Goal: Information Seeking & Learning: Learn about a topic

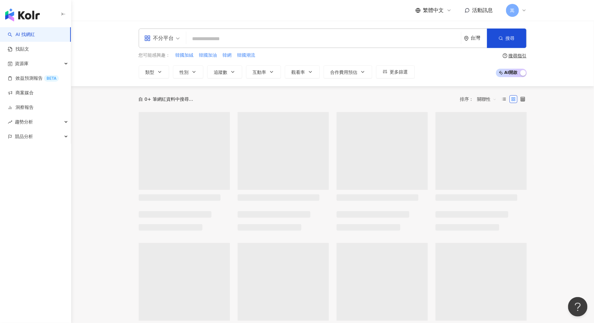
click at [517, 10] on span "嵩" at bounding box center [512, 10] width 13 height 13
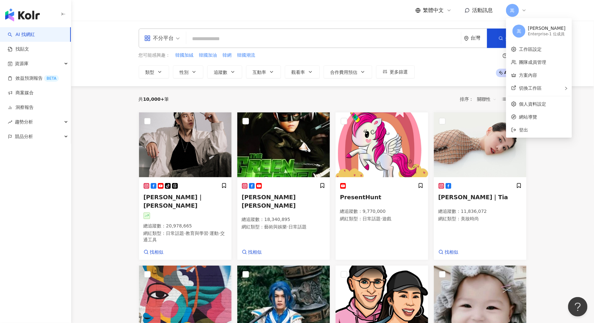
click at [517, 10] on span "嵩" at bounding box center [512, 10] width 13 height 13
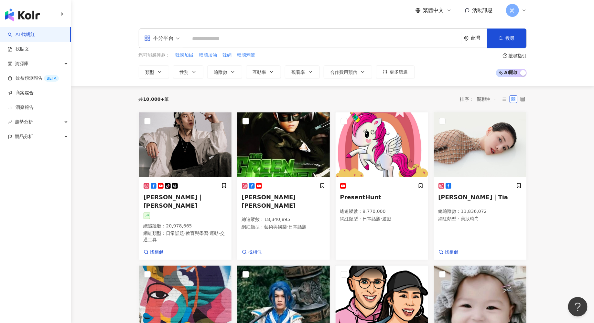
click at [517, 10] on span "嵩" at bounding box center [512, 10] width 13 height 13
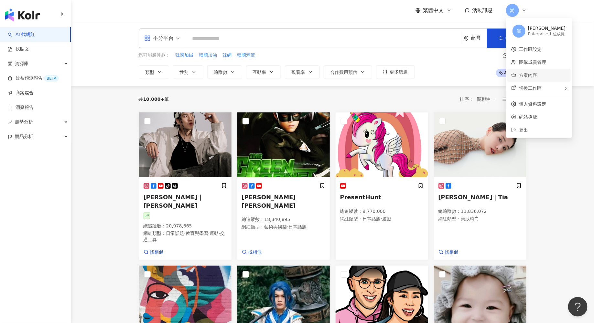
click at [525, 72] on link "方案內容" at bounding box center [528, 74] width 18 height 5
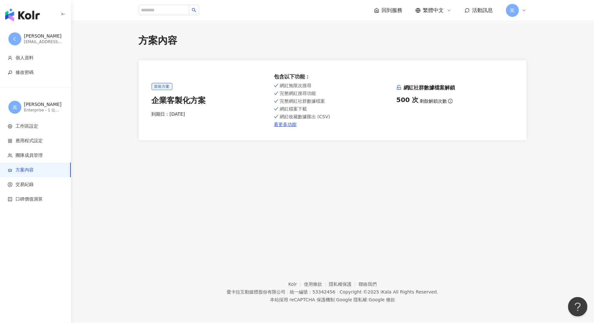
click at [533, 139] on div "方案內容 當前方案 企業客製化方案 到期日： 2026/1/10 包含以下功能 ： 網紅無限次搜尋 完整網紅搜尋功能 完整網紅社群數據檔案 網紅檔案下載 網紅…" at bounding box center [333, 87] width 414 height 106
click at [39, 13] on div "button" at bounding box center [35, 13] width 71 height 27
click at [21, 18] on img "button" at bounding box center [22, 14] width 35 height 13
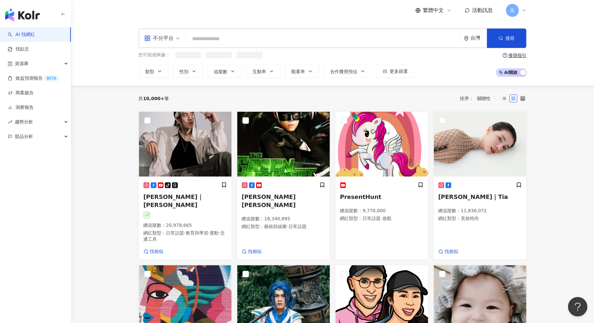
click at [176, 39] on span "不分平台" at bounding box center [162, 38] width 36 height 10
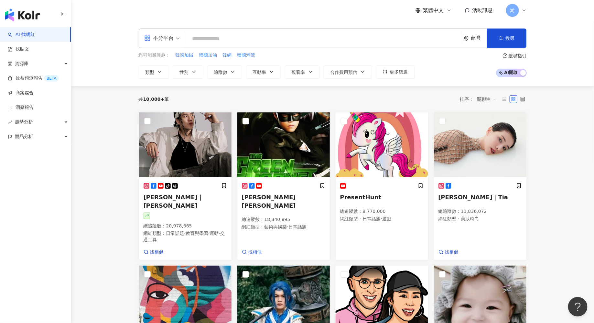
click at [176, 39] on span "不分平台" at bounding box center [162, 38] width 36 height 10
click at [209, 38] on input "search" at bounding box center [324, 39] width 270 height 12
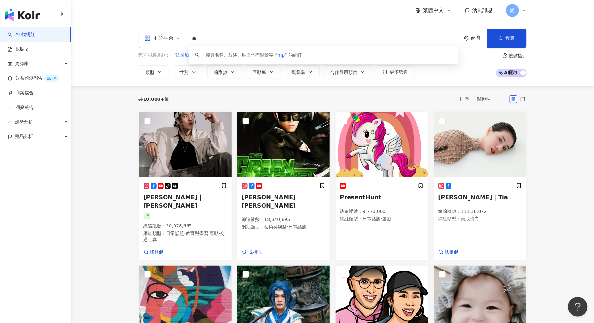
type input "*"
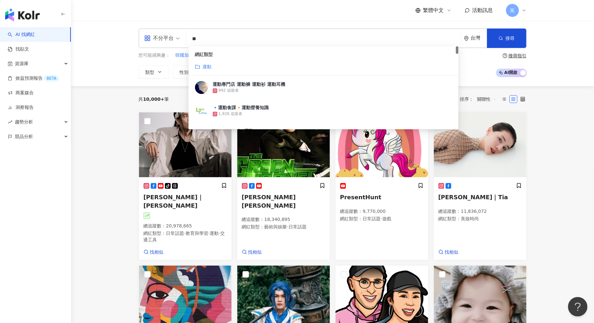
click at [217, 38] on input "**" at bounding box center [324, 39] width 270 height 12
click at [510, 36] on span "搜尋" at bounding box center [510, 38] width 9 height 5
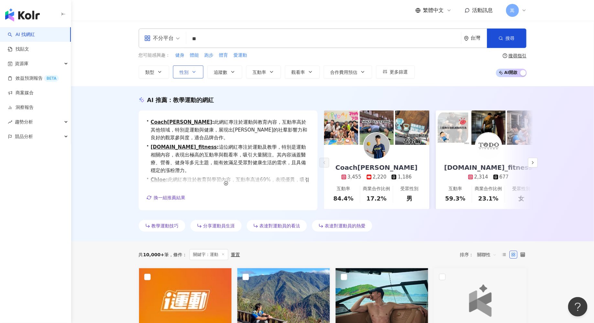
click at [189, 72] on button "性別" at bounding box center [188, 71] width 30 height 13
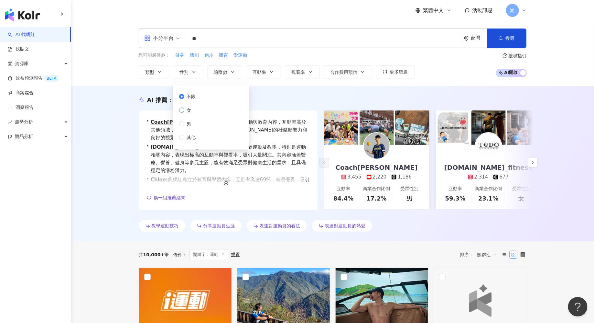
click at [190, 111] on span "女" at bounding box center [189, 109] width 10 height 7
click at [508, 46] on button "搜尋" at bounding box center [506, 37] width 39 height 19
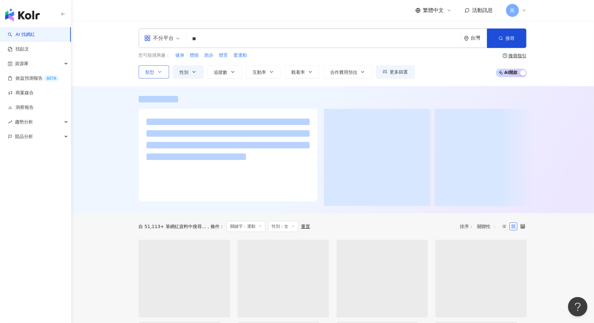
click at [157, 69] on icon "button" at bounding box center [159, 71] width 5 height 5
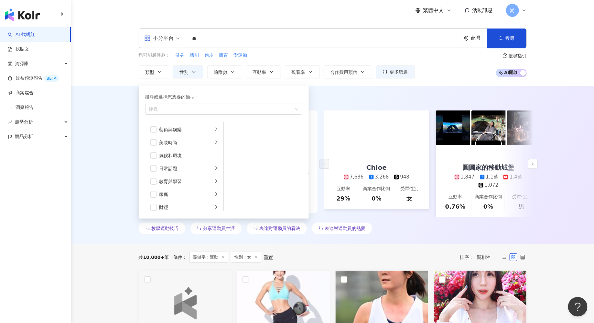
click at [555, 94] on div "AI 推薦 ： 教學運動的網紅 • Chloe : 此網紅以教育與學習為主，互動率高達69%，帶來優質內容，吸引大量粉絲關注。她的日常分享與運動內容也具一定人…" at bounding box center [332, 165] width 523 height 158
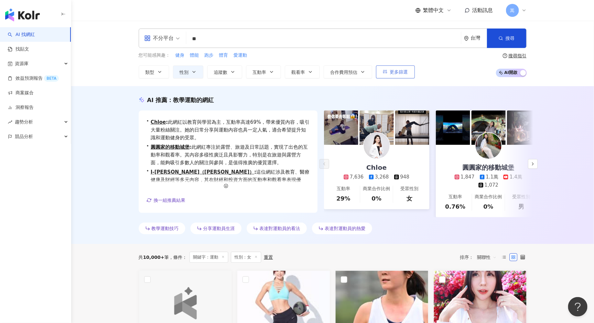
click at [398, 70] on span "更多篩選" at bounding box center [399, 71] width 18 height 5
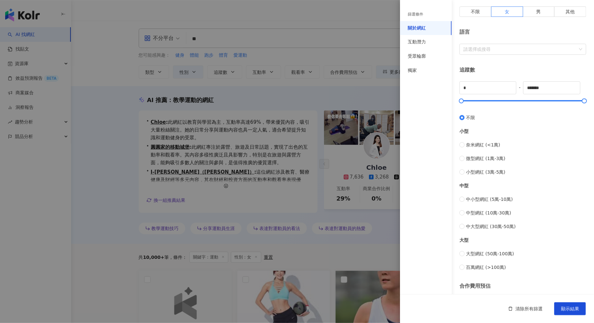
scroll to position [164, 0]
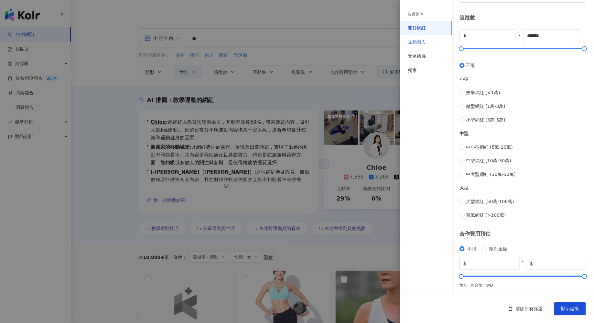
click at [423, 46] on div "互動潛力" at bounding box center [426, 42] width 52 height 14
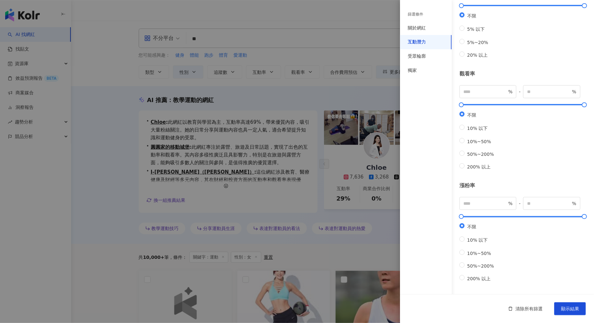
scroll to position [122, 0]
click at [423, 58] on div "受眾輪廓" at bounding box center [417, 56] width 18 height 6
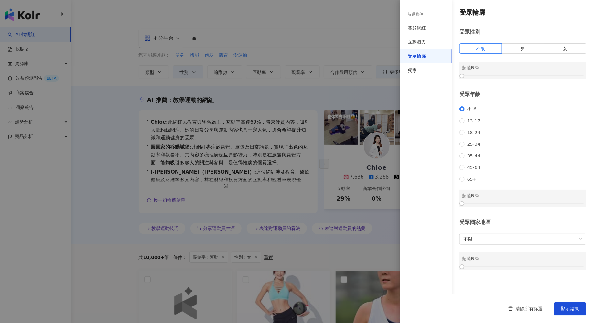
scroll to position [0, 0]
click at [420, 69] on div "獨家" at bounding box center [426, 70] width 52 height 14
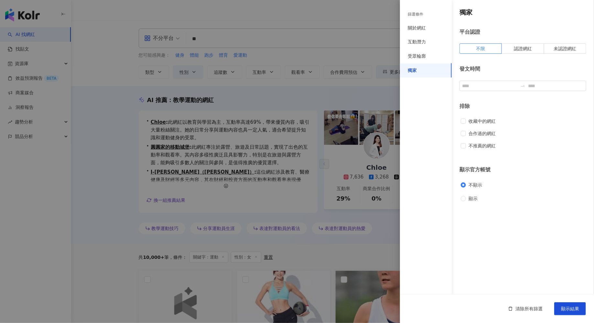
click at [390, 83] on div at bounding box center [297, 161] width 594 height 323
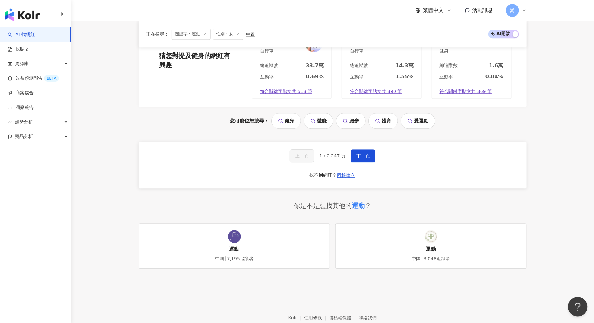
scroll to position [717, 0]
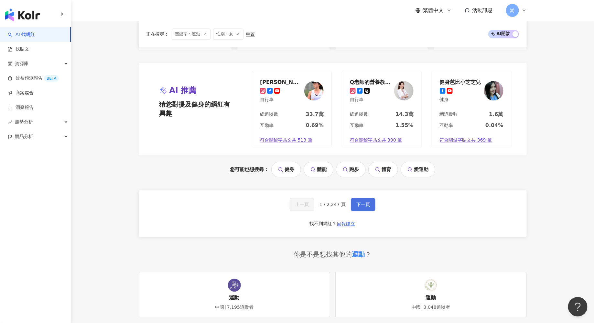
click at [366, 202] on span "下一頁" at bounding box center [364, 204] width 14 height 5
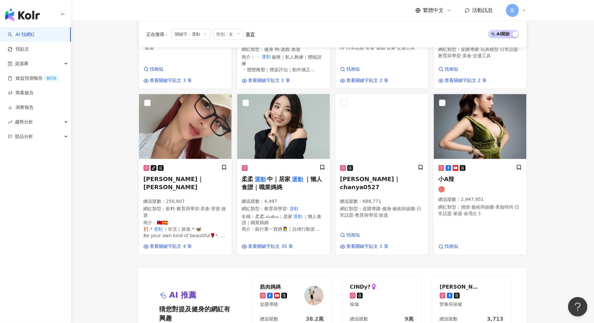
scroll to position [628, 0]
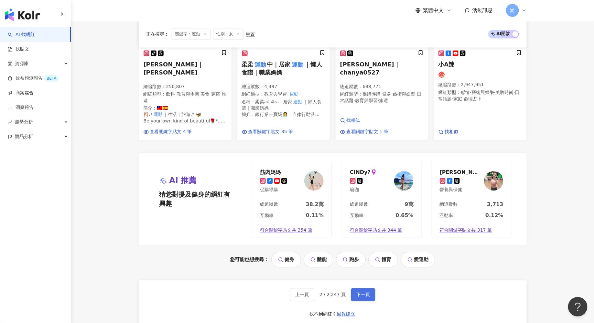
click at [366, 288] on button "下一頁" at bounding box center [363, 294] width 25 height 13
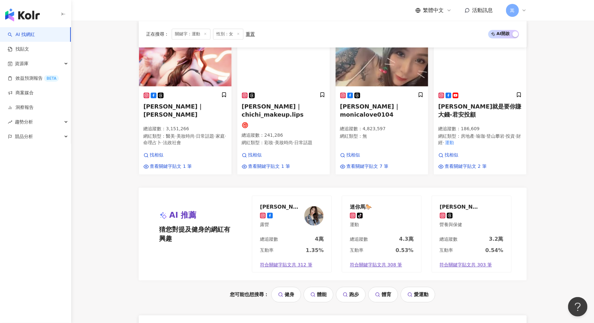
scroll to position [653, 0]
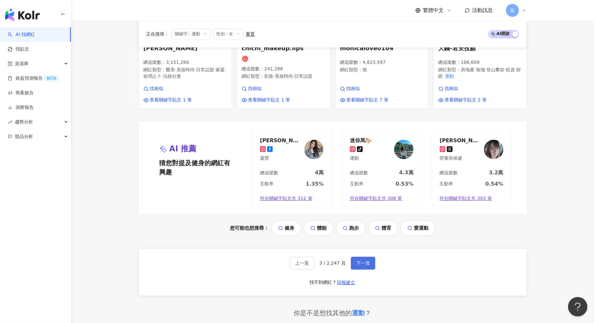
click at [365, 256] on button "下一頁" at bounding box center [363, 262] width 25 height 13
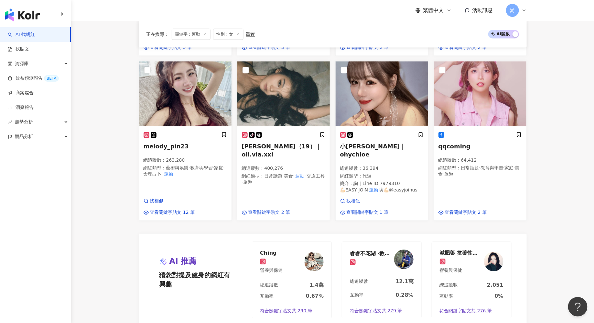
scroll to position [632, 0]
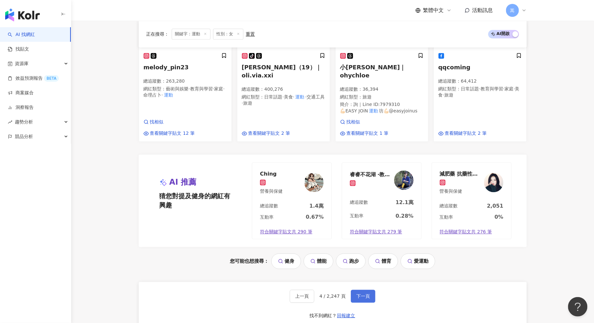
click at [366, 293] on span "下一頁" at bounding box center [364, 295] width 14 height 5
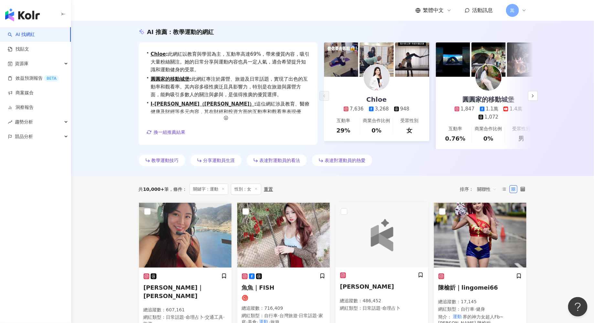
scroll to position [0, 0]
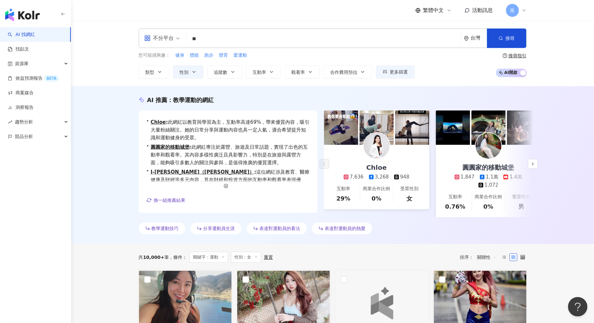
click at [228, 35] on input "**" at bounding box center [324, 39] width 270 height 12
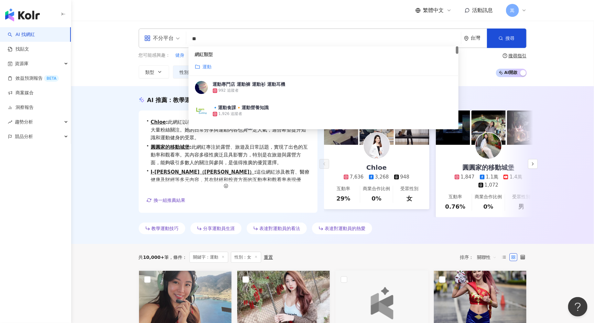
click at [230, 41] on input "**" at bounding box center [324, 39] width 270 height 12
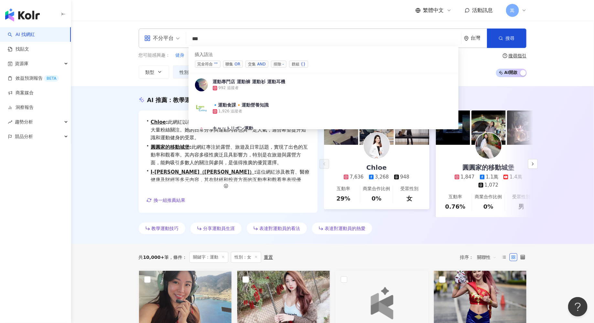
click at [251, 63] on span "交集 AND" at bounding box center [257, 64] width 23 height 7
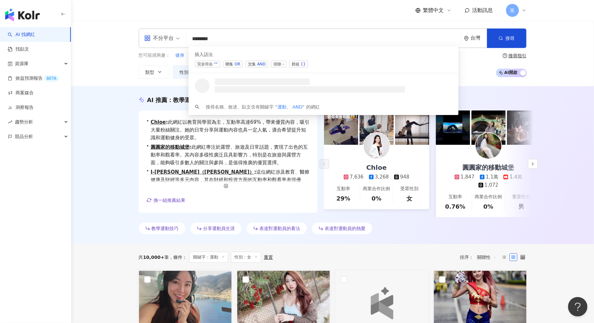
click at [210, 38] on input "*******" at bounding box center [324, 39] width 270 height 12
click at [235, 40] on input "*****" at bounding box center [324, 39] width 270 height 12
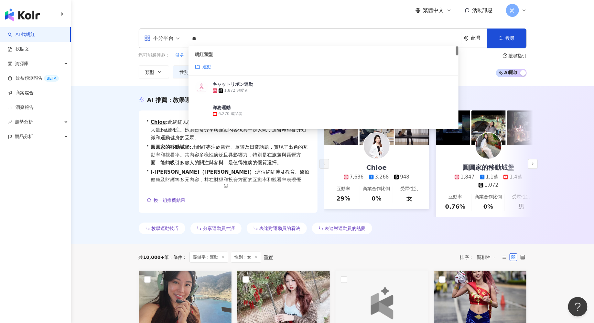
type input "*"
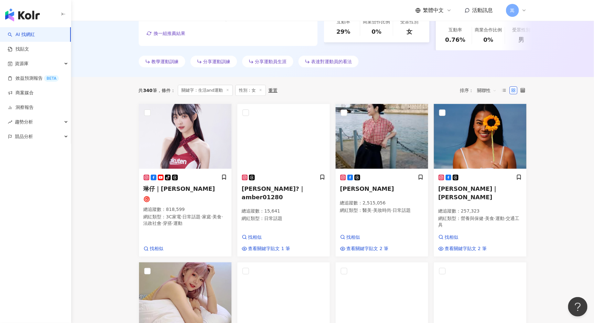
scroll to position [169, 0]
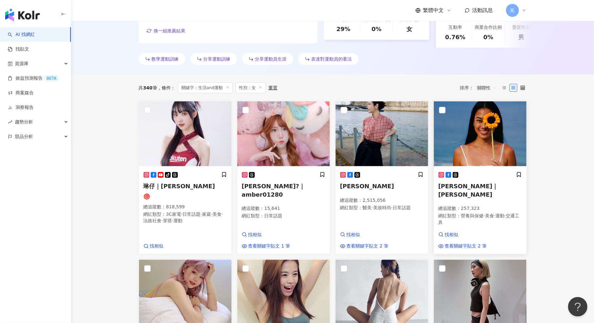
type input "*******"
click at [580, 276] on main "不分平台 ******* 台灣 搜尋 b47229bc-2f8c-4002-a6b1-281d732e8a46 keyword 🄲🄷🄴🄽 🅇🅄🄰🄽 1,287…" at bounding box center [332, 316] width 523 height 930
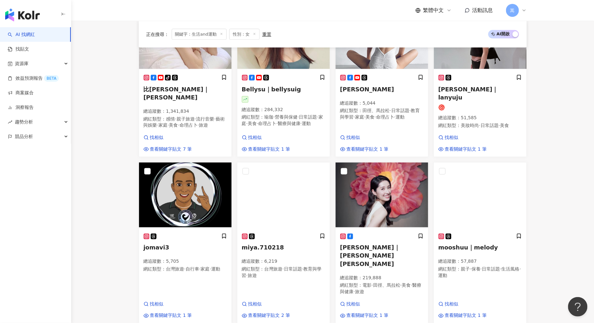
scroll to position [646, 0]
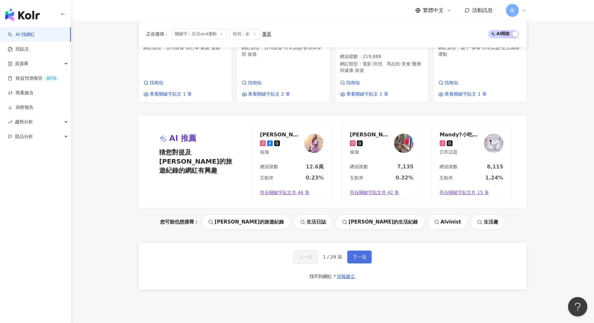
click at [358, 254] on span "下一頁" at bounding box center [360, 256] width 14 height 5
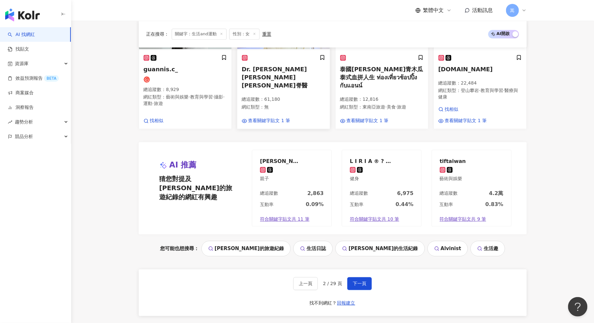
scroll to position [680, 0]
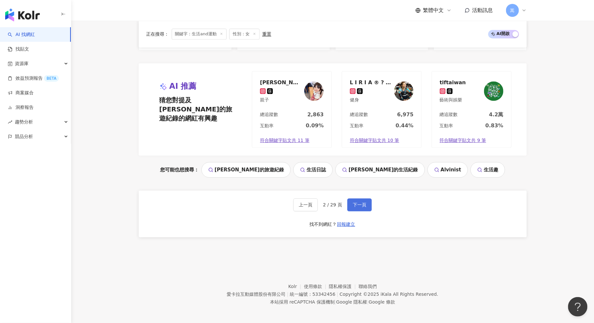
click at [365, 205] on span "下一頁" at bounding box center [360, 204] width 14 height 5
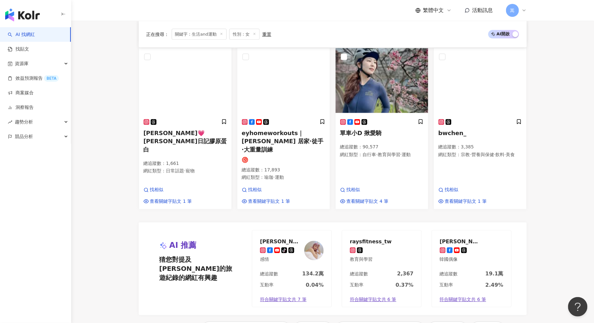
scroll to position [656, 0]
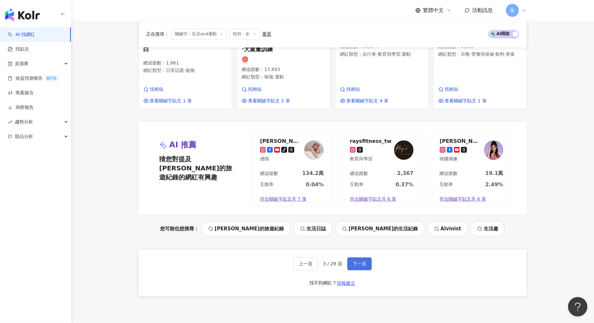
click at [361, 261] on span "下一頁" at bounding box center [360, 263] width 14 height 5
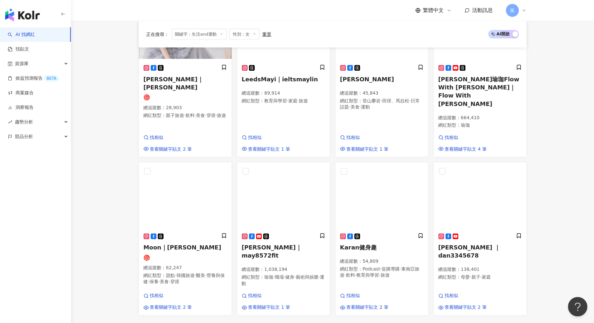
scroll to position [685, 0]
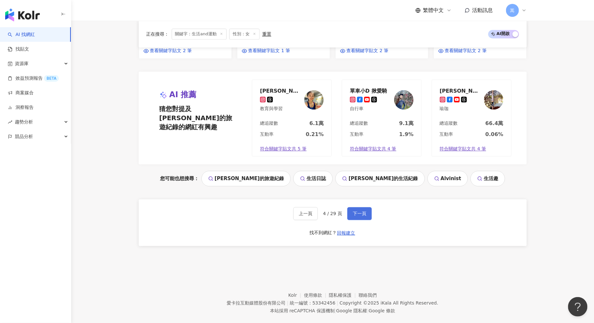
click at [360, 207] on button "下一頁" at bounding box center [360, 213] width 25 height 13
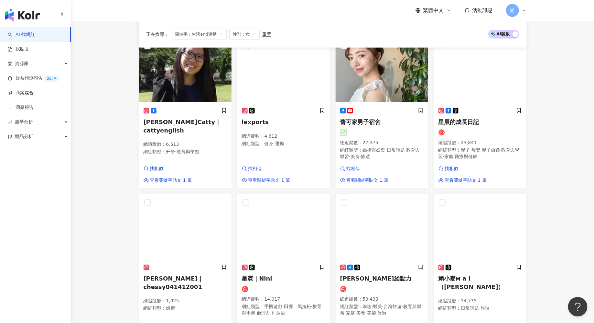
scroll to position [678, 0]
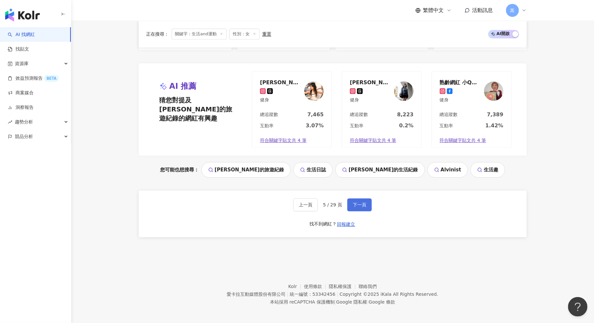
click at [365, 203] on span "下一頁" at bounding box center [360, 204] width 14 height 5
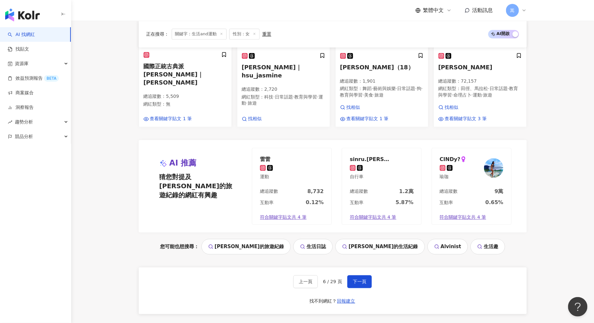
scroll to position [621, 0]
click at [362, 279] on span "下一頁" at bounding box center [360, 281] width 14 height 5
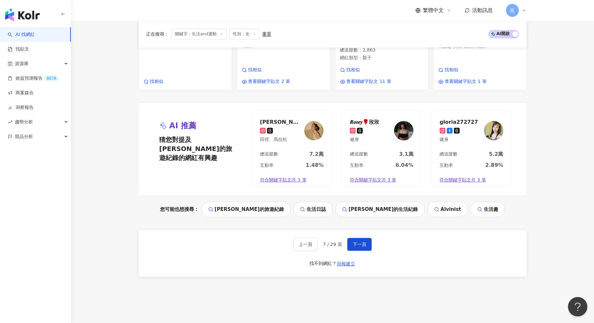
scroll to position [670, 0]
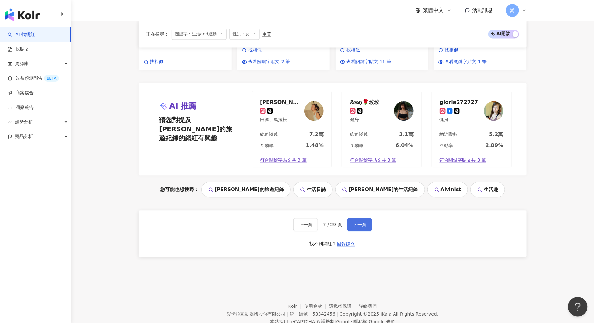
click at [359, 222] on span "下一頁" at bounding box center [360, 224] width 14 height 5
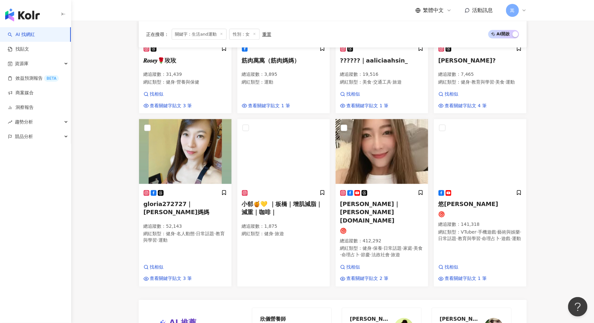
scroll to position [672, 0]
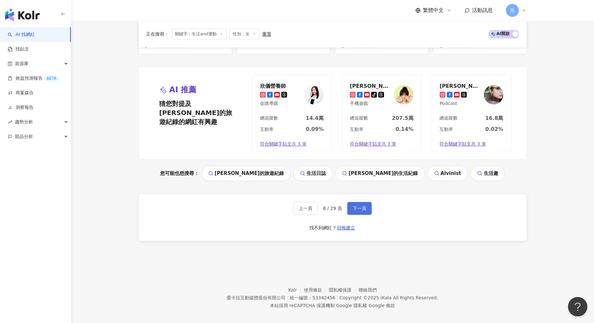
click at [360, 205] on span "下一頁" at bounding box center [360, 207] width 14 height 5
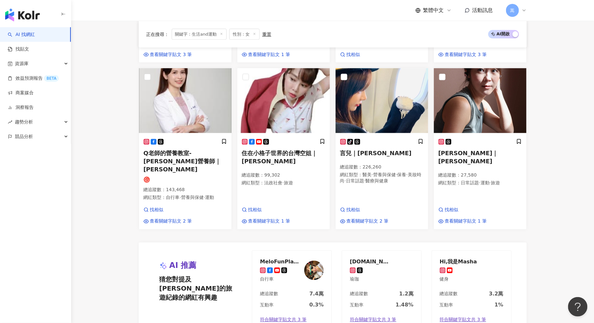
scroll to position [635, 0]
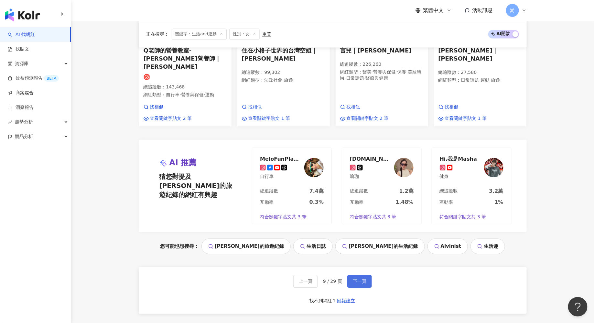
click at [365, 274] on button "下一頁" at bounding box center [360, 280] width 25 height 13
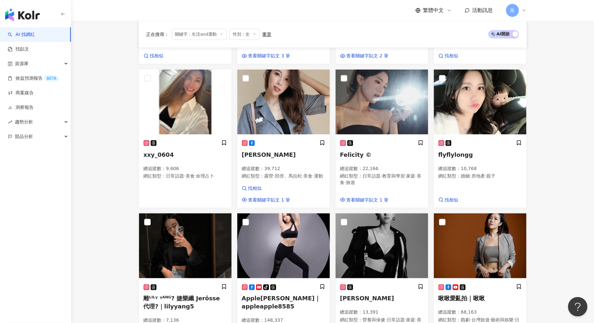
scroll to position [685, 0]
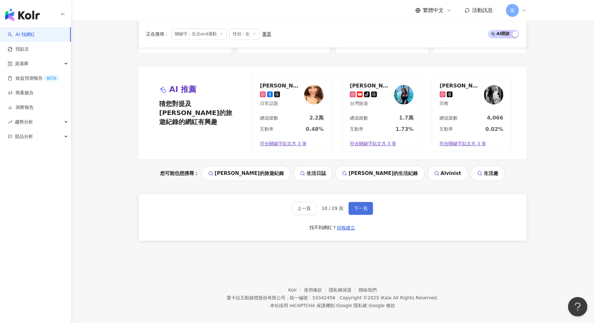
click at [365, 202] on button "下一頁" at bounding box center [361, 208] width 25 height 13
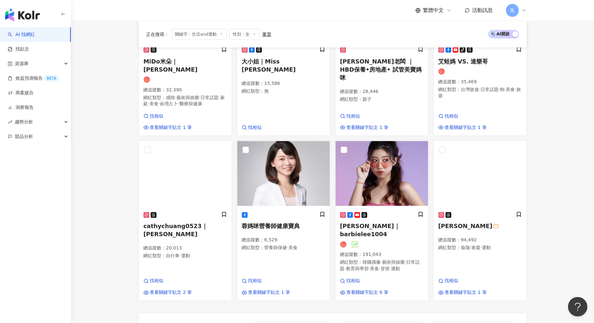
scroll to position [650, 0]
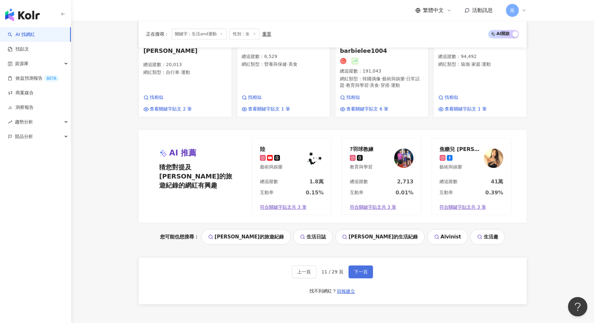
click at [364, 269] on span "下一頁" at bounding box center [361, 271] width 14 height 5
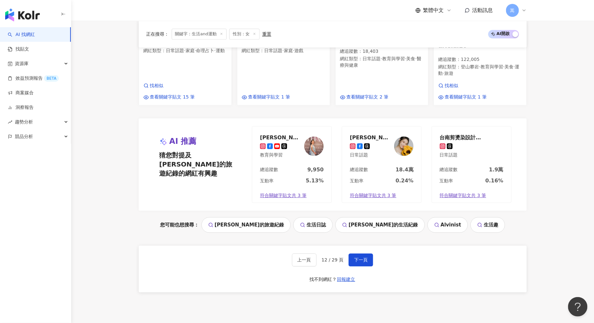
scroll to position [652, 0]
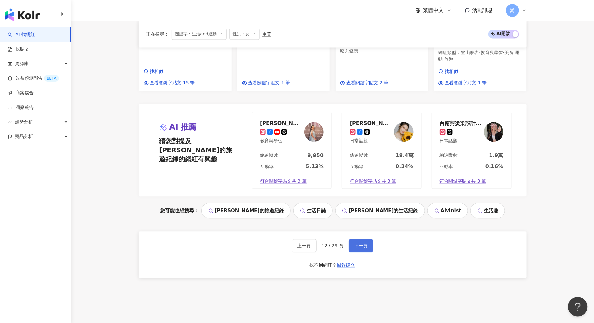
click at [361, 243] on span "下一頁" at bounding box center [361, 245] width 14 height 5
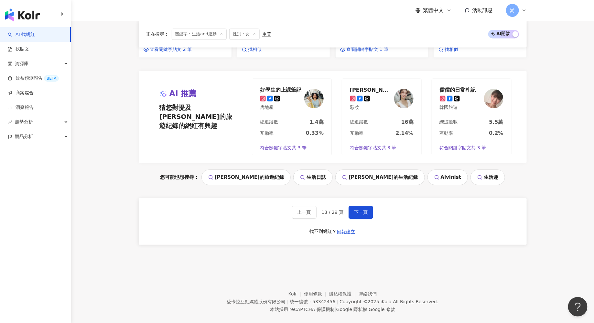
scroll to position [671, 0]
click at [361, 210] on span "下一頁" at bounding box center [361, 212] width 14 height 5
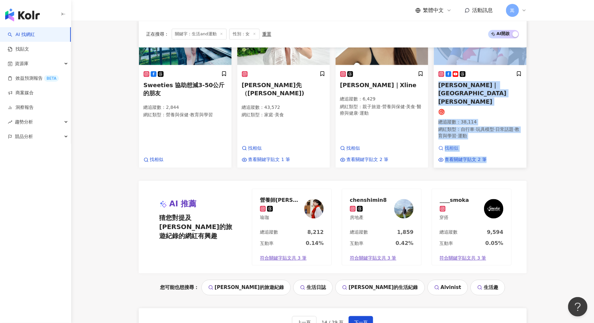
scroll to position [679, 0]
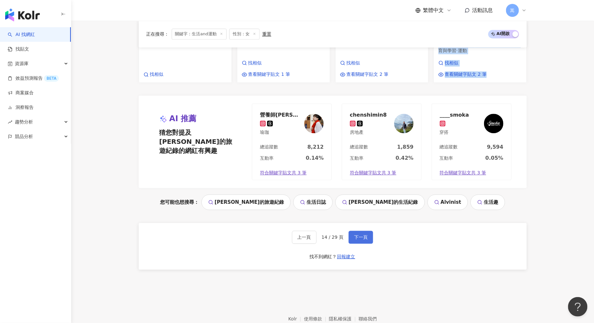
click at [366, 234] on span "下一頁" at bounding box center [361, 236] width 14 height 5
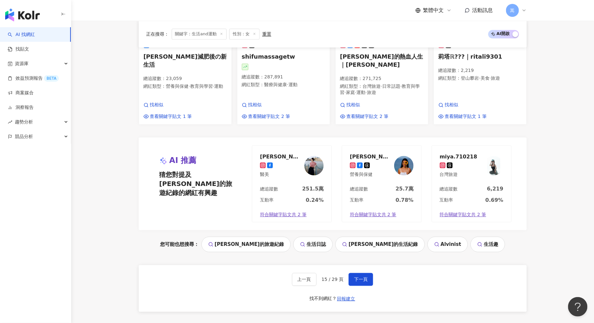
scroll to position [688, 0]
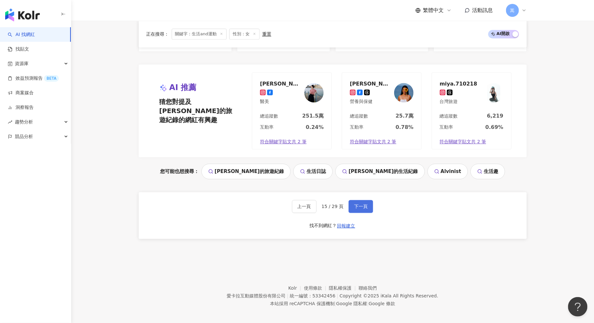
click at [364, 204] on span "下一頁" at bounding box center [361, 206] width 14 height 5
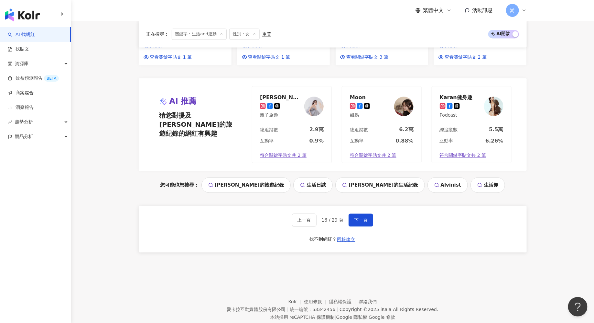
scroll to position [0, 0]
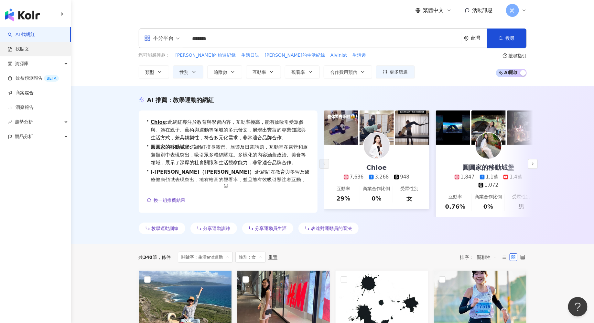
click at [29, 52] on link "找貼文" at bounding box center [18, 49] width 21 height 6
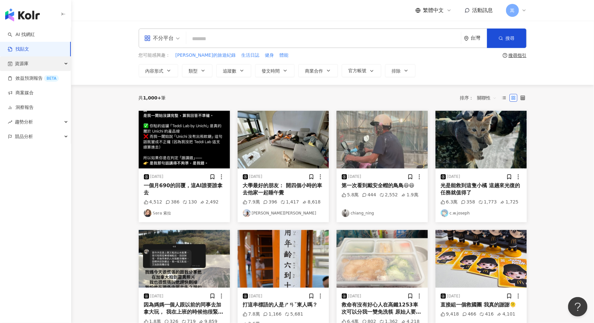
click at [35, 63] on div "資源庫" at bounding box center [35, 63] width 71 height 15
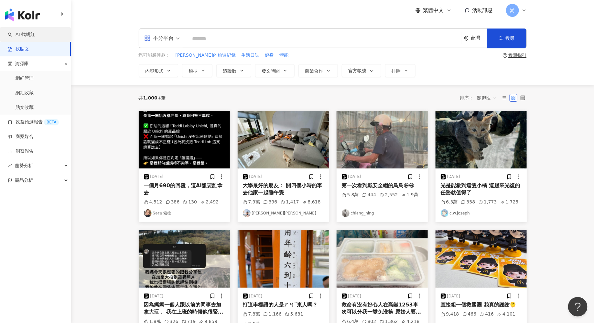
click at [35, 34] on link "AI 找網紅" at bounding box center [21, 34] width 27 height 6
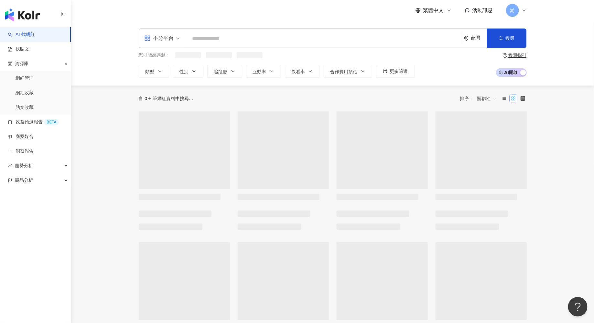
type input "*"
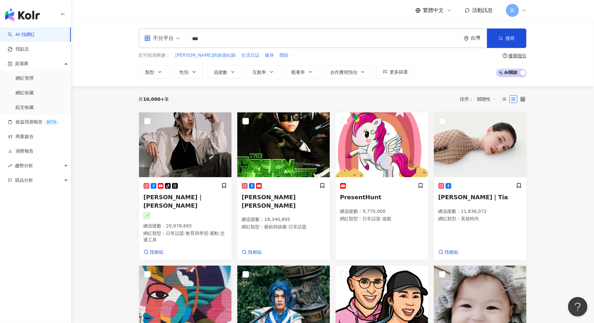
type input "***"
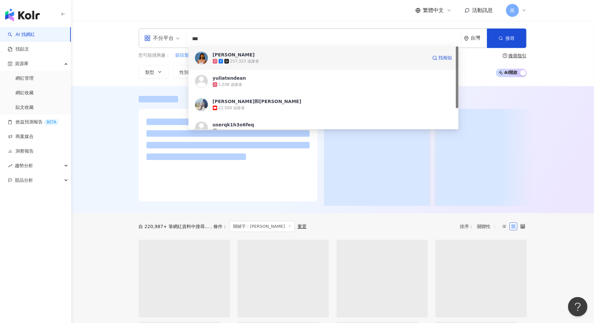
click at [321, 64] on div "257,323 追蹤者" at bounding box center [320, 61] width 215 height 6
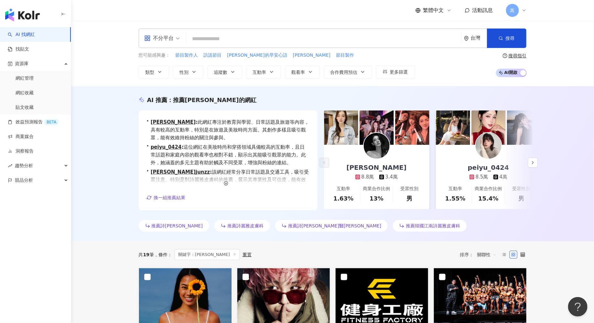
click at [213, 40] on input "search" at bounding box center [324, 39] width 270 height 12
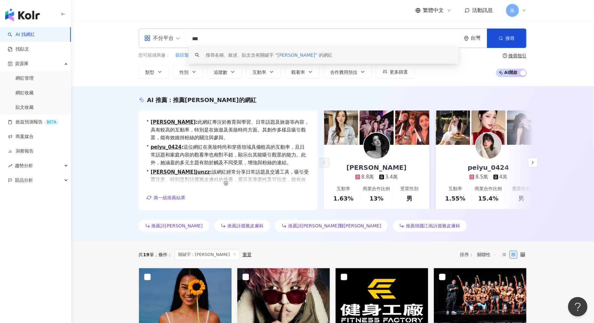
click at [238, 55] on div "搜尋名稱、敘述、貼文含有關鍵字 “ 王天麟 ” 的網紅" at bounding box center [269, 54] width 127 height 7
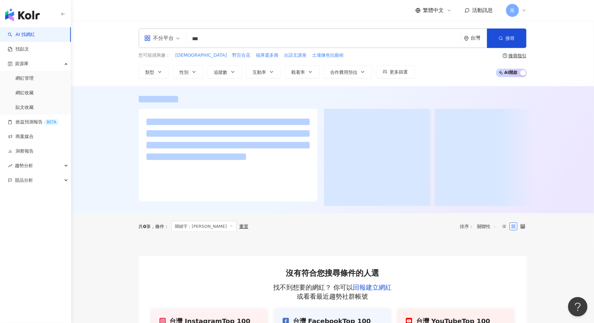
click at [219, 38] on input "***" at bounding box center [324, 39] width 270 height 12
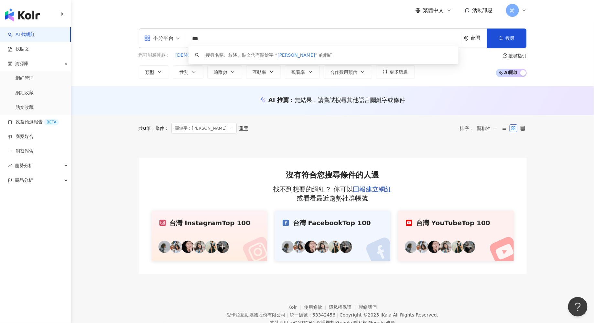
click at [230, 39] on input "***" at bounding box center [324, 39] width 270 height 12
drag, startPoint x: 230, startPoint y: 39, endPoint x: 144, endPoint y: 38, distance: 86.1
click at [144, 38] on div "不分平台 *** 台灣 搜尋 keyword 搜尋名稱、敘述、貼文含有關鍵字 “ 王天麟 ” 的網紅" at bounding box center [333, 37] width 388 height 19
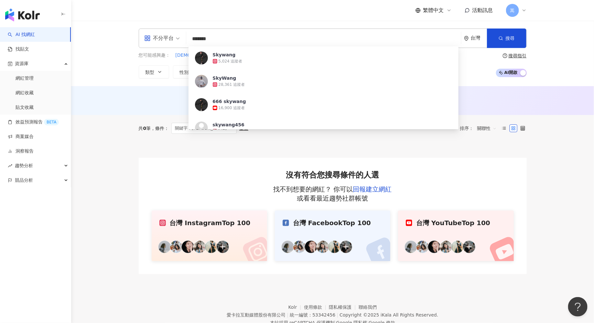
click at [200, 38] on input "*******" at bounding box center [324, 39] width 270 height 12
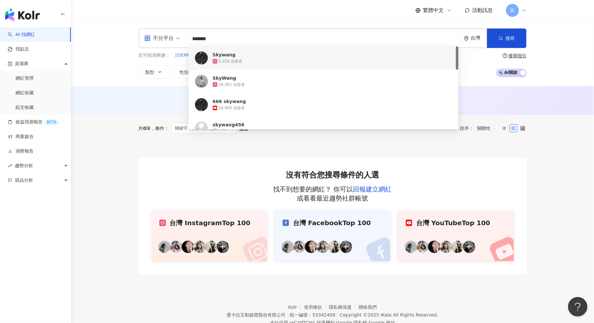
drag, startPoint x: 220, startPoint y: 38, endPoint x: 201, endPoint y: 39, distance: 19.8
click at [201, 39] on input "*******" at bounding box center [324, 39] width 270 height 12
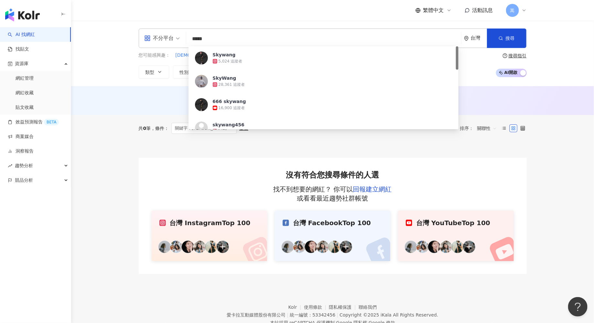
type input "******"
click at [262, 62] on div "67,773 追蹤者" at bounding box center [320, 61] width 215 height 6
type input "***"
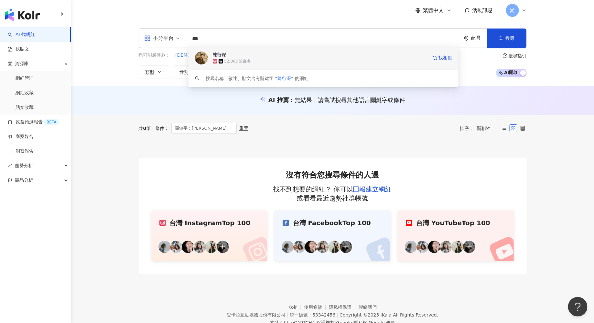
click at [244, 60] on div "52,063 追蹤者" at bounding box center [238, 62] width 27 height 6
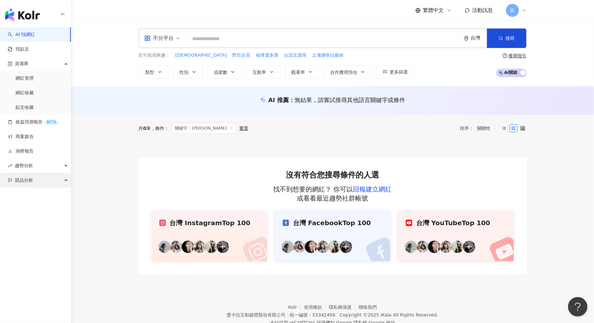
click at [62, 178] on div "競品分析" at bounding box center [35, 180] width 71 height 15
click at [38, 210] on link "關鍵字提及分析" at bounding box center [32, 209] width 32 height 6
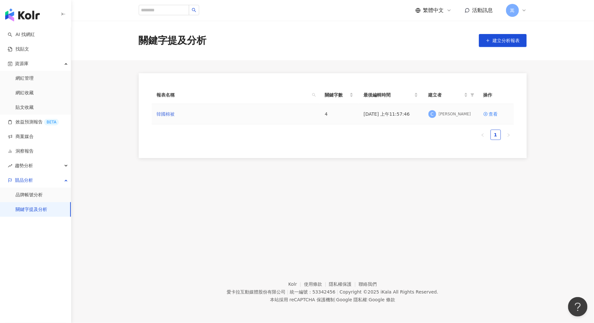
click at [165, 114] on link "韓國棉被" at bounding box center [166, 113] width 18 height 7
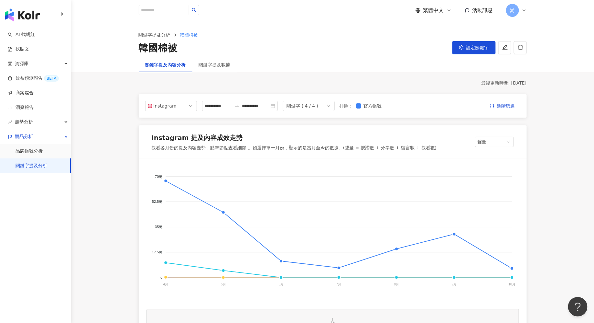
click at [317, 112] on div "**********" at bounding box center [333, 105] width 388 height 23
click at [317, 108] on div "關鍵字 ( 4 / 4 )" at bounding box center [303, 106] width 32 height 10
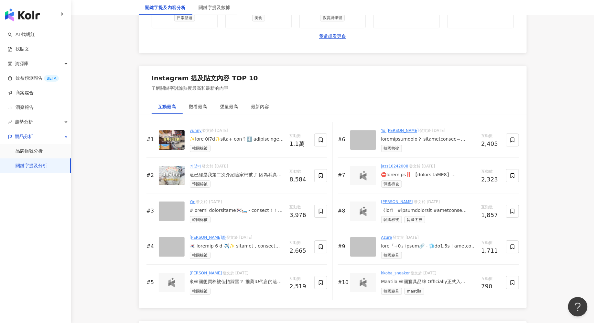
scroll to position [954, 0]
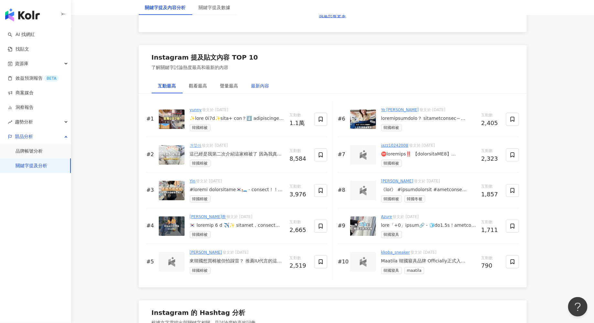
click at [257, 83] on div "最新內容" at bounding box center [260, 85] width 18 height 7
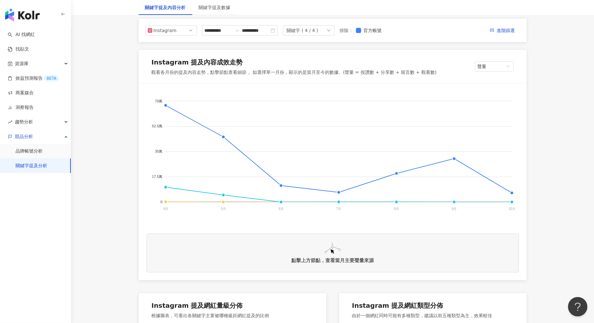
scroll to position [0, 0]
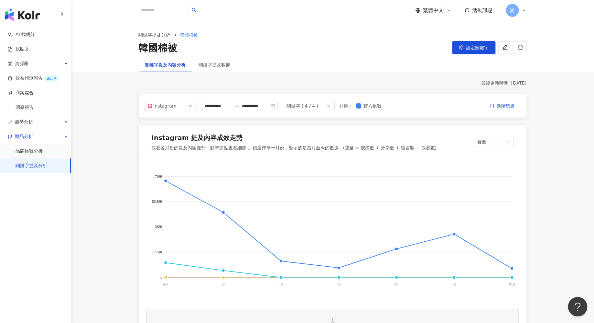
click at [33, 165] on link "關鍵字提及分析" at bounding box center [32, 165] width 32 height 6
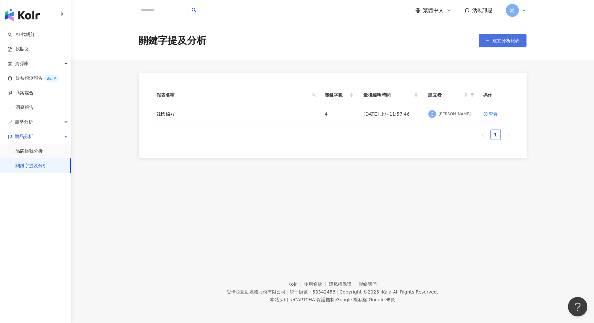
click at [504, 41] on span "建立分析報表" at bounding box center [506, 40] width 27 height 5
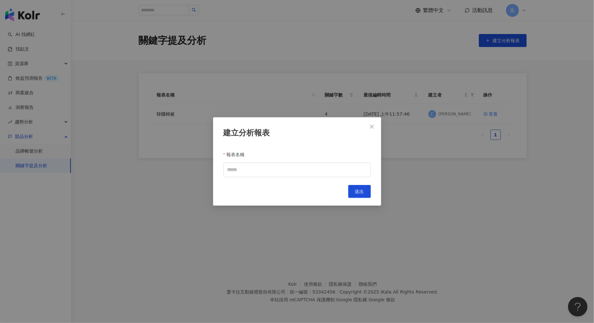
click at [259, 180] on div "建立分析報表 報表名稱 Cancel 送出" at bounding box center [297, 161] width 168 height 88
click at [259, 177] on div "建立分析報表 報表名稱 Cancel 送出" at bounding box center [297, 161] width 168 height 88
click at [259, 172] on input "報表名稱" at bounding box center [298, 169] width 148 height 15
type input "******"
click at [361, 192] on span "送出" at bounding box center [359, 191] width 9 height 5
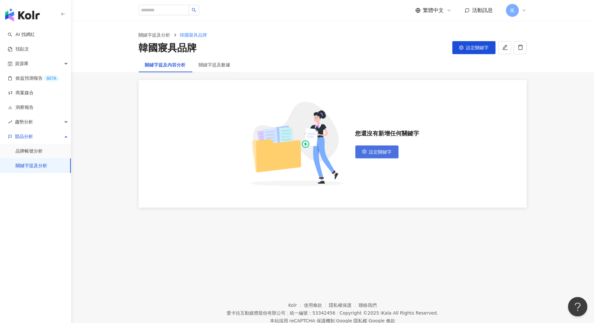
click at [364, 146] on button "設定關鍵字" at bounding box center [377, 151] width 43 height 13
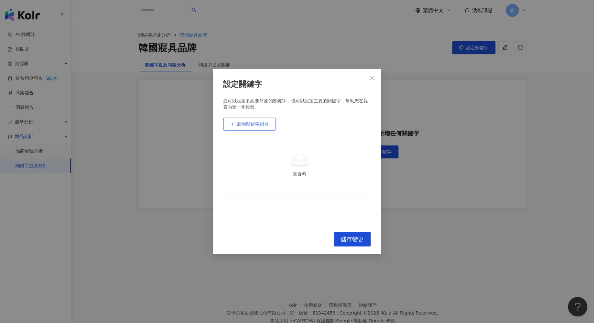
click at [253, 125] on span "新增關鍵字組合" at bounding box center [254, 123] width 32 height 5
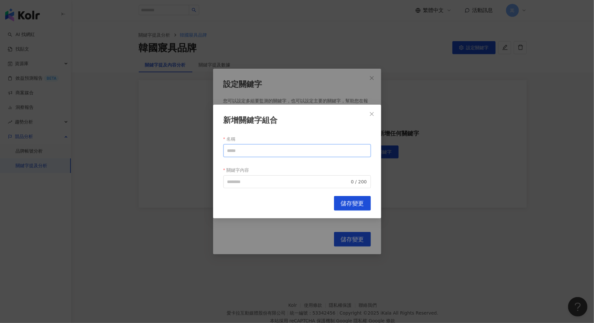
click at [258, 149] on input "名稱" at bounding box center [298, 150] width 148 height 13
type input "*******"
click at [246, 180] on input "關鍵字內容" at bounding box center [289, 181] width 123 height 7
type input "*******"
click at [348, 202] on span "儲存變更" at bounding box center [352, 203] width 23 height 7
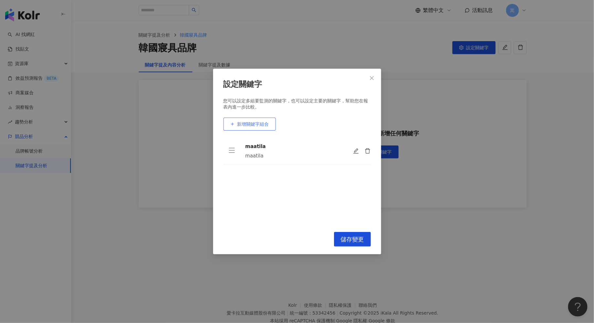
click at [246, 129] on button "新增關鍵字組合" at bounding box center [250, 123] width 52 height 13
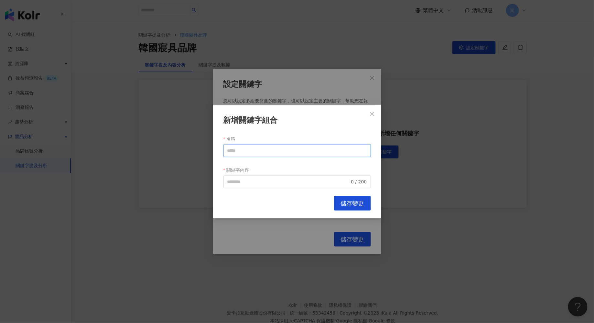
click at [246, 147] on input "名稱" at bounding box center [298, 150] width 148 height 13
type input "*"
type input "*******"
click at [248, 180] on input "關鍵字內容" at bounding box center [289, 181] width 123 height 7
drag, startPoint x: 248, startPoint y: 152, endPoint x: 221, endPoint y: 164, distance: 29.4
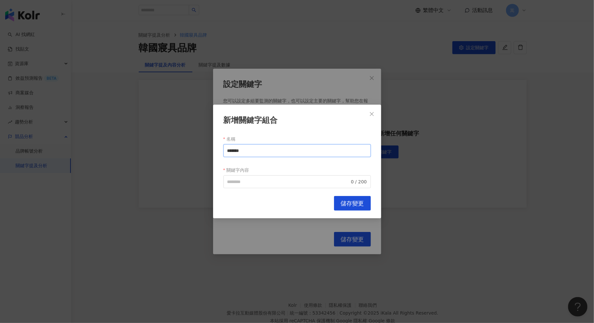
click at [211, 152] on div "新增關鍵字組合 名稱 ******* 關鍵字內容 0 / 200 Cancel 儲存變更" at bounding box center [297, 161] width 594 height 323
click at [249, 186] on span "0 / 200" at bounding box center [298, 181] width 148 height 13
paste input "*******"
type input "*******"
click at [348, 201] on span "儲存變更" at bounding box center [352, 203] width 23 height 7
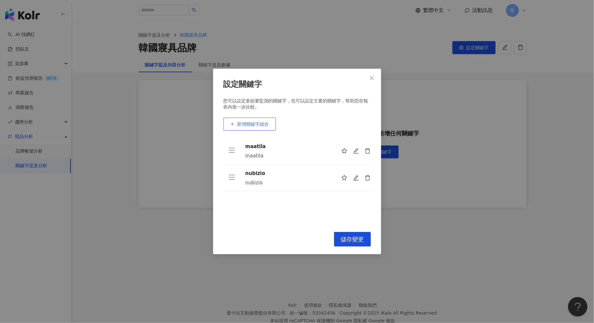
click at [262, 128] on button "新增關鍵字組合" at bounding box center [250, 123] width 52 height 13
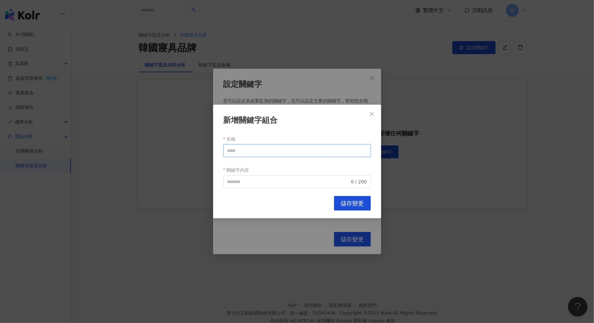
click at [250, 151] on input "名稱" at bounding box center [298, 150] width 148 height 13
type input "*"
drag, startPoint x: 253, startPoint y: 151, endPoint x: 206, endPoint y: 154, distance: 46.3
click at [201, 149] on div "新增關鍵字組合 名稱 ***** 關鍵字內容 0 / 200 Cancel 儲存變更" at bounding box center [297, 161] width 594 height 323
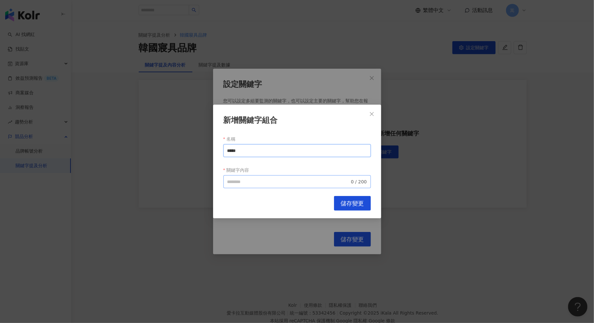
type input "*****"
click at [239, 182] on input "關鍵字內容" at bounding box center [289, 181] width 123 height 7
paste input "*****"
type input "*****"
click at [361, 208] on button "儲存變更" at bounding box center [352, 203] width 37 height 15
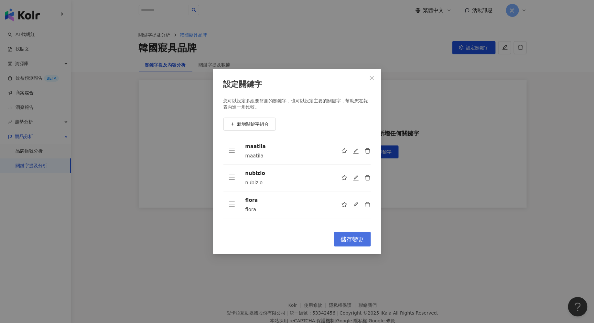
click at [357, 241] on span "儲存變更" at bounding box center [352, 239] width 23 height 7
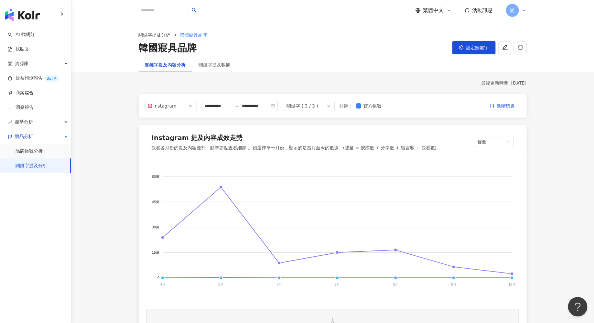
scroll to position [197, 0]
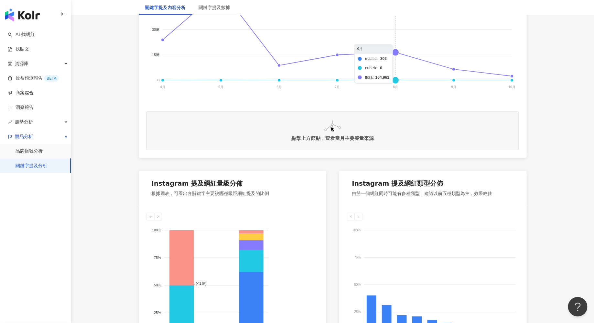
click at [396, 50] on foreignobject "maatila nubizio flora" at bounding box center [333, 33] width 373 height 129
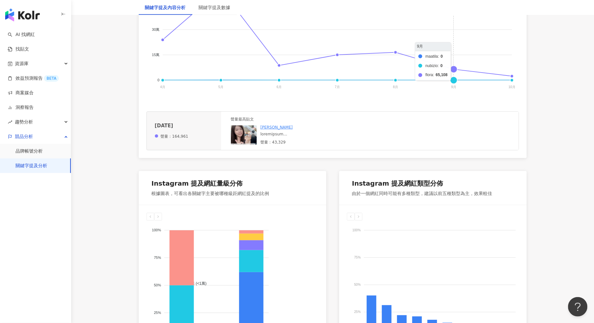
click at [455, 70] on foreignobject "maatila nubizio flora" at bounding box center [333, 33] width 373 height 129
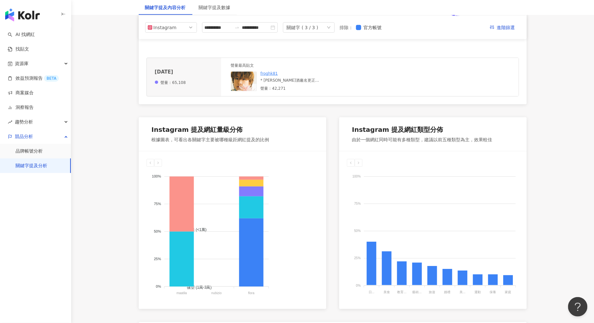
scroll to position [0, 0]
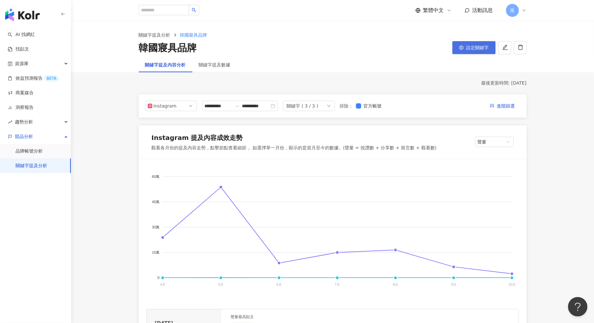
click at [466, 47] on button "設定關鍵字" at bounding box center [474, 47] width 43 height 13
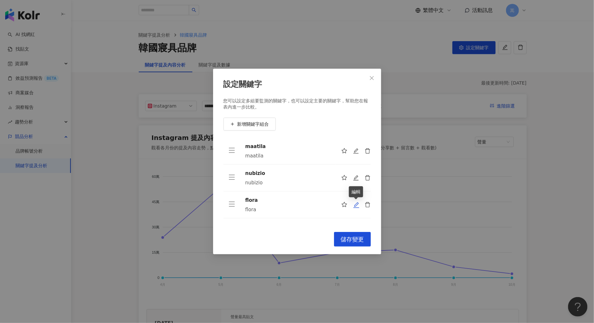
click at [355, 204] on icon "edit" at bounding box center [356, 205] width 6 height 6
type input "*****"
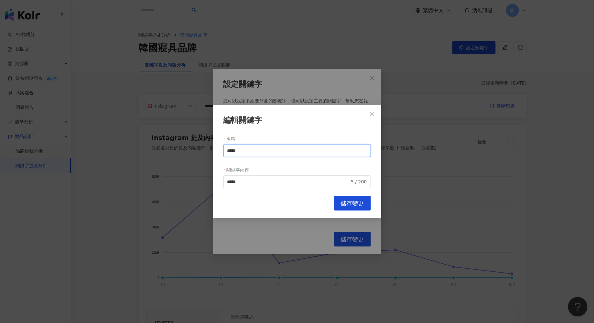
drag, startPoint x: 249, startPoint y: 145, endPoint x: 258, endPoint y: 151, distance: 11.0
click at [258, 151] on input "*****" at bounding box center [298, 150] width 148 height 13
drag, startPoint x: 248, startPoint y: 150, endPoint x: 209, endPoint y: 150, distance: 38.8
click at [209, 150] on div "編輯關鍵字 名稱 ******* 關鍵字內容 ***** 5 / 200 Cancel 儲存變更" at bounding box center [297, 161] width 594 height 323
type input "*******"
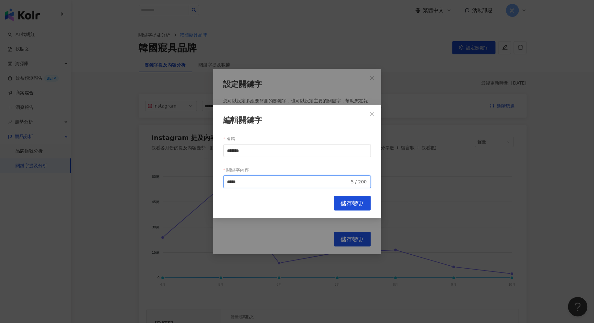
drag, startPoint x: 240, startPoint y: 181, endPoint x: 206, endPoint y: 181, distance: 34.0
click at [206, 181] on div "編輯關鍵字 名稱 ******* 關鍵字內容 flora ***** 5 / 200 Cancel 儲存變更" at bounding box center [297, 161] width 594 height 323
paste input "**"
type input "*******"
click at [353, 202] on span "儲存變更" at bounding box center [352, 203] width 23 height 7
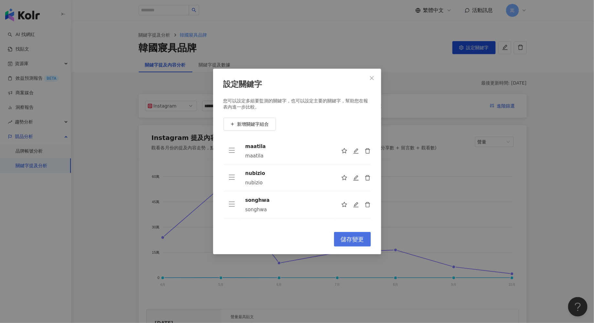
click at [352, 238] on span "儲存變更" at bounding box center [352, 239] width 23 height 7
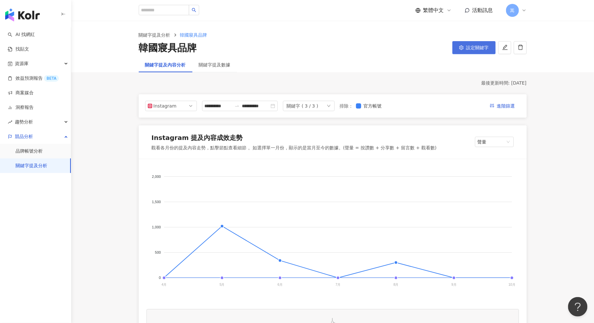
click at [461, 49] on icon "setting" at bounding box center [462, 47] width 4 height 5
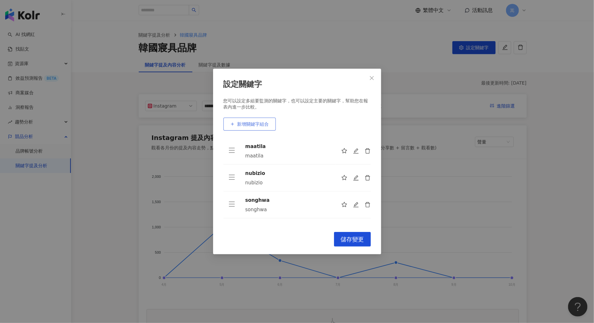
click at [259, 119] on button "新增關鍵字組合" at bounding box center [250, 123] width 52 height 13
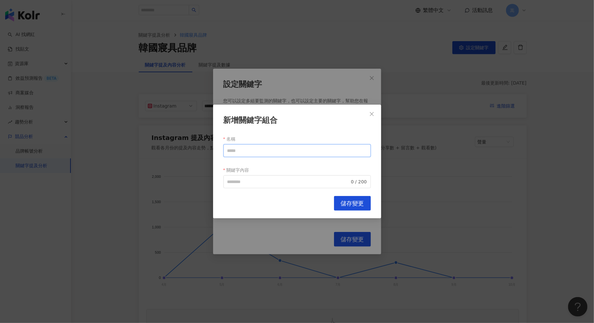
click at [250, 144] on input "名稱" at bounding box center [298, 150] width 148 height 13
drag, startPoint x: 254, startPoint y: 148, endPoint x: 208, endPoint y: 148, distance: 46.0
click at [208, 148] on div "新增關鍵字組合 名稱 ****** 關鍵字內容 0 / 200 Cancel 儲存變更" at bounding box center [297, 161] width 594 height 323
type input "******"
click at [255, 182] on input "關鍵字內容" at bounding box center [289, 181] width 123 height 7
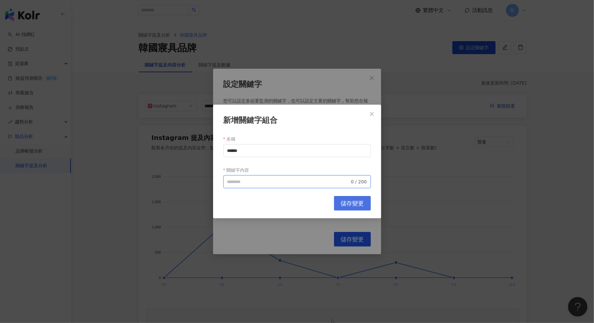
paste input "******"
type input "******"
click at [358, 201] on span "儲存變更" at bounding box center [352, 203] width 23 height 7
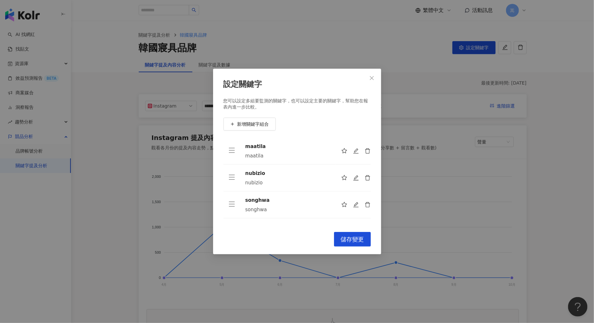
click at [354, 244] on button "儲存變更" at bounding box center [352, 239] width 37 height 15
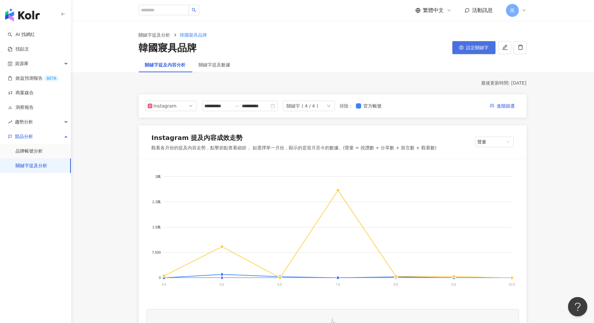
click at [464, 43] on button "設定關鍵字" at bounding box center [474, 47] width 43 height 13
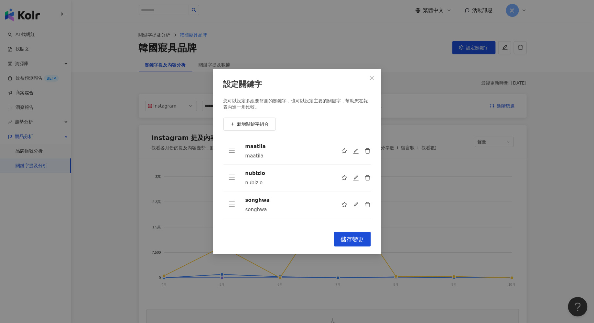
scroll to position [20, 0]
click at [355, 211] on icon "edit" at bounding box center [356, 211] width 6 height 6
type input "******"
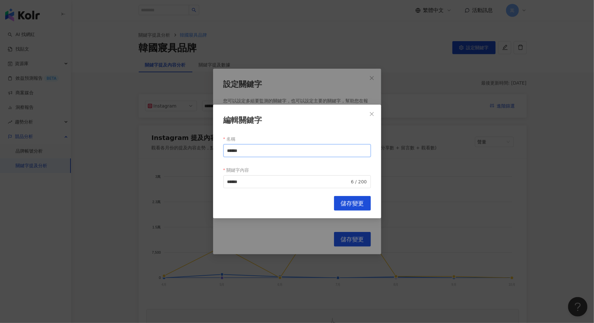
click at [237, 150] on input "******" at bounding box center [298, 150] width 148 height 13
type input "******"
click at [237, 182] on input "******" at bounding box center [289, 181] width 123 height 7
type input "******"
click at [364, 205] on span "儲存變更" at bounding box center [352, 203] width 23 height 7
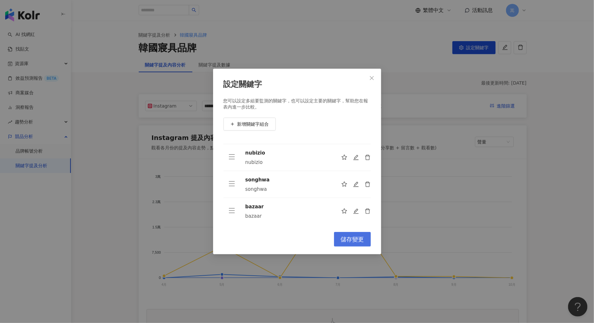
click at [355, 244] on button "儲存變更" at bounding box center [352, 239] width 37 height 15
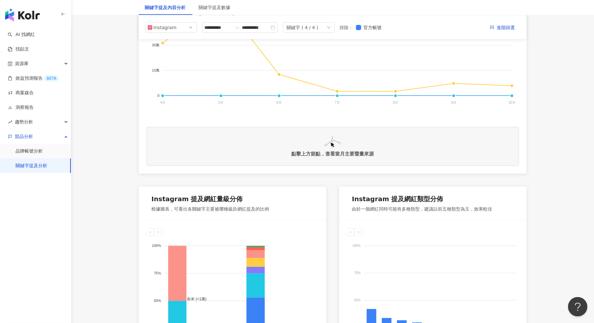
scroll to position [0, 0]
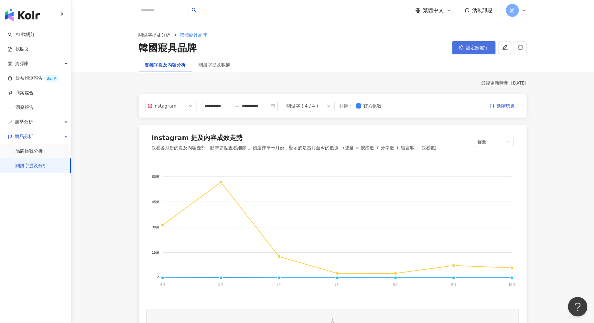
click at [465, 50] on button "設定關鍵字" at bounding box center [474, 47] width 43 height 13
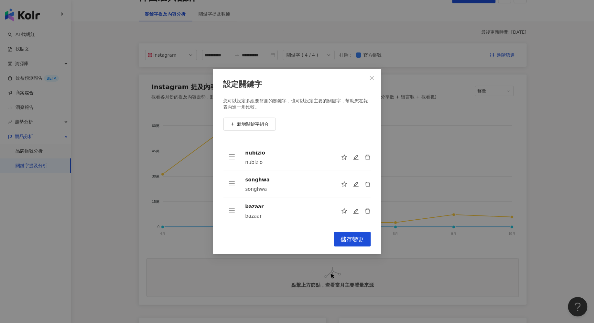
scroll to position [140, 0]
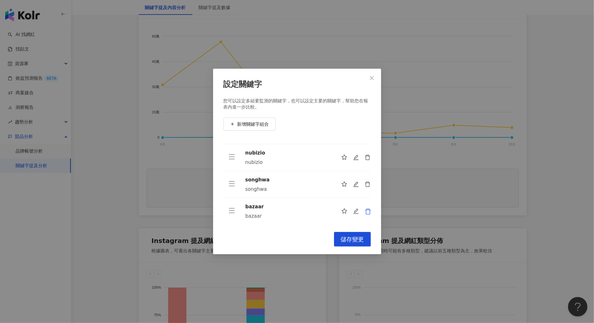
click at [370, 210] on icon "delete" at bounding box center [368, 211] width 6 height 6
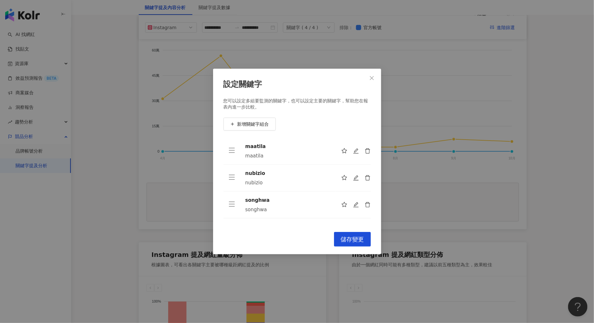
scroll to position [125, 0]
click at [351, 238] on span "儲存變更" at bounding box center [352, 239] width 23 height 7
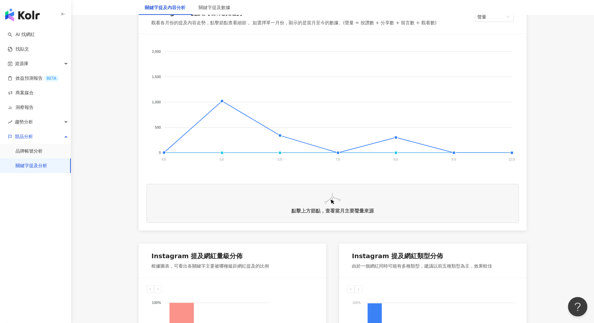
scroll to position [0, 0]
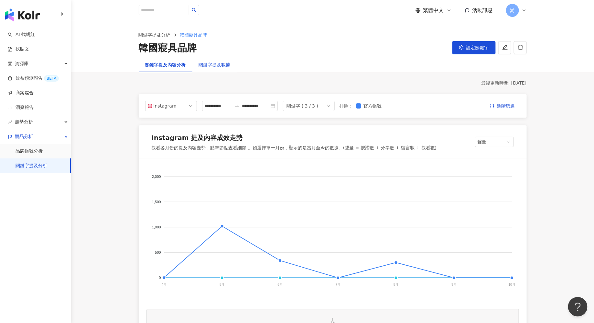
click at [207, 63] on div "關鍵字提及數據" at bounding box center [215, 64] width 32 height 7
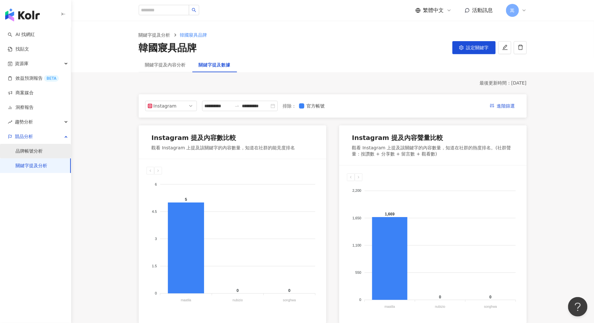
click at [38, 150] on link "品牌帳號分析" at bounding box center [29, 151] width 27 height 6
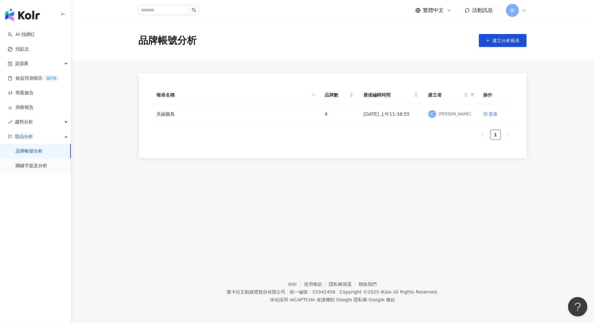
click at [318, 147] on div "報表名稱 品牌數 最後編輯時間 建立者 操作 天絲寢具 4 2025/10/13 上午11:38:55 C Chung 查看 1" at bounding box center [333, 115] width 388 height 85
click at [38, 164] on link "關鍵字提及分析" at bounding box center [32, 165] width 32 height 6
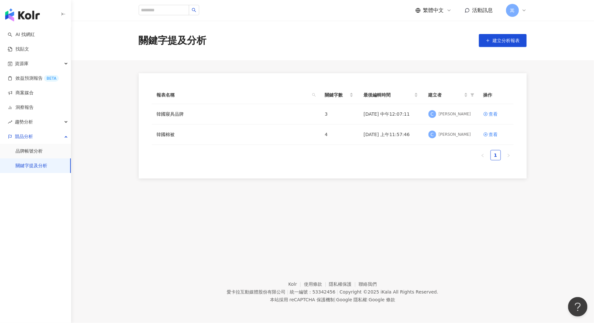
click at [319, 168] on div "報表名稱 關鍵字數 最後編輯時間 建立者 操作 韓國寢具品牌 3 2025/10/13 中午12:07:11 C Chung 查看 韓國棉被 4 2025/1…" at bounding box center [333, 125] width 388 height 105
click at [493, 134] on div "查看" at bounding box center [493, 134] width 9 height 7
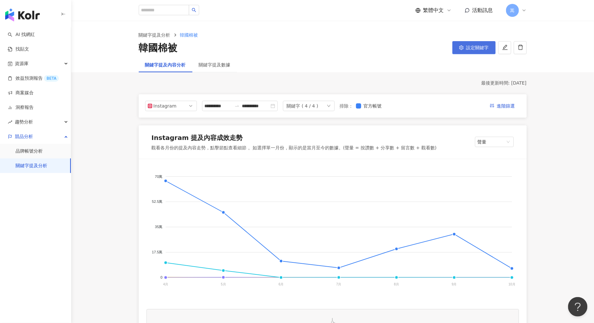
click at [472, 46] on span "設定關鍵字" at bounding box center [478, 47] width 23 height 5
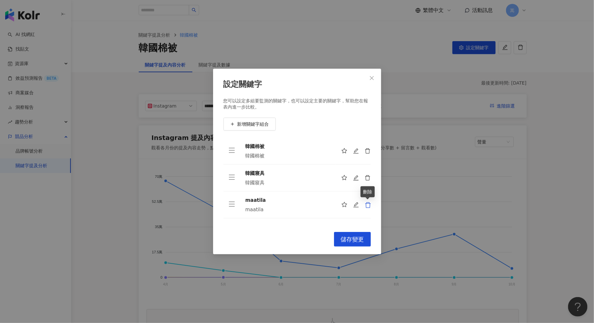
click at [367, 202] on icon "delete" at bounding box center [368, 205] width 6 height 6
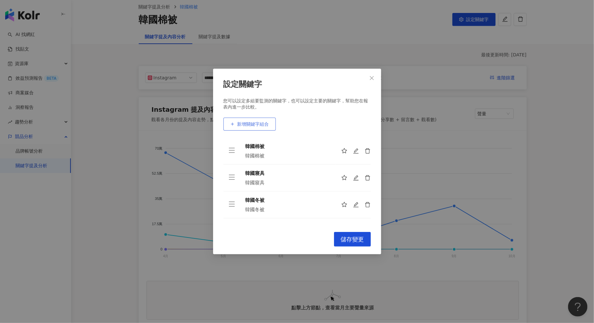
click at [252, 124] on span "新增關鍵字組合" at bounding box center [254, 123] width 32 height 5
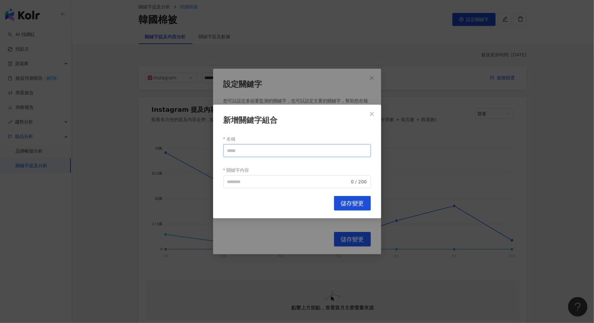
click at [253, 154] on input "名稱" at bounding box center [298, 150] width 148 height 13
type input "*"
drag, startPoint x: 239, startPoint y: 150, endPoint x: 198, endPoint y: 144, distance: 40.5
click at [198, 144] on div "新增關鍵字組合 名稱 ***** 關鍵字內容 0 / 200 Cancel 儲存變更" at bounding box center [297, 161] width 594 height 323
type input "*****"
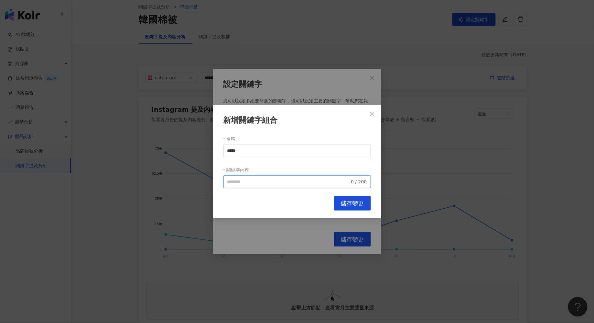
click at [247, 178] on input "關鍵字內容" at bounding box center [289, 181] width 123 height 7
paste input "*****"
type input "*****"
click at [345, 202] on span "儲存變更" at bounding box center [352, 203] width 23 height 7
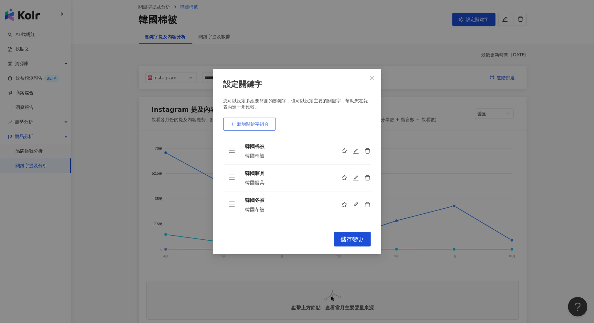
click at [256, 125] on span "新增關鍵字組合" at bounding box center [254, 123] width 32 height 5
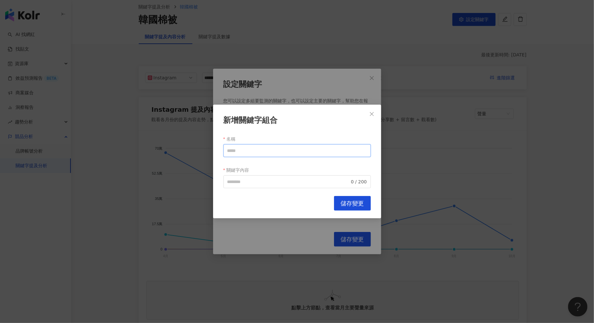
click at [245, 149] on input "名稱" at bounding box center [298, 150] width 148 height 13
drag, startPoint x: 251, startPoint y: 152, endPoint x: 205, endPoint y: 145, distance: 46.2
click at [205, 146] on div "新增關鍵字組合 名稱 **** 關鍵字內容 0 / 200 Cancel 儲存變更" at bounding box center [297, 161] width 594 height 323
type input "****"
click at [243, 181] on input "關鍵字內容" at bounding box center [289, 181] width 123 height 7
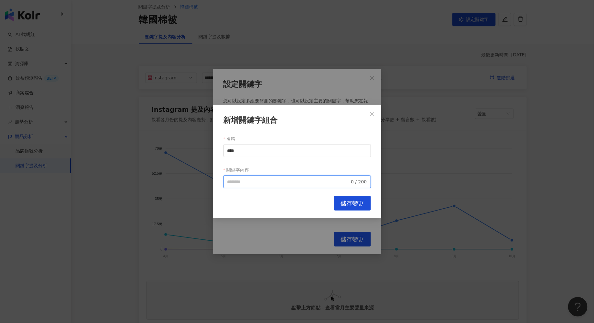
paste input "****"
type input "****"
click at [355, 205] on span "儲存變更" at bounding box center [352, 203] width 23 height 7
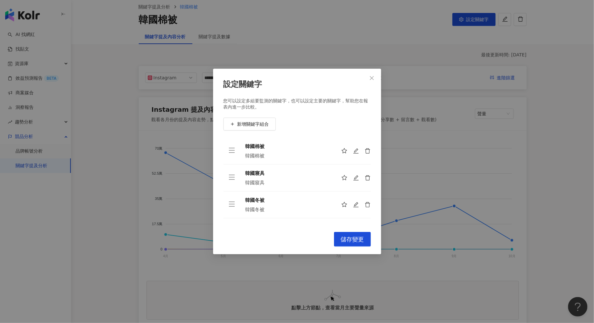
scroll to position [47, 0]
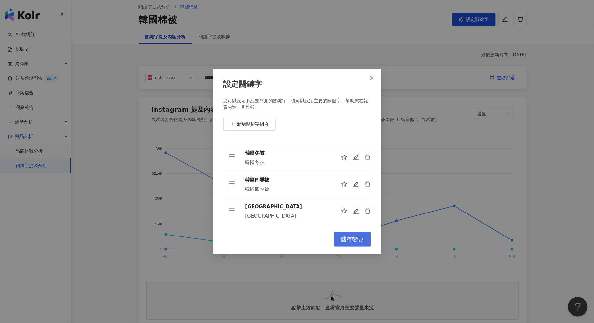
click at [348, 239] on span "儲存變更" at bounding box center [352, 239] width 23 height 7
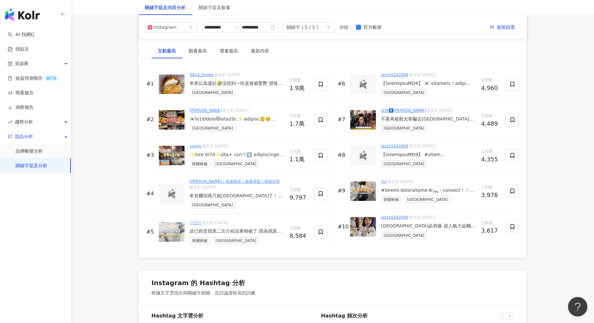
scroll to position [963, 0]
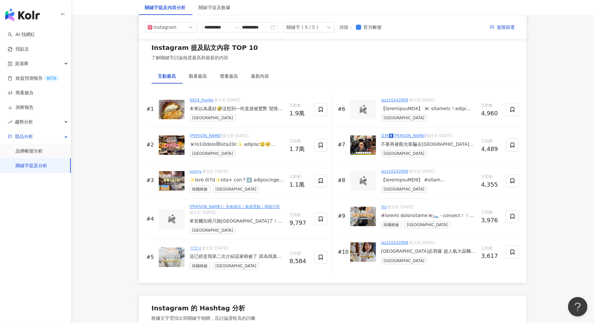
click at [436, 138] on div "苡慈🚺哈比Eva 發文於 2025/6/24 不要再被觀光客騙去廣藏市場了！ 跟著韓國人去「望遠市場」‼️ ✨ 更好逛、東西又超好吃的望遠市場～ 🍢 不只有便…" at bounding box center [429, 145] width 95 height 24
click at [435, 142] on div "不要再被觀光客騙去廣藏市場了！ 跟著韓國人去「望遠市場」‼️ ✨ 更好逛、東西又超好吃的望遠市場～ 🍢 不只有便宜的韓國小吃、還有我愛瘋掉的年糕串、炸物 🧃 …" at bounding box center [429, 144] width 95 height 6
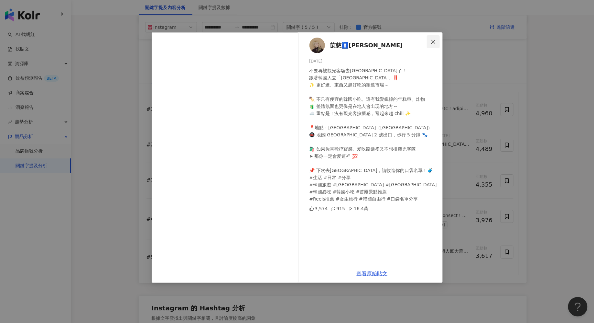
click at [435, 47] on button "Close" at bounding box center [433, 41] width 13 height 13
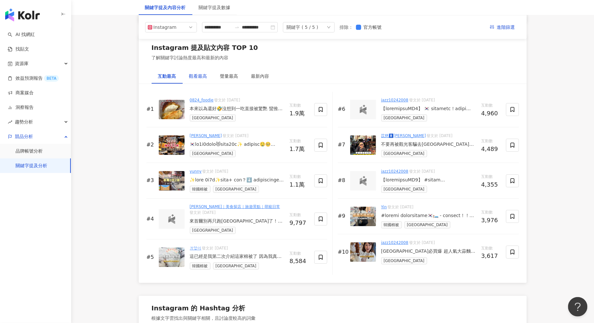
click at [200, 72] on div "觀看最高" at bounding box center [198, 75] width 18 height 7
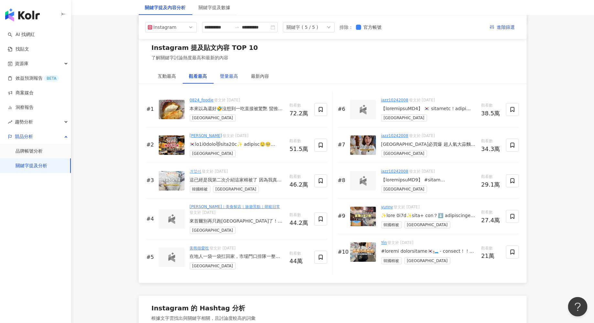
click at [229, 73] on div "聲量最高" at bounding box center [229, 75] width 18 height 7
click at [261, 74] on div "最新內容" at bounding box center [260, 75] width 18 height 7
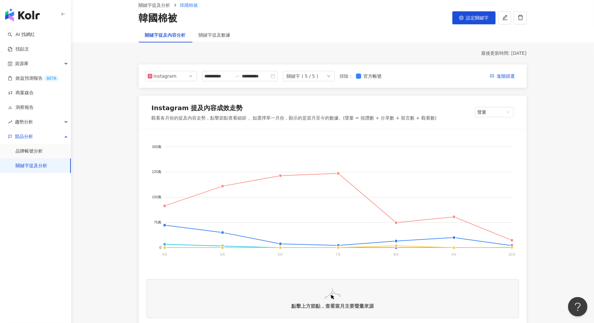
scroll to position [0, 0]
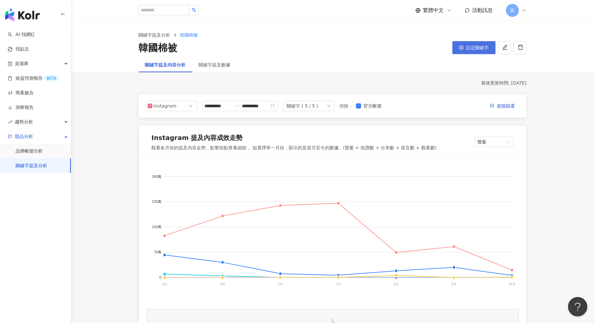
click at [473, 50] on span "設定關鍵字" at bounding box center [478, 47] width 23 height 5
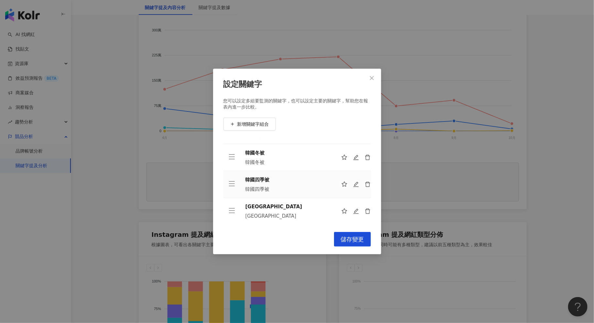
scroll to position [154, 0]
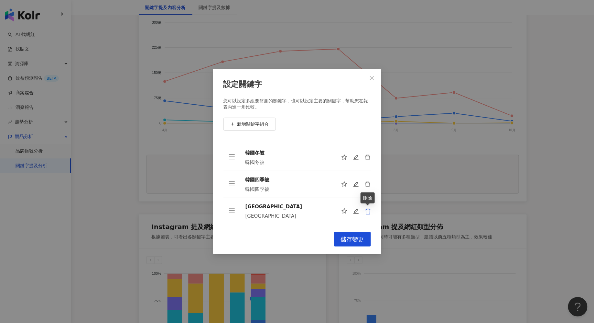
click at [367, 211] on icon "delete" at bounding box center [368, 211] width 6 height 6
click at [357, 240] on span "儲存變更" at bounding box center [352, 239] width 23 height 7
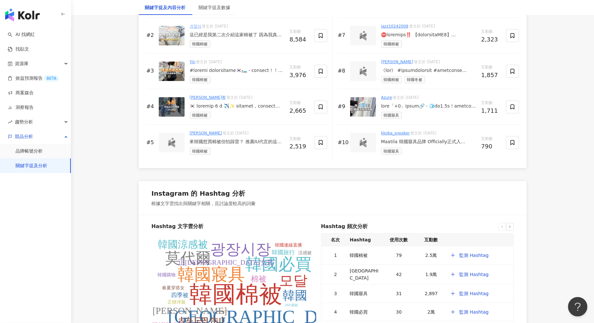
scroll to position [1179, 0]
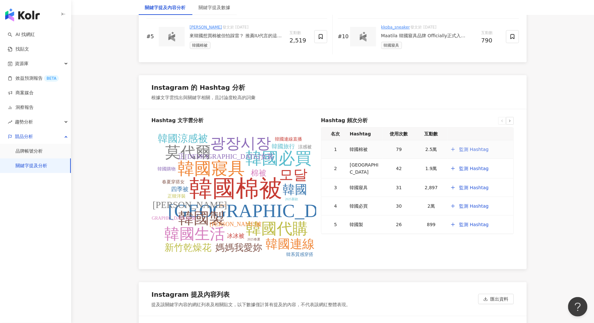
click at [467, 147] on span "監測 Hashtag" at bounding box center [474, 149] width 29 height 5
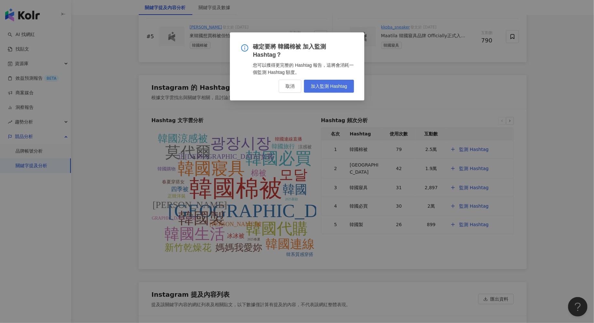
click at [335, 85] on span "加入監測 Hashtag" at bounding box center [329, 85] width 36 height 5
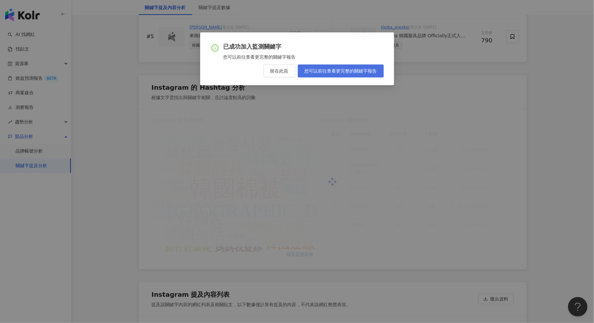
click at [322, 72] on span "您可以前往查看更完整的關鍵字報告" at bounding box center [341, 70] width 72 height 5
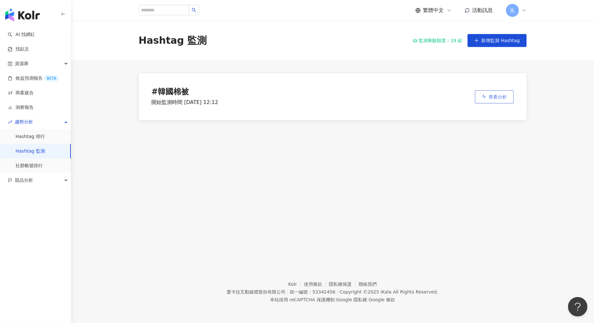
click at [497, 98] on span "查看分析" at bounding box center [498, 96] width 18 height 5
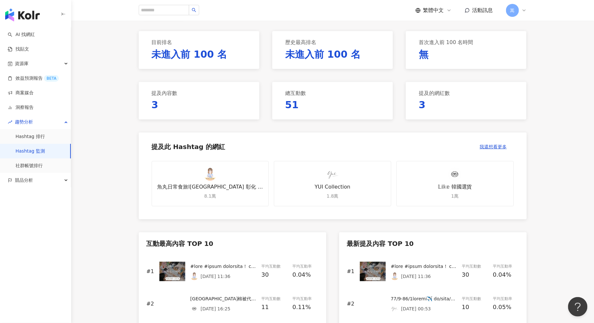
scroll to position [86, 0]
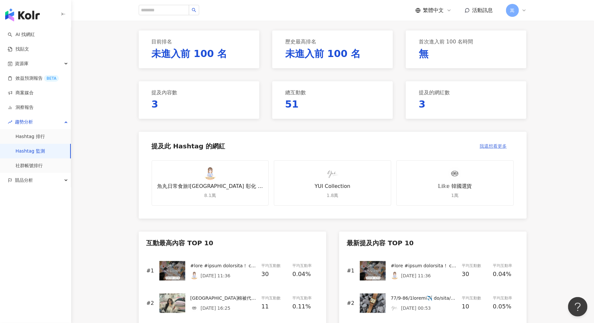
click at [493, 144] on span "我還想看更多" at bounding box center [493, 145] width 27 height 5
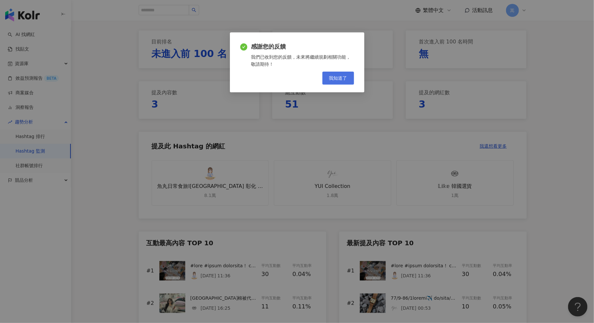
click at [332, 78] on span "我知道了" at bounding box center [338, 77] width 18 height 5
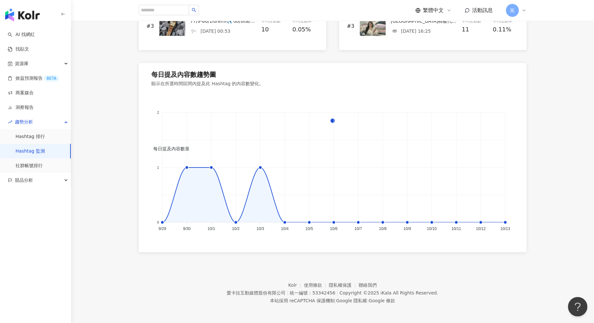
scroll to position [396, 0]
click at [36, 166] on link "社群帳號排行" at bounding box center [29, 165] width 27 height 6
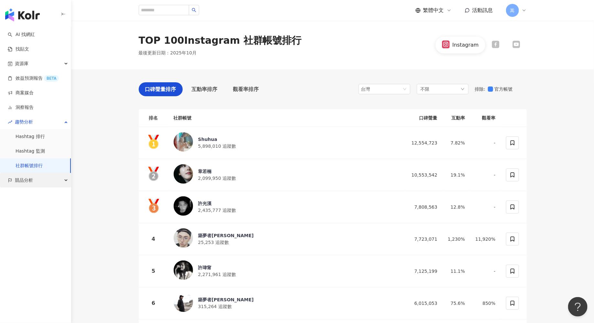
click at [59, 180] on div "競品分析" at bounding box center [35, 180] width 71 height 15
click at [36, 206] on link "關鍵字提及分析" at bounding box center [32, 209] width 32 height 6
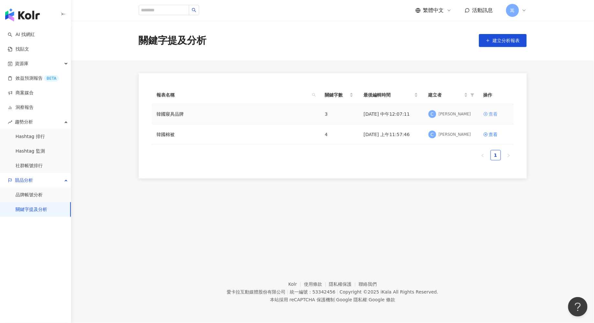
click at [493, 113] on div "查看" at bounding box center [493, 113] width 9 height 7
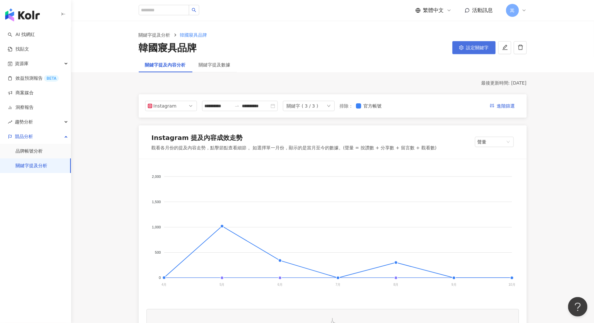
click at [463, 49] on icon "setting" at bounding box center [462, 47] width 4 height 5
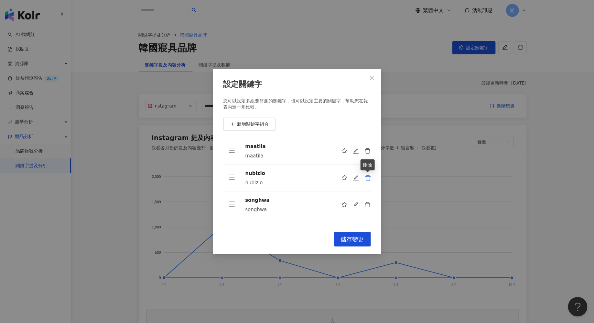
click at [368, 178] on icon "delete" at bounding box center [368, 178] width 6 height 6
click at [254, 124] on span "新增關鍵字組合" at bounding box center [254, 123] width 32 height 5
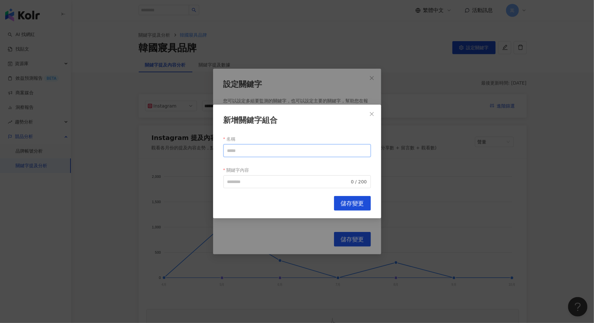
click at [245, 150] on input "名稱" at bounding box center [298, 150] width 148 height 13
type input "*"
drag, startPoint x: 250, startPoint y: 150, endPoint x: 224, endPoint y: 150, distance: 25.9
click at [224, 150] on input "*******" at bounding box center [298, 150] width 148 height 13
type input "*******"
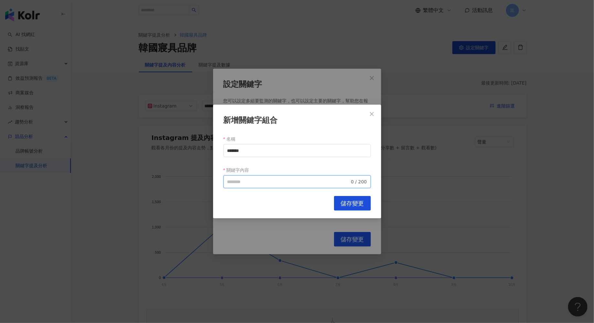
click at [243, 179] on input "關鍵字內容" at bounding box center [289, 181] width 123 height 7
paste input "*******"
type input "*******"
click at [346, 202] on span "儲存變更" at bounding box center [352, 203] width 23 height 7
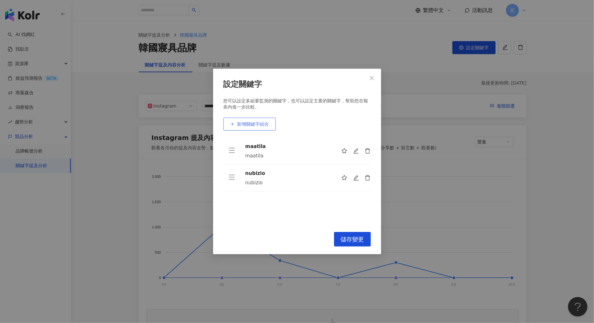
click at [256, 122] on span "新增關鍵字組合" at bounding box center [254, 123] width 32 height 5
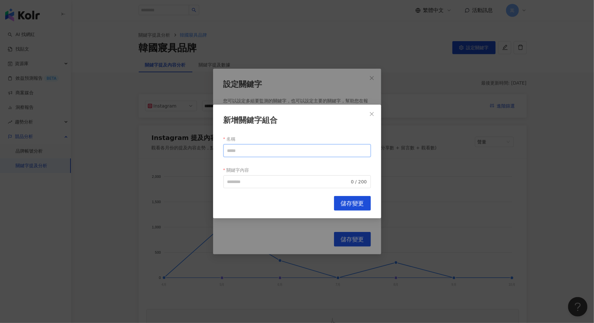
click at [250, 150] on input "名稱" at bounding box center [298, 150] width 148 height 13
drag, startPoint x: 249, startPoint y: 152, endPoint x: 221, endPoint y: 152, distance: 28.2
click at [221, 152] on div "新增關鍵字組合 名稱 ******* 關鍵字內容 0 / 200 Cancel 儲存變更" at bounding box center [297, 162] width 168 height 114
type input "*******"
click at [260, 182] on input "關鍵字內容" at bounding box center [289, 181] width 123 height 7
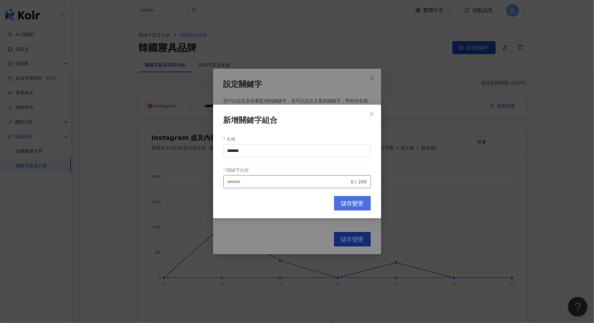
paste input "*******"
type input "*******"
click at [357, 206] on span "儲存變更" at bounding box center [352, 203] width 23 height 7
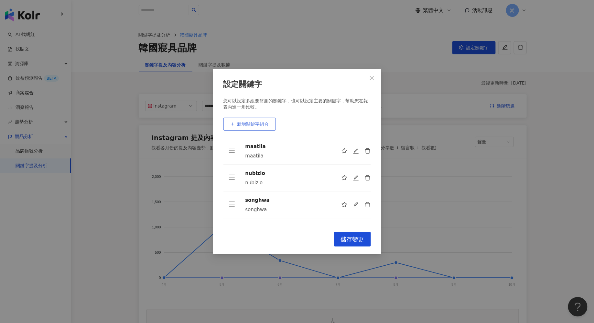
click at [253, 125] on span "新增關鍵字組合" at bounding box center [254, 123] width 32 height 5
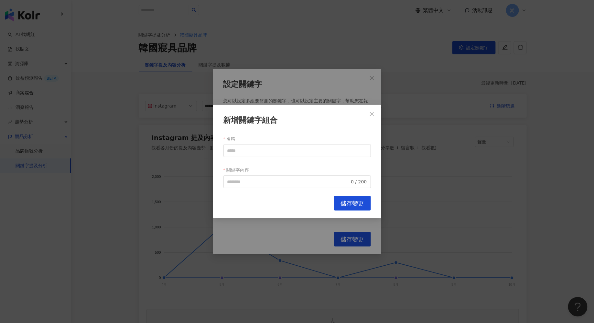
click at [243, 157] on form "名稱 關鍵字內容 0 / 200" at bounding box center [298, 161] width 148 height 54
click at [243, 151] on input "名稱" at bounding box center [298, 150] width 148 height 13
type input "****"
drag, startPoint x: 254, startPoint y: 157, endPoint x: 206, endPoint y: 160, distance: 47.7
click at [206, 160] on div "新增關鍵字組合 名稱 **** 關鍵字內容 0 / 200 Cancel 儲存變更" at bounding box center [297, 161] width 594 height 323
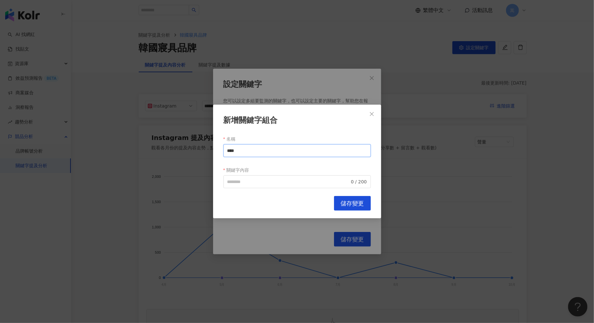
click at [242, 154] on input "****" at bounding box center [298, 150] width 148 height 13
drag, startPoint x: 247, startPoint y: 151, endPoint x: 216, endPoint y: 151, distance: 31.1
click at [216, 151] on div "新增關鍵字組合 名稱 **** 關鍵字內容 0 / 200 Cancel 儲存變更" at bounding box center [297, 162] width 168 height 114
click at [237, 173] on label "關鍵字內容" at bounding box center [239, 170] width 30 height 10
click at [237, 178] on input "關鍵字內容" at bounding box center [289, 181] width 123 height 7
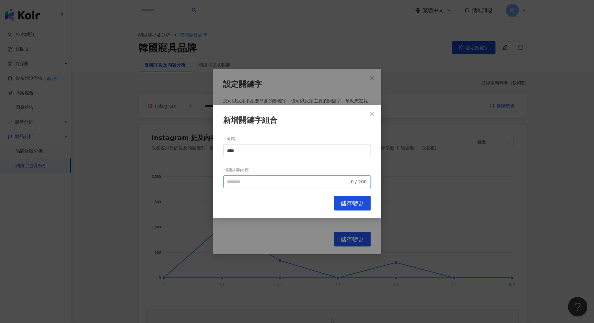
click at [237, 180] on input "關鍵字內容" at bounding box center [289, 181] width 123 height 7
paste input "****"
type input "****"
click at [361, 204] on span "儲存變更" at bounding box center [352, 203] width 23 height 7
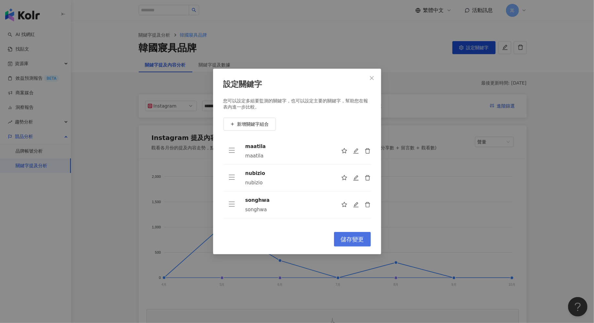
click at [353, 237] on span "儲存變更" at bounding box center [352, 239] width 23 height 7
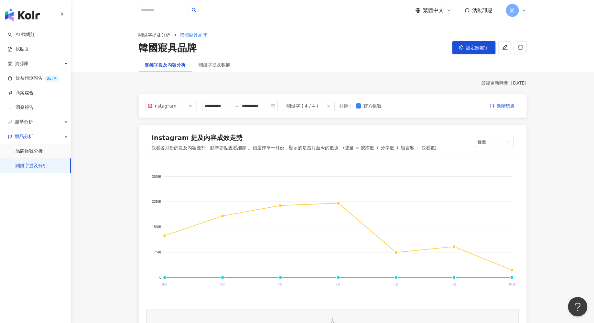
click at [37, 167] on link "關鍵字提及分析" at bounding box center [32, 165] width 32 height 6
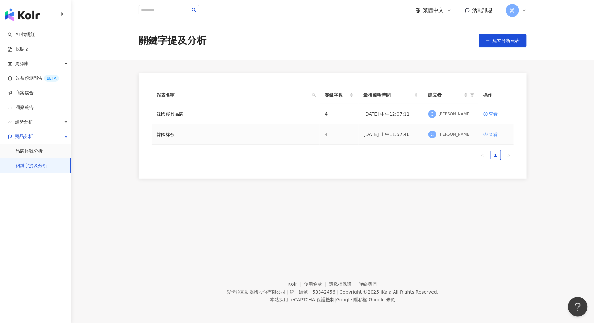
click at [494, 134] on div "查看" at bounding box center [493, 134] width 9 height 7
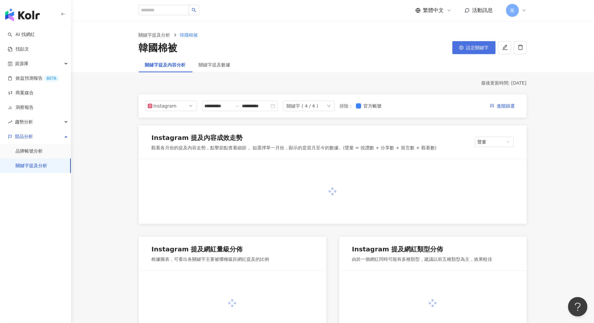
click at [469, 50] on span "設定關鍵字" at bounding box center [478, 47] width 23 height 5
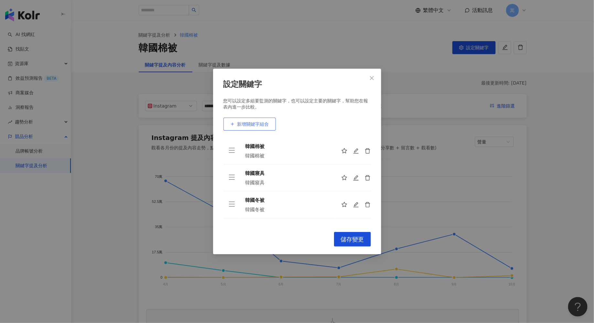
click at [252, 125] on span "新增關鍵字組合" at bounding box center [254, 123] width 32 height 5
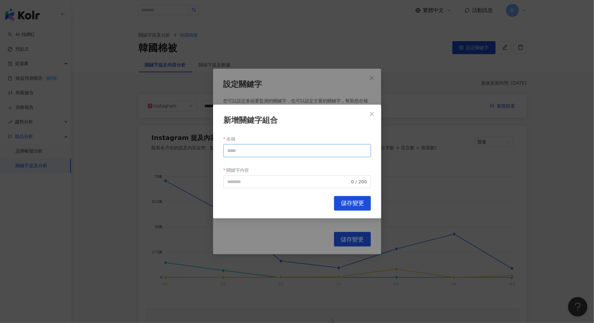
click at [254, 150] on input "名稱" at bounding box center [298, 150] width 148 height 13
drag, startPoint x: 253, startPoint y: 150, endPoint x: 219, endPoint y: 150, distance: 34.0
click at [219, 150] on div "新增關鍵字組合 名稱 *** 關鍵字內容 0 / 200 Cancel 儲存變更" at bounding box center [297, 162] width 168 height 114
type input "***"
click at [249, 181] on input "關鍵字內容" at bounding box center [289, 181] width 123 height 7
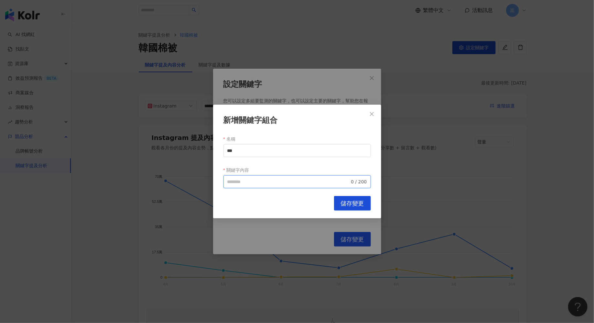
paste input "***"
type input "***"
click at [345, 210] on button "儲存變更" at bounding box center [352, 203] width 37 height 15
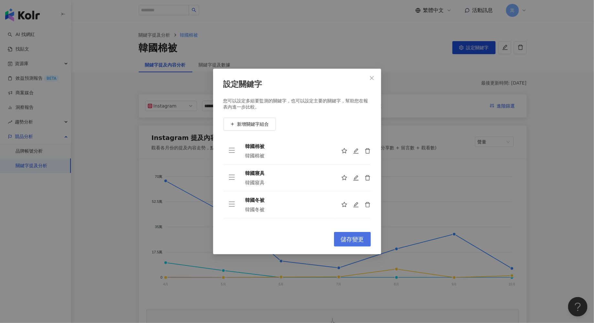
click at [347, 239] on span "儲存變更" at bounding box center [352, 239] width 23 height 7
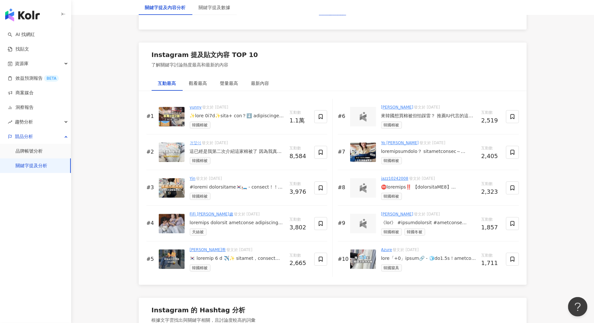
scroll to position [942, 0]
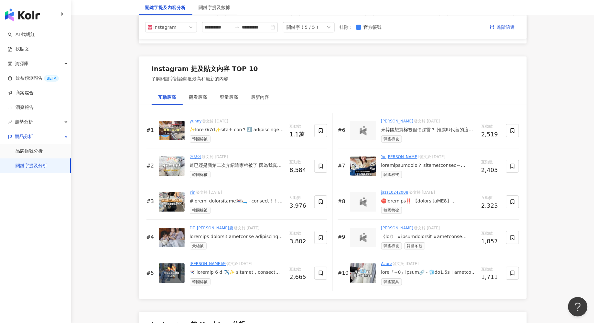
click at [207, 235] on div at bounding box center [237, 236] width 95 height 6
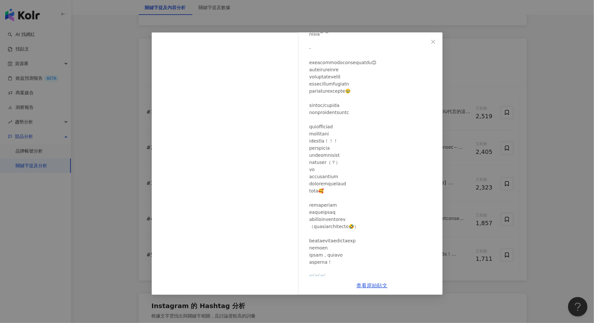
scroll to position [144, 0]
click at [434, 43] on icon "close" at bounding box center [433, 41] width 5 height 5
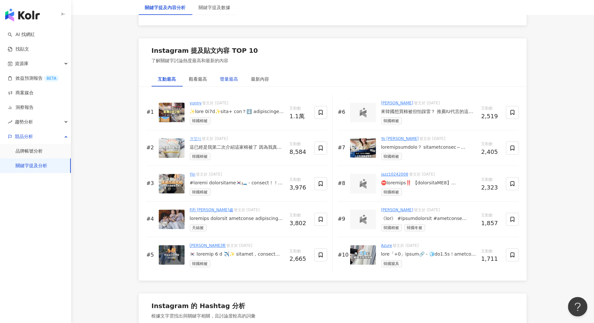
click at [234, 75] on div "聲量最高" at bounding box center [229, 78] width 18 height 7
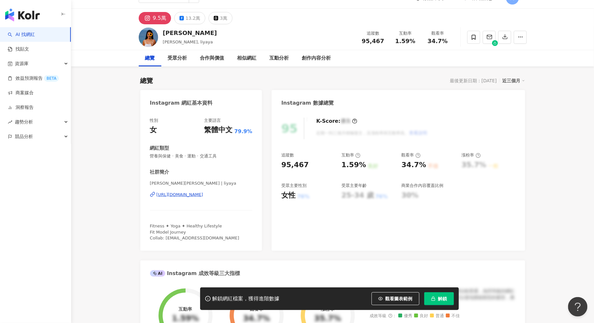
scroll to position [14, 0]
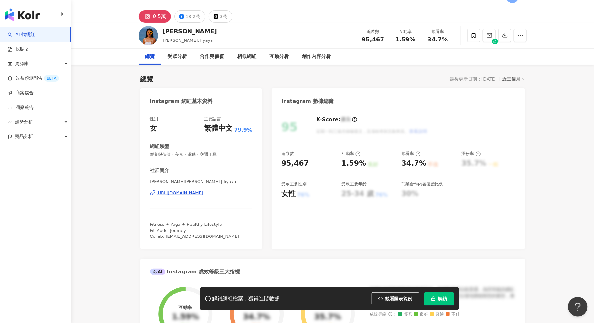
click at [206, 300] on circle at bounding box center [207, 298] width 5 height 5
click at [208, 299] on icon at bounding box center [208, 298] width 6 height 6
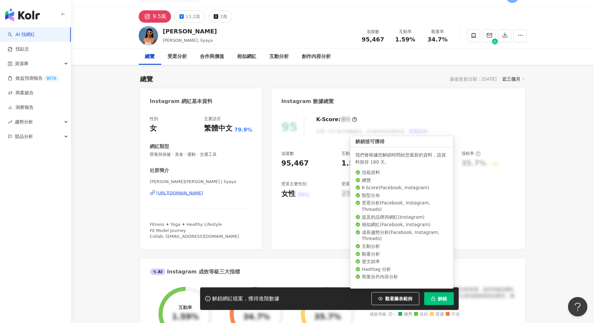
click at [437, 301] on button "解鎖" at bounding box center [440, 298] width 30 height 13
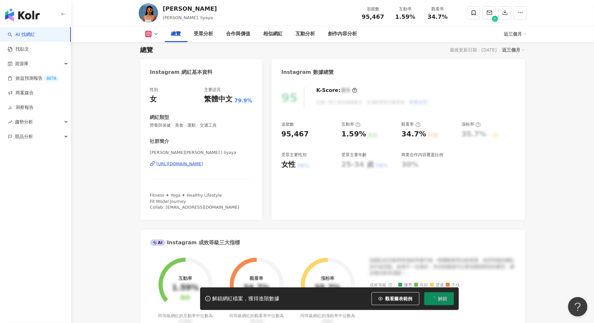
scroll to position [51, 0]
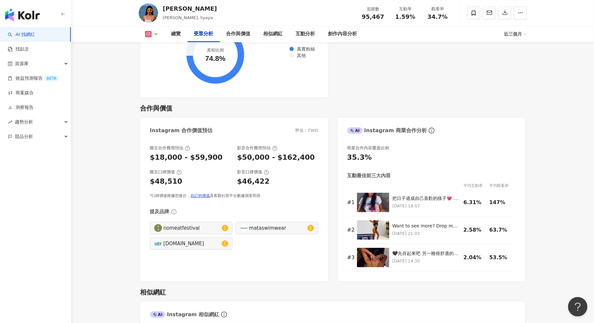
scroll to position [872, 0]
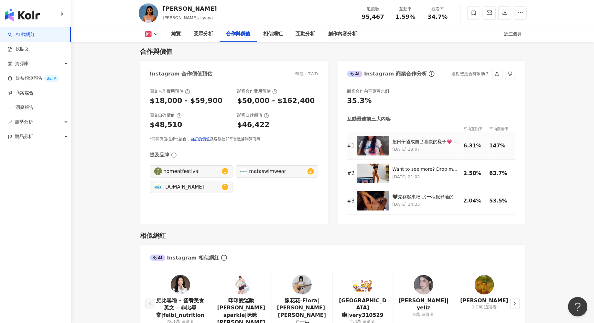
click at [374, 144] on img at bounding box center [373, 145] width 32 height 19
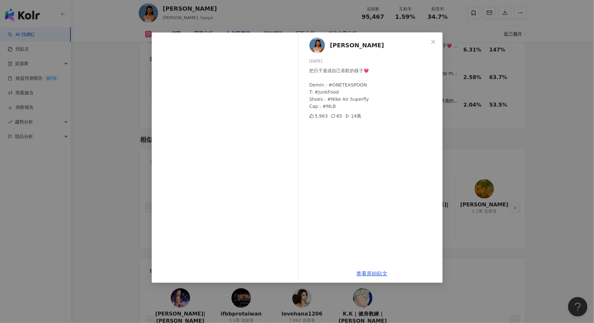
scroll to position [1168, 0]
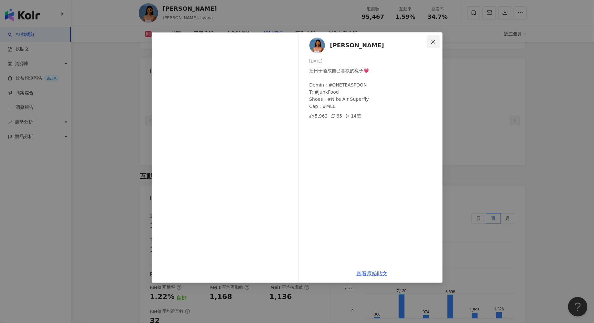
click at [435, 41] on icon "close" at bounding box center [433, 41] width 5 height 5
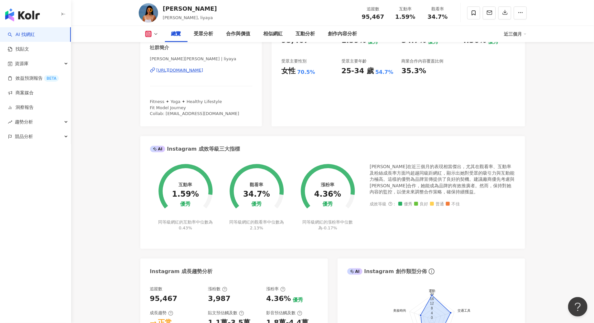
scroll to position [136, 0]
click at [199, 69] on div "https://www.instagram.com/liyaya/" at bounding box center [180, 71] width 47 height 6
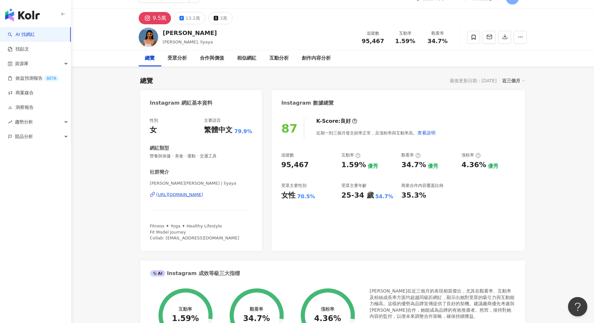
scroll to position [13, 0]
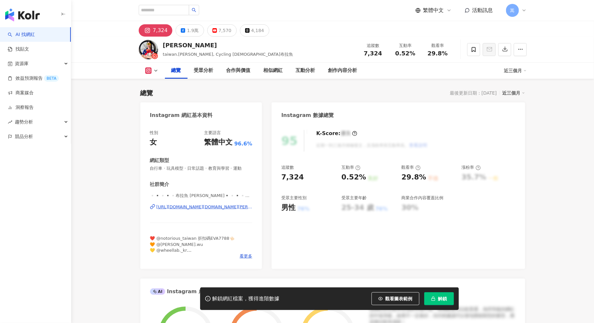
scroll to position [47, 0]
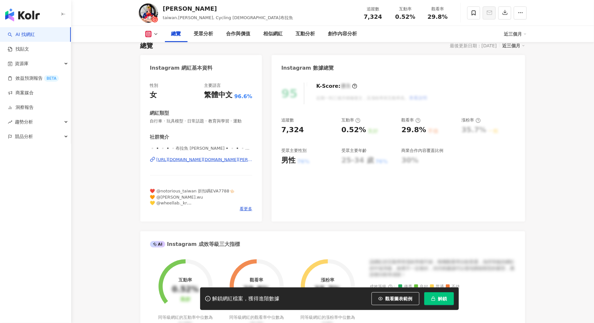
click at [226, 159] on div "https://www.instagram.com/taiwan.eva/" at bounding box center [205, 160] width 96 height 6
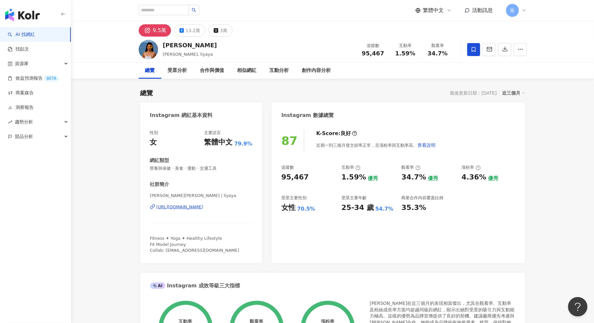
click at [477, 49] on icon at bounding box center [474, 50] width 6 height 6
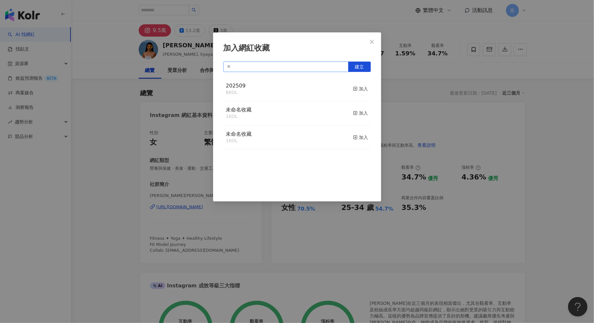
click at [256, 66] on input "text" at bounding box center [286, 66] width 125 height 10
click at [361, 68] on span "建立" at bounding box center [359, 66] width 9 height 5
type input "***"
click at [373, 42] on icon "close" at bounding box center [372, 41] width 5 height 5
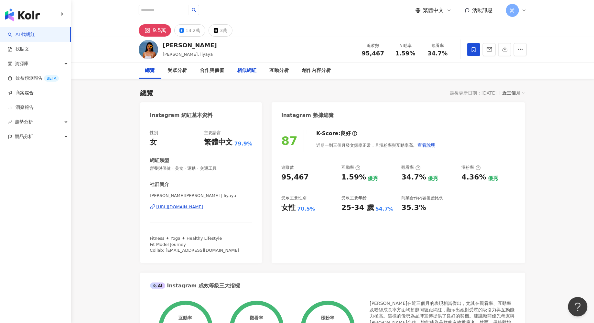
click at [242, 75] on div "相似網紅" at bounding box center [247, 70] width 32 height 16
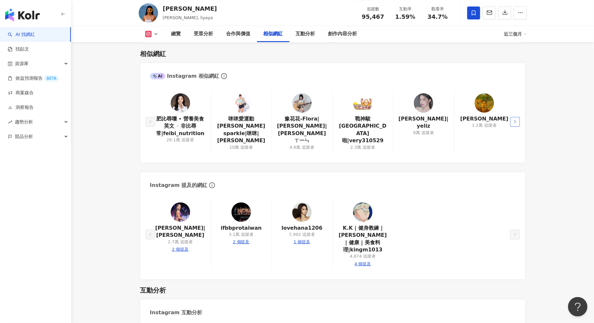
click at [516, 120] on icon "right" at bounding box center [516, 121] width 2 height 3
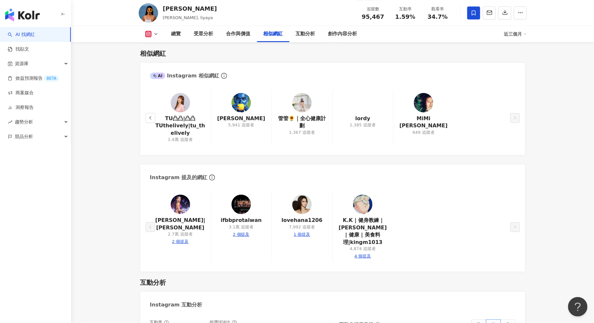
scroll to position [957, 0]
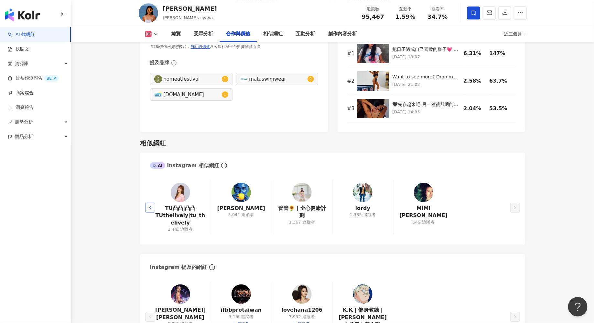
click at [153, 205] on button "button" at bounding box center [151, 208] width 10 height 10
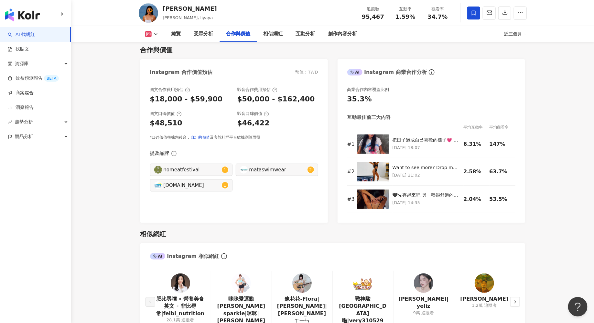
scroll to position [867, 0]
click at [517, 299] on button "button" at bounding box center [516, 301] width 10 height 10
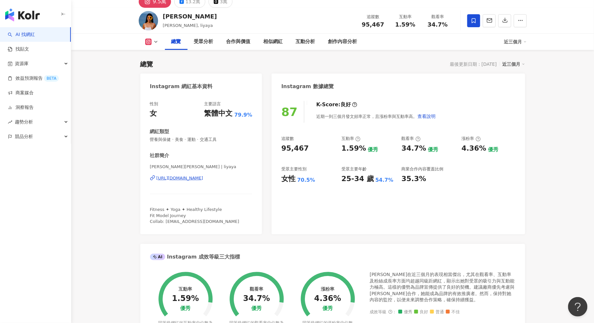
scroll to position [0, 0]
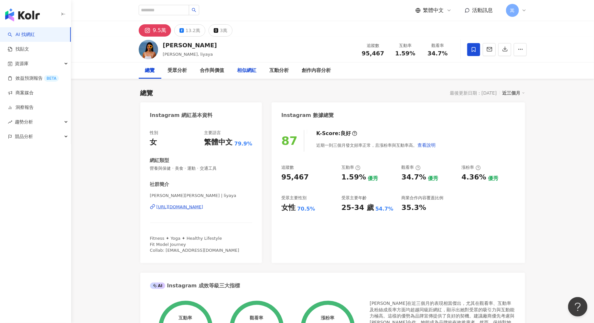
click at [247, 72] on div "相似網紅" at bounding box center [247, 71] width 19 height 8
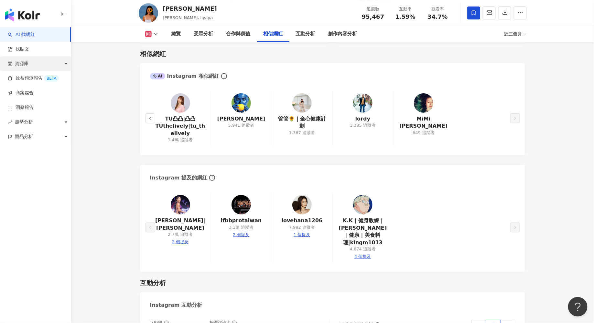
click at [67, 64] on icon "button" at bounding box center [66, 64] width 3 height 0
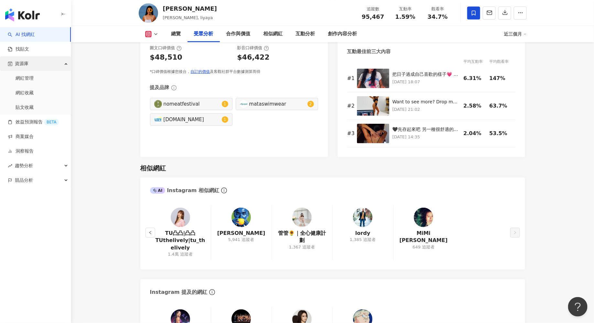
scroll to position [715, 0]
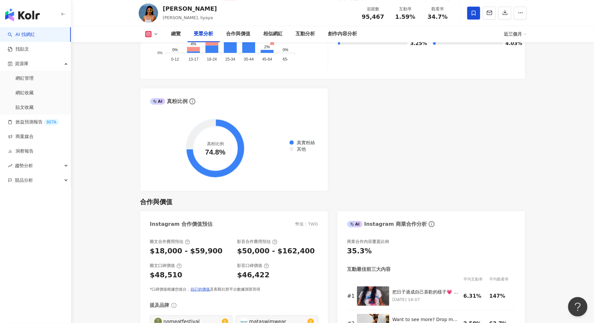
click at [33, 37] on link "AI 找網紅" at bounding box center [21, 34] width 27 height 6
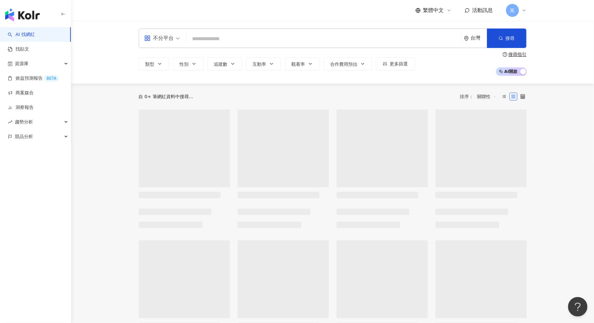
click at [204, 43] on input "search" at bounding box center [324, 39] width 270 height 12
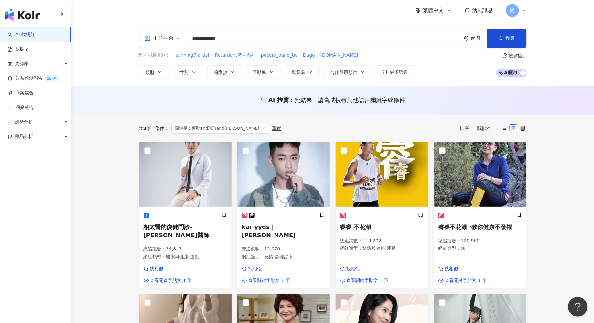
click at [203, 38] on input "**********" at bounding box center [324, 39] width 270 height 12
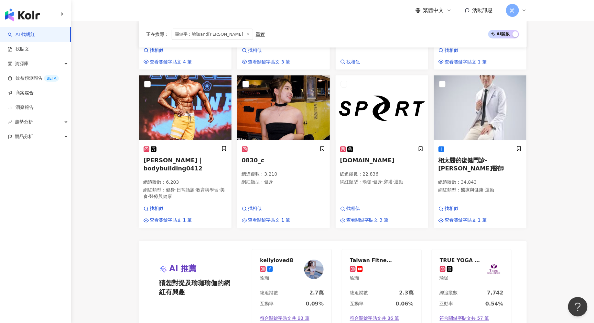
scroll to position [684, 0]
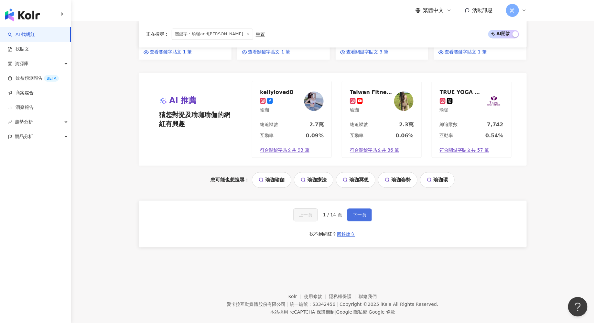
click at [360, 212] on span "下一頁" at bounding box center [360, 214] width 14 height 5
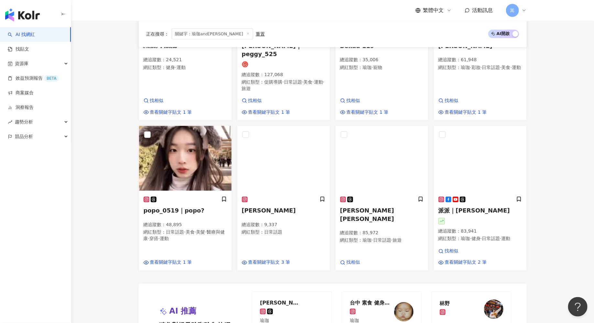
scroll to position [645, 0]
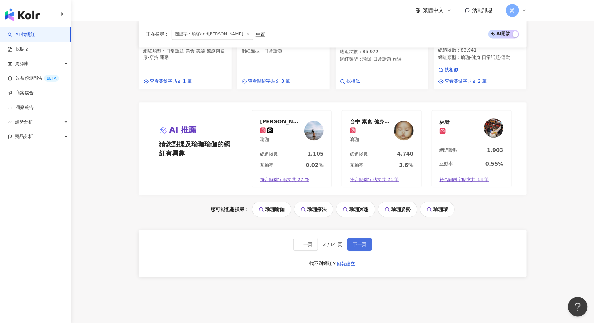
click at [359, 241] on span "下一頁" at bounding box center [360, 243] width 14 height 5
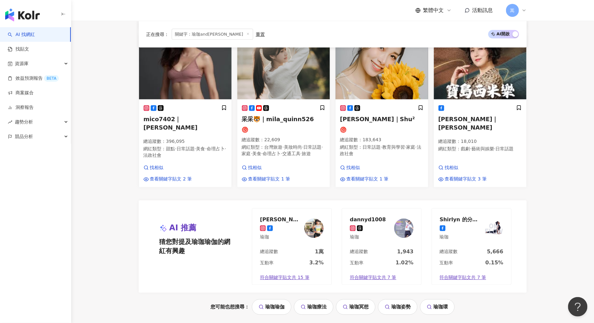
scroll to position [609, 0]
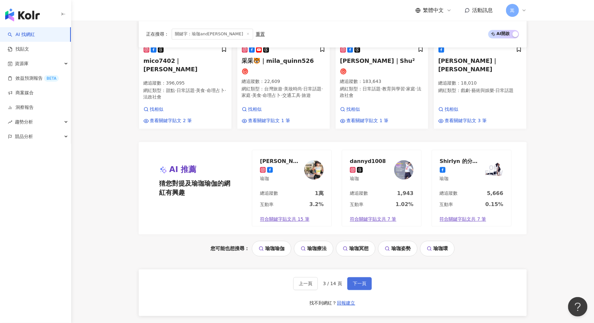
click at [361, 278] on button "下一頁" at bounding box center [360, 283] width 25 height 13
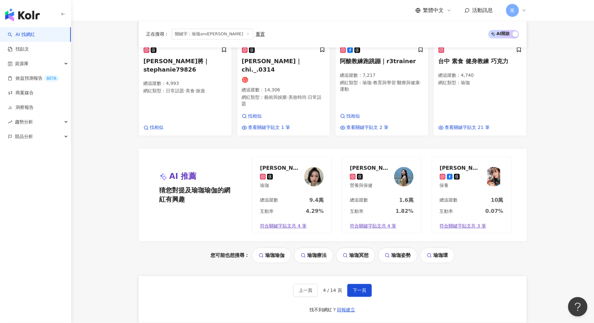
scroll to position [691, 0]
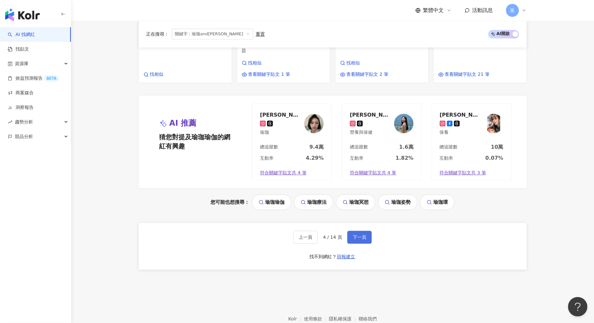
click at [362, 234] on span "下一頁" at bounding box center [360, 236] width 14 height 5
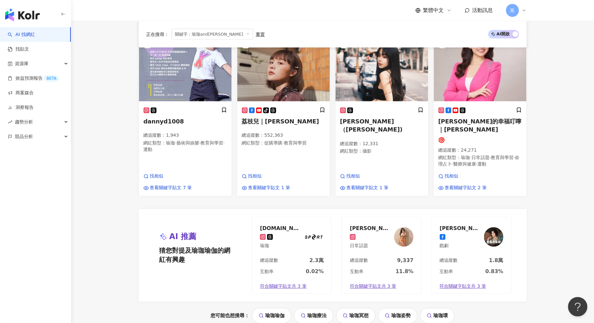
scroll to position [634, 0]
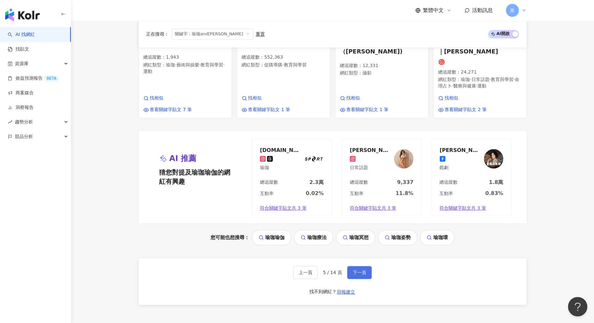
click at [360, 270] on span "下一頁" at bounding box center [360, 272] width 14 height 5
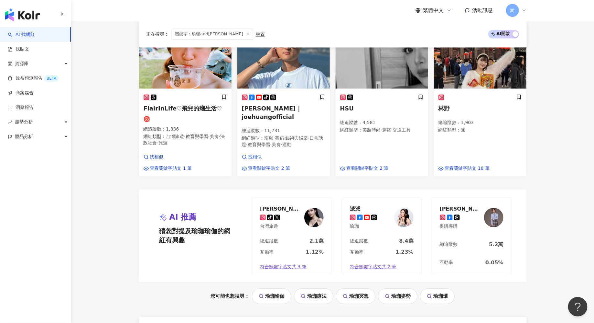
scroll to position [571, 0]
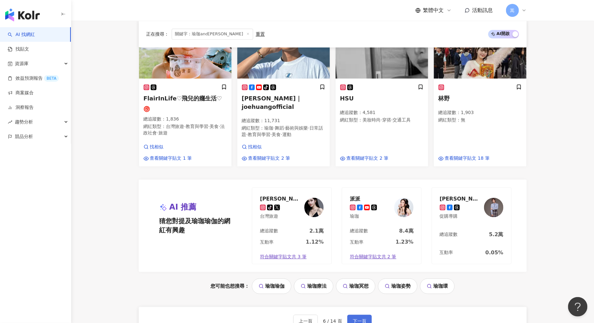
click at [358, 318] on span "下一頁" at bounding box center [360, 320] width 14 height 5
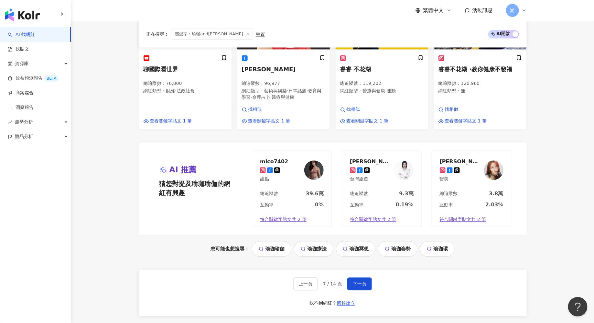
scroll to position [663, 0]
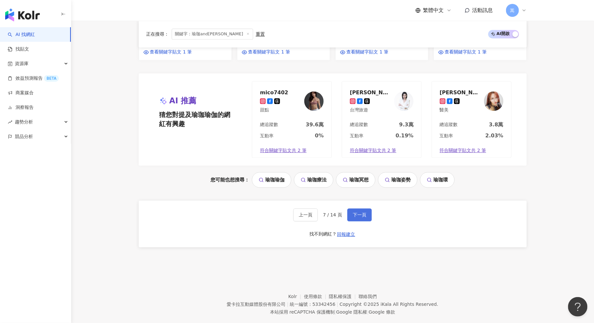
click at [362, 212] on span "下一頁" at bounding box center [360, 214] width 14 height 5
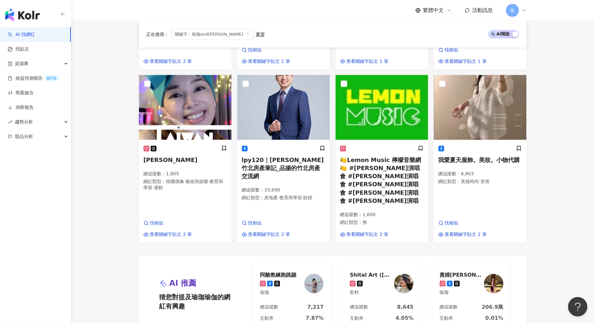
scroll to position [667, 0]
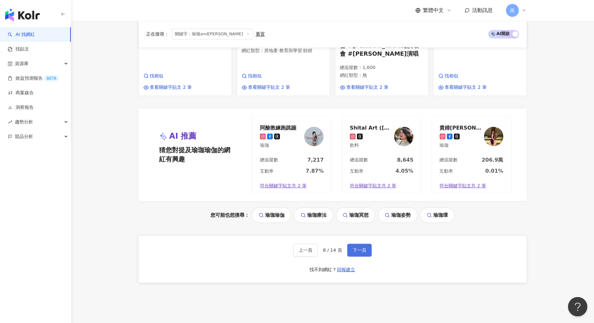
click at [361, 247] on span "下一頁" at bounding box center [360, 249] width 14 height 5
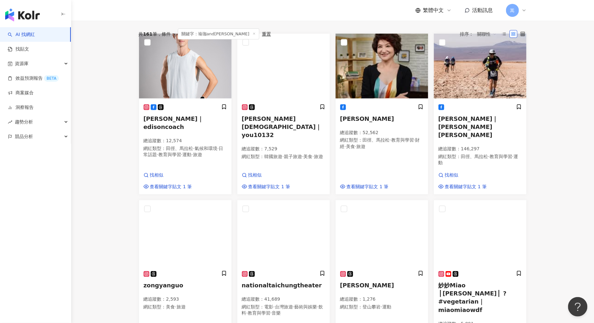
scroll to position [0, 0]
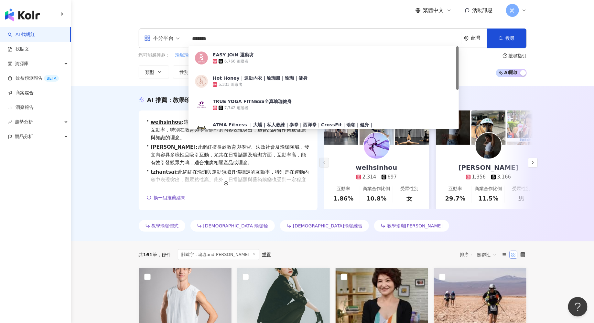
drag, startPoint x: 233, startPoint y: 39, endPoint x: 146, endPoint y: 39, distance: 87.1
click at [146, 39] on div "不分平台 ******* 台灣 搜尋 e9fcceee-80cf-4fb4-875a-2685add400ad EASY JOiN 運動坊 6,766 追蹤者…" at bounding box center [333, 37] width 388 height 19
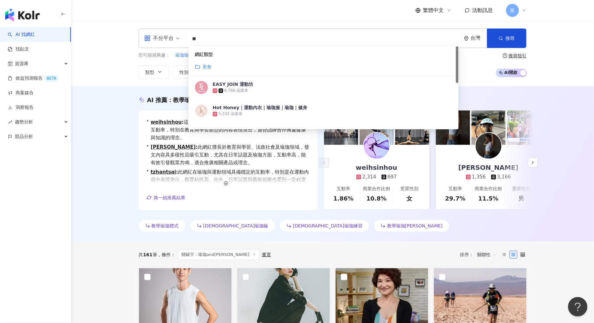
type input "*"
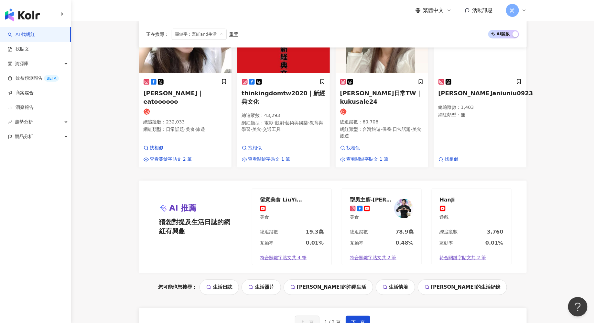
scroll to position [545, 0]
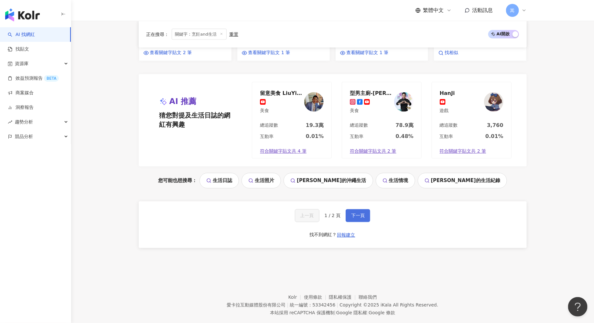
click at [361, 213] on span "下一頁" at bounding box center [358, 215] width 14 height 5
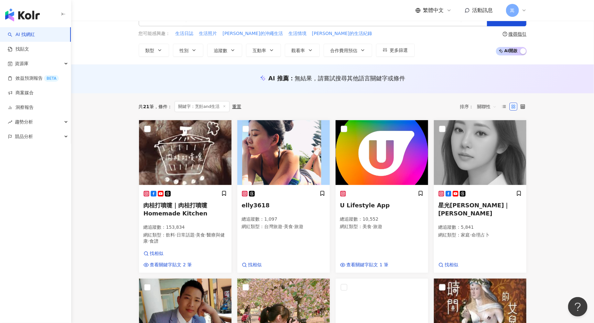
scroll to position [0, 0]
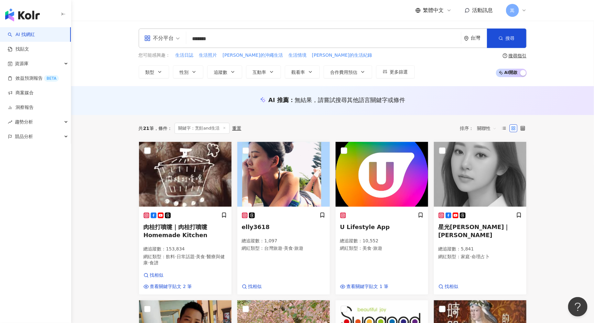
click at [201, 41] on input "*******" at bounding box center [324, 39] width 270 height 12
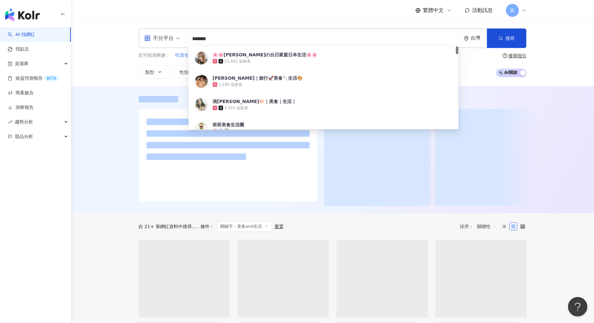
click at [471, 96] on div at bounding box center [333, 99] width 388 height 6
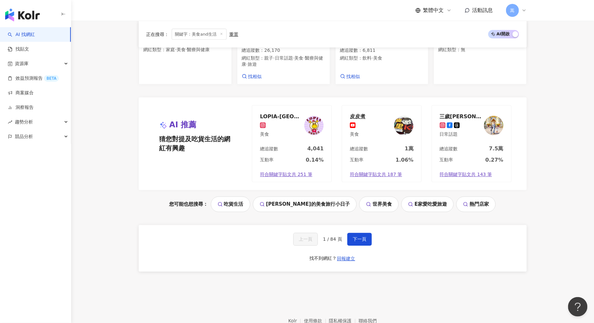
scroll to position [507, 0]
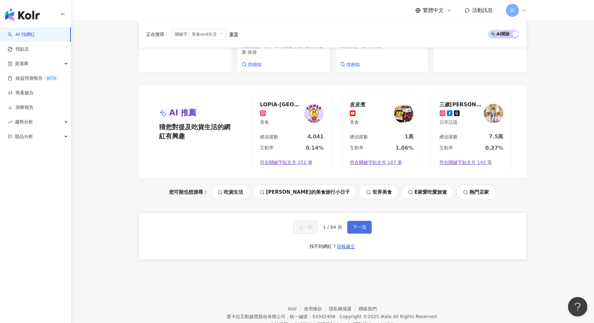
click at [357, 225] on span "下一頁" at bounding box center [360, 227] width 14 height 5
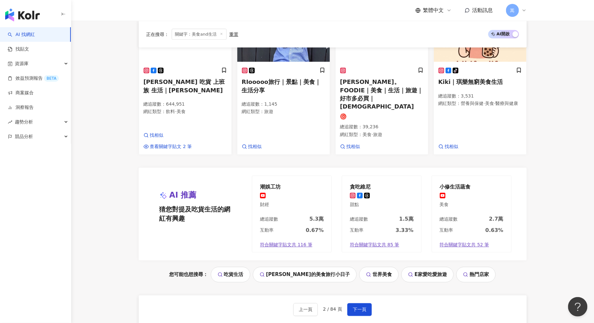
scroll to position [440, 0]
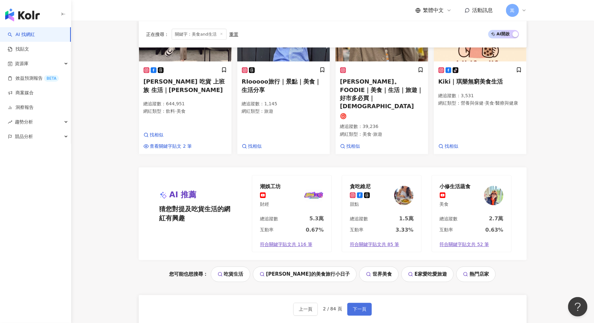
click at [354, 306] on span "下一頁" at bounding box center [360, 308] width 14 height 5
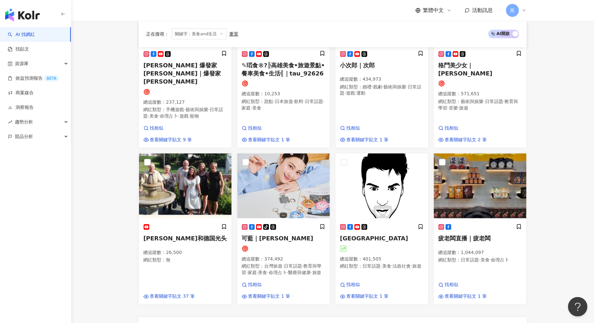
scroll to position [332, 0]
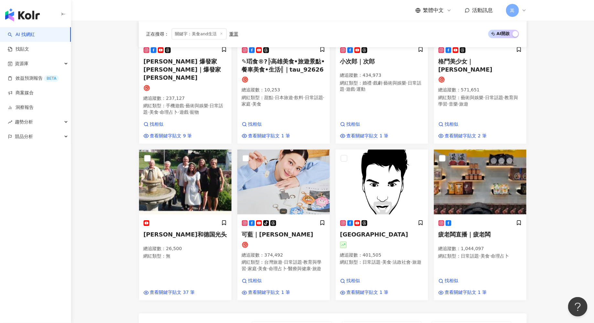
click at [563, 228] on main "不分平台 ******* 台灣 搜尋 efa42905-d1e2-40b1-ac96-de95e0963f79 🌸🌸yukiの台日家庭日本生活🌸🌸 11,44…" at bounding box center [332, 96] width 523 height 815
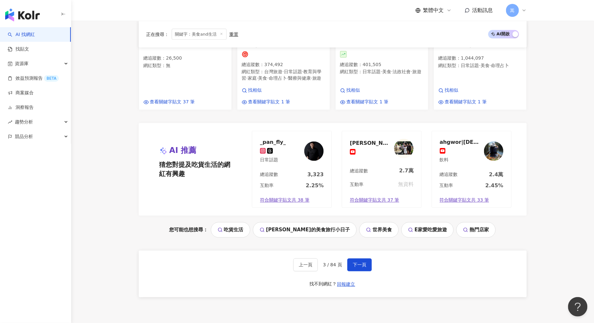
scroll to position [545, 0]
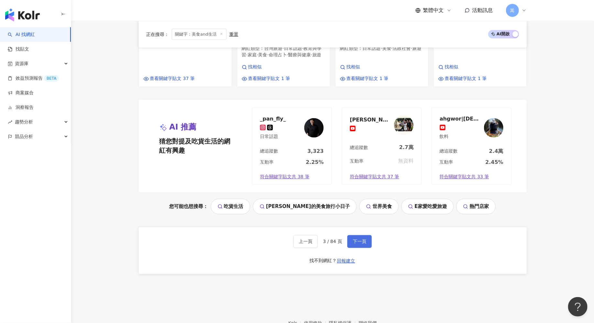
click at [356, 239] on span "下一頁" at bounding box center [360, 241] width 14 height 5
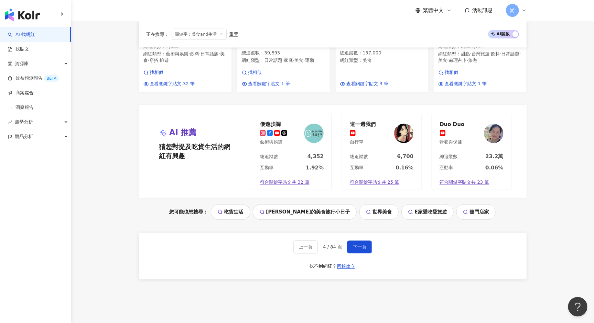
scroll to position [531, 0]
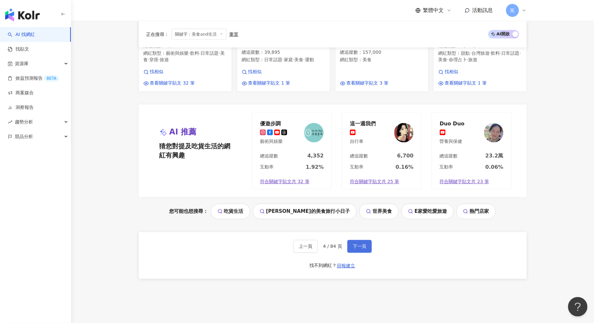
click at [362, 244] on span "下一頁" at bounding box center [360, 246] width 14 height 5
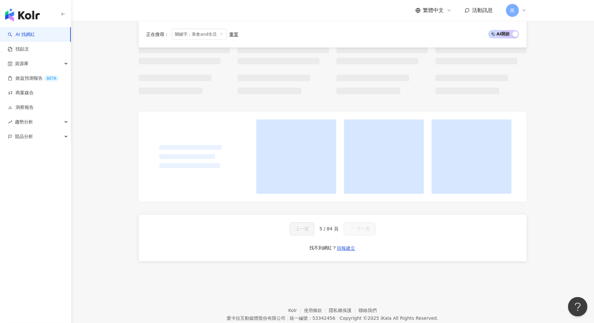
scroll to position [0, 0]
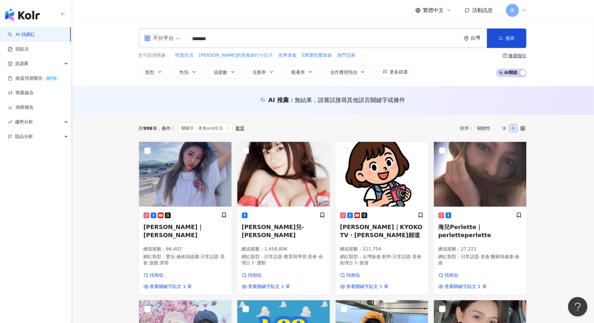
click at [230, 41] on input "*******" at bounding box center [324, 39] width 270 height 12
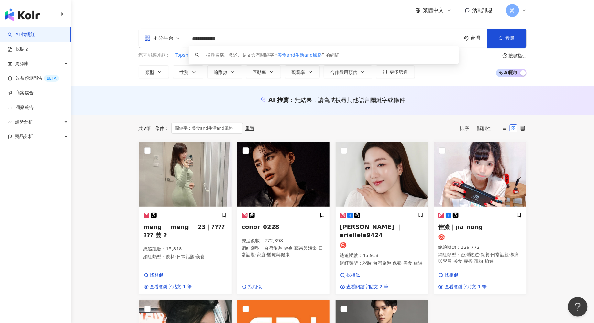
drag, startPoint x: 213, startPoint y: 37, endPoint x: 179, endPoint y: 37, distance: 34.0
click at [178, 37] on div "**********" at bounding box center [333, 37] width 388 height 19
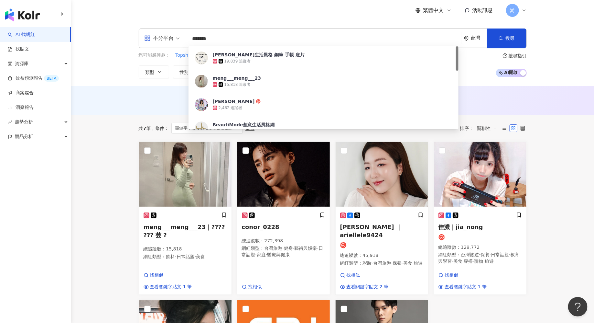
click at [215, 35] on input "*******" at bounding box center [324, 39] width 270 height 12
click at [211, 38] on input "*******" at bounding box center [324, 39] width 270 height 12
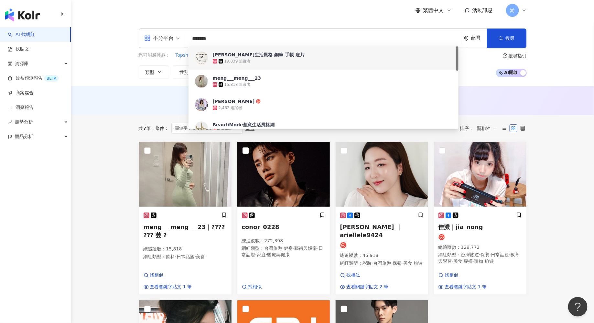
click at [238, 35] on input "*******" at bounding box center [324, 39] width 270 height 12
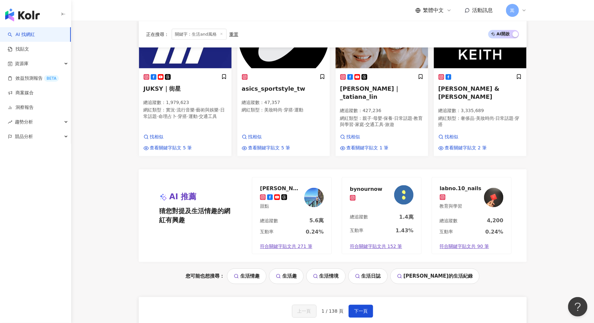
scroll to position [505, 0]
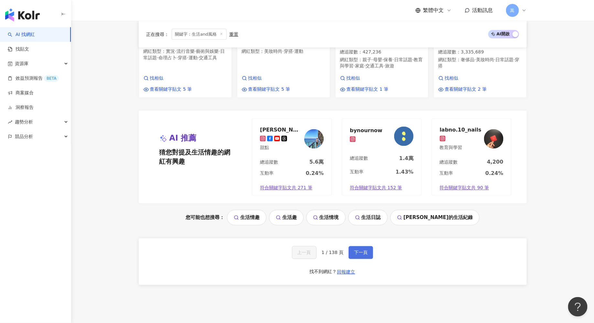
type input "*******"
click at [359, 246] on button "下一頁" at bounding box center [361, 252] width 25 height 13
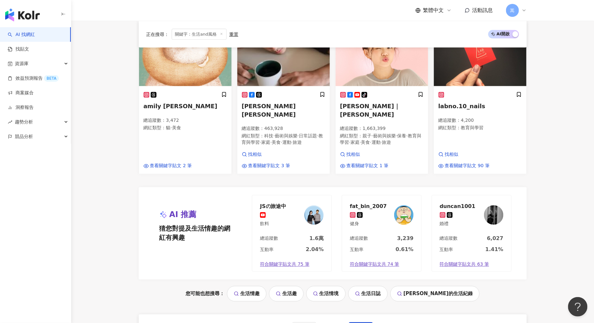
scroll to position [491, 0]
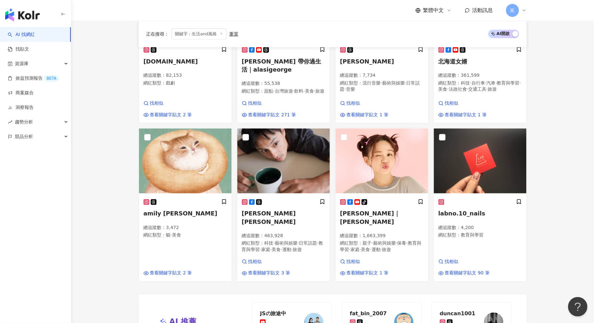
scroll to position [313, 0]
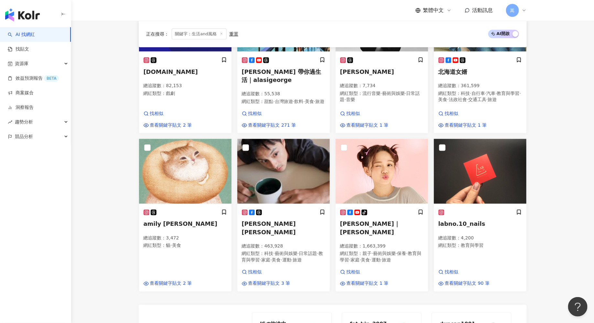
click at [555, 241] on main "不分平台 ******* 台灣 搜尋 loading 搜尋名稱、敘述、貼文含有關鍵字 “ 生活and風格 ” 的網紅 您可能感興趣： 生活情趣 生活趣 生活情…" at bounding box center [332, 100] width 523 height 787
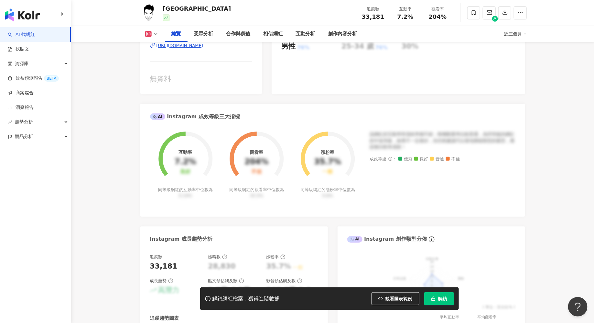
scroll to position [171, 0]
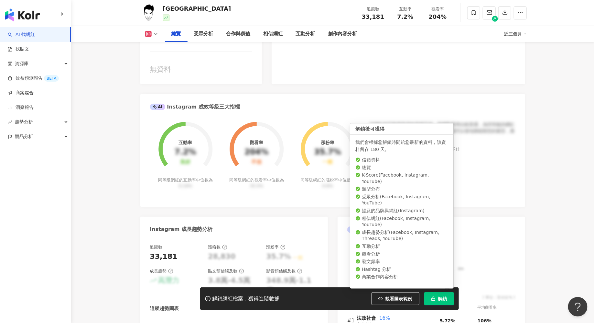
click at [441, 299] on span "解鎖" at bounding box center [443, 298] width 9 height 5
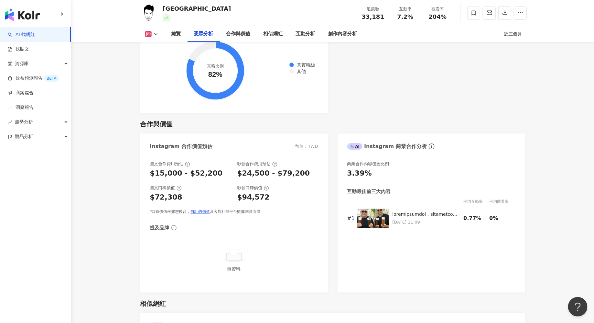
scroll to position [971, 0]
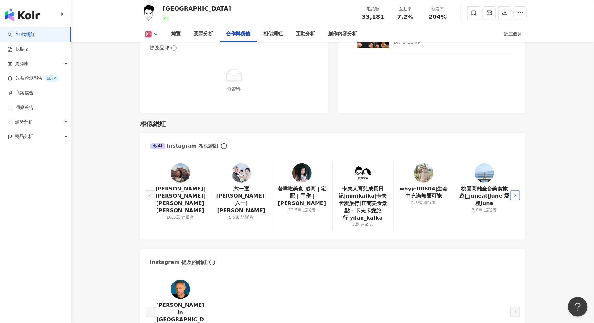
click at [517, 196] on button "button" at bounding box center [516, 195] width 10 height 10
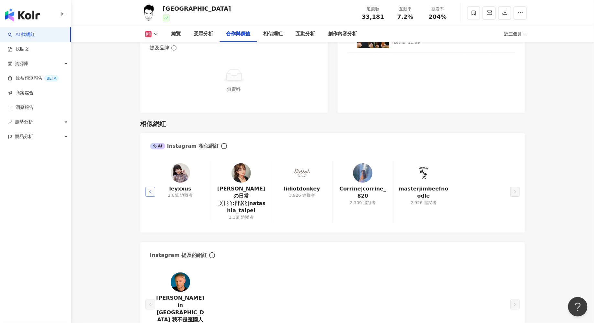
click at [149, 190] on icon "left" at bounding box center [151, 192] width 4 height 4
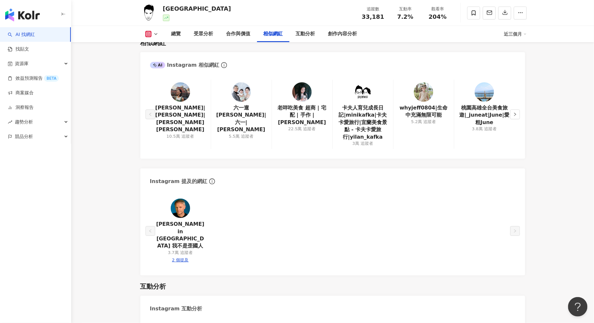
scroll to position [1053, 0]
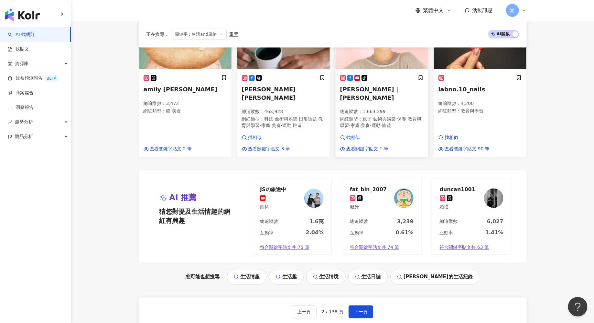
scroll to position [450, 0]
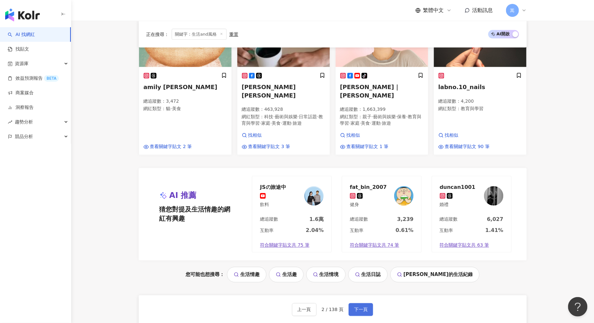
click at [361, 307] on span "下一頁" at bounding box center [361, 309] width 14 height 5
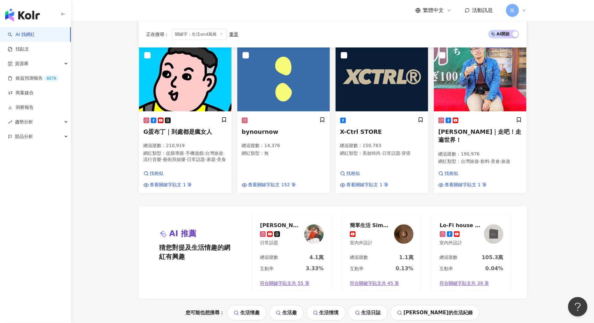
scroll to position [492, 0]
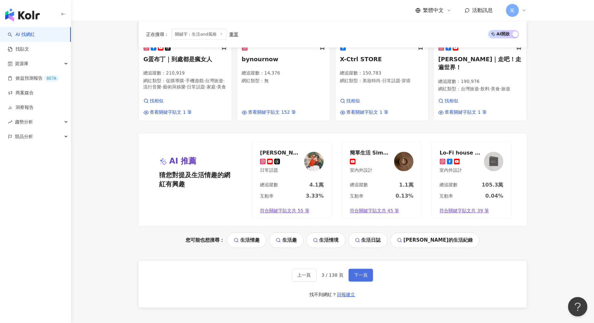
click at [362, 272] on span "下一頁" at bounding box center [361, 274] width 14 height 5
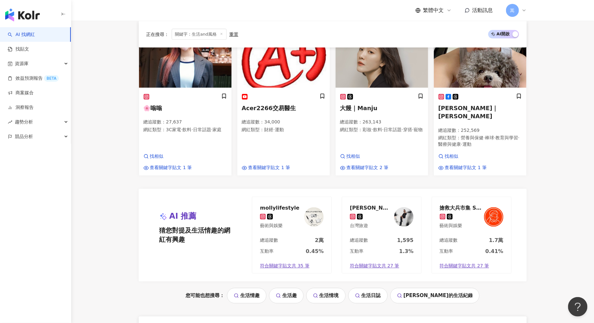
scroll to position [537, 0]
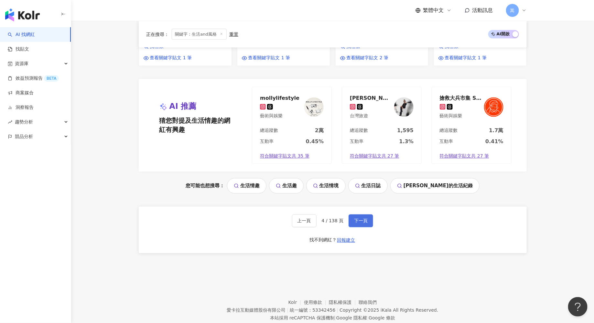
click at [364, 218] on span "下一頁" at bounding box center [361, 220] width 14 height 5
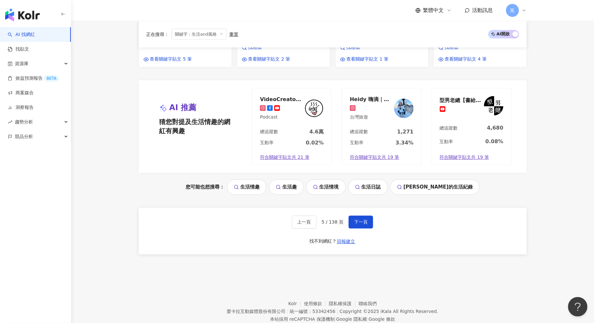
scroll to position [564, 0]
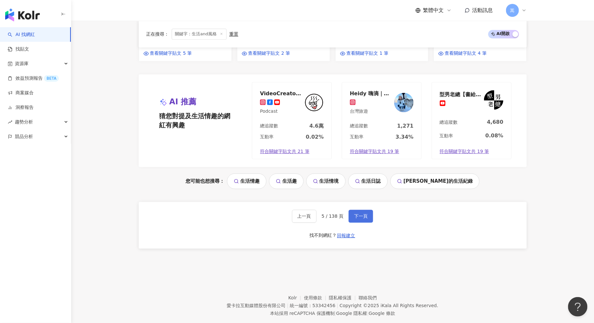
click at [361, 214] on span "下一頁" at bounding box center [361, 216] width 14 height 5
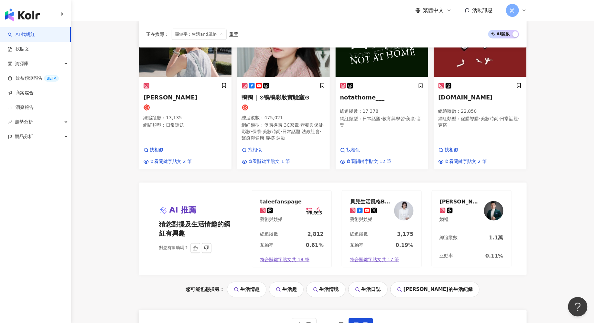
scroll to position [528, 0]
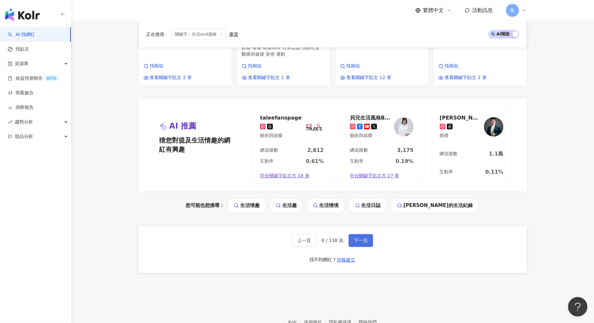
click at [363, 240] on span "下一頁" at bounding box center [361, 240] width 14 height 5
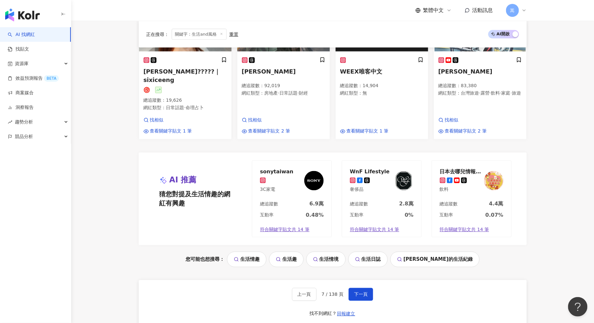
scroll to position [474, 0]
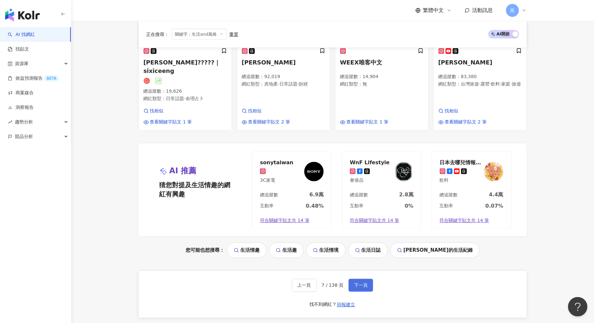
click at [360, 283] on span "下一頁" at bounding box center [361, 285] width 14 height 5
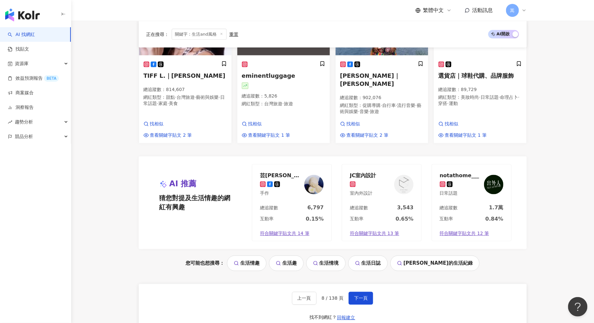
scroll to position [469, 0]
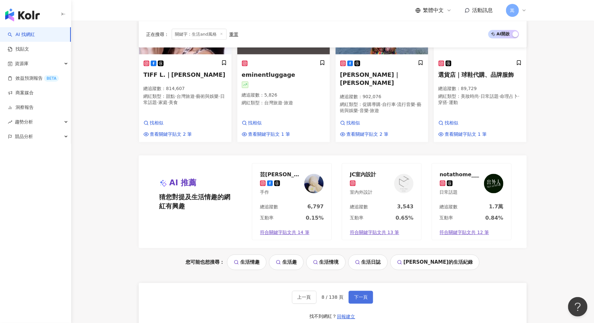
click at [363, 294] on span "下一頁" at bounding box center [361, 296] width 14 height 5
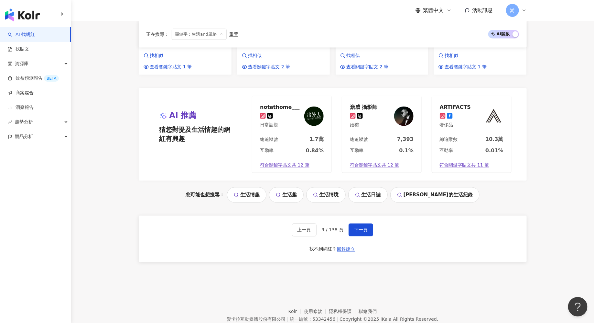
scroll to position [512, 0]
click at [363, 224] on button "下一頁" at bounding box center [361, 229] width 25 height 13
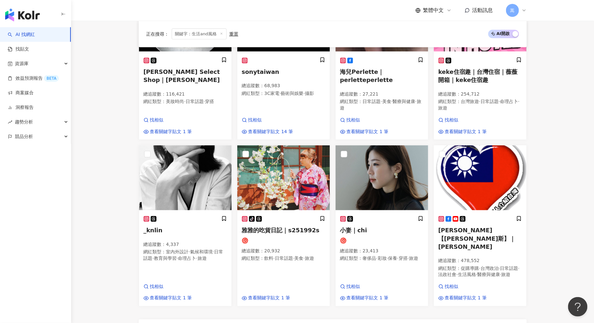
scroll to position [540, 0]
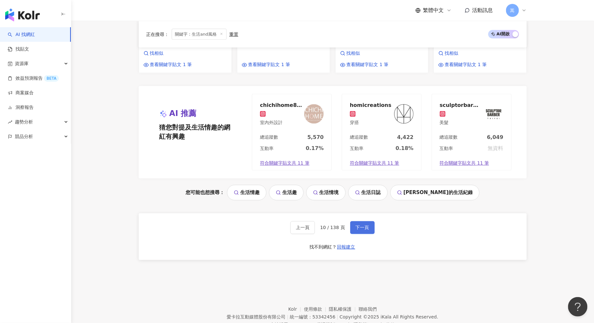
click at [366, 225] on span "下一頁" at bounding box center [363, 227] width 14 height 5
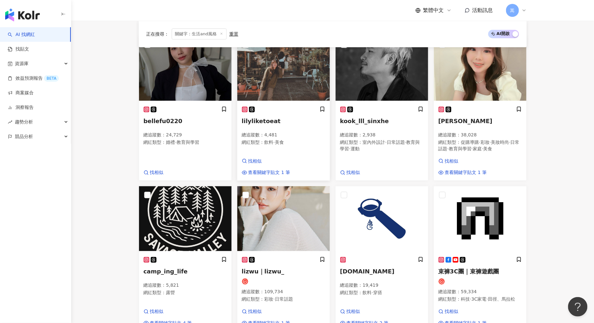
scroll to position [0, 0]
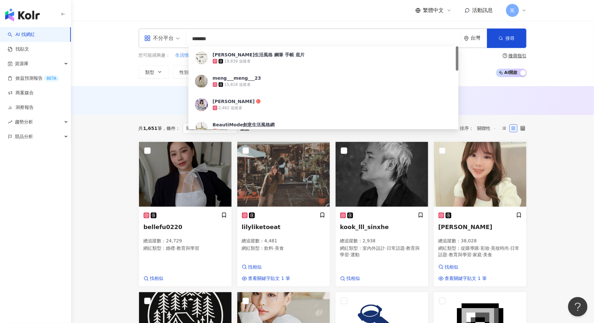
drag, startPoint x: 225, startPoint y: 42, endPoint x: 185, endPoint y: 37, distance: 40.1
click at [184, 37] on div "不分平台 ******* 台灣 搜尋 8aea6fea-74fd-48fa-b724-289d58ac12db 茉莉生活風格 鋼筆 手帳 底片 19,839 …" at bounding box center [333, 37] width 388 height 19
type input "*"
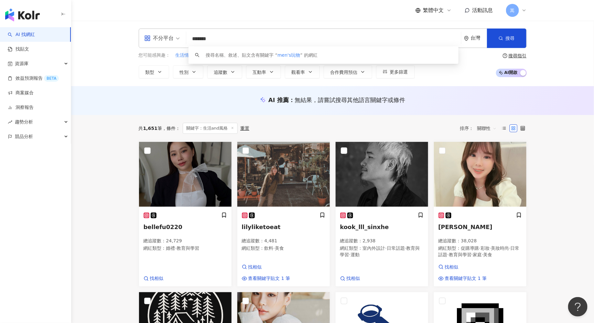
drag, startPoint x: 207, startPoint y: 41, endPoint x: 171, endPoint y: 29, distance: 37.6
click at [171, 29] on div "不分平台 ******* 台灣 搜尋 keyword 搜尋名稱、敘述、貼文含有關鍵字 “ men's玩物 ” 的網紅" at bounding box center [333, 37] width 388 height 19
click at [215, 37] on input "**" at bounding box center [324, 39] width 270 height 12
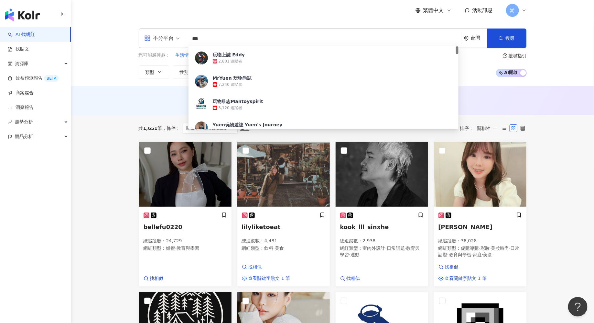
type input "***"
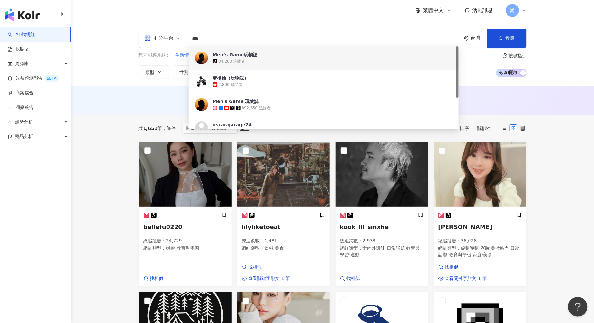
click at [258, 60] on div "tiktok-icon 34,200 追蹤者" at bounding box center [333, 61] width 240 height 6
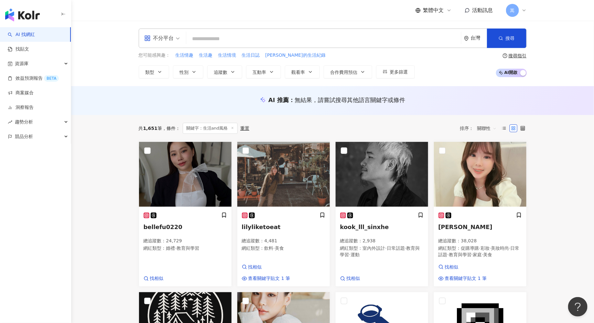
click at [221, 43] on input "search" at bounding box center [324, 39] width 270 height 12
type input "*"
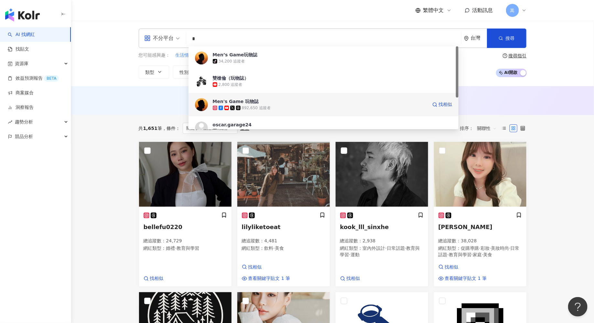
click at [270, 105] on div "892,650 追蹤者" at bounding box center [320, 108] width 215 height 6
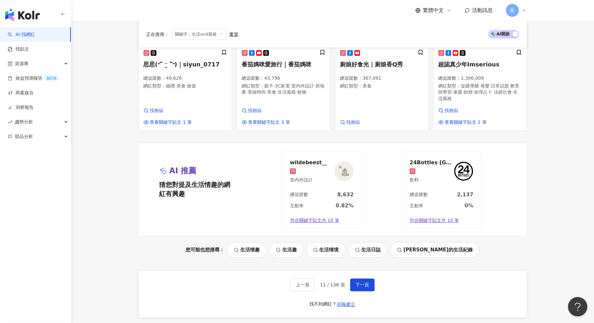
scroll to position [543, 0]
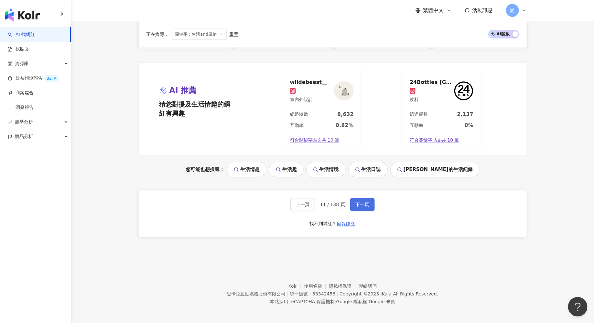
click at [357, 205] on span "下一頁" at bounding box center [363, 204] width 14 height 5
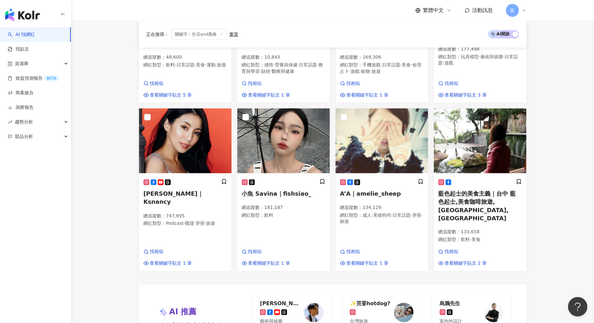
scroll to position [561, 0]
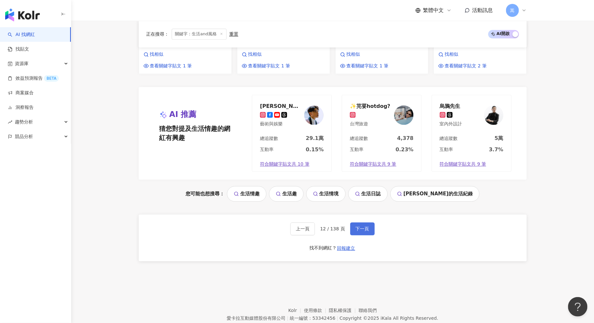
click at [361, 222] on button "下一頁" at bounding box center [362, 228] width 25 height 13
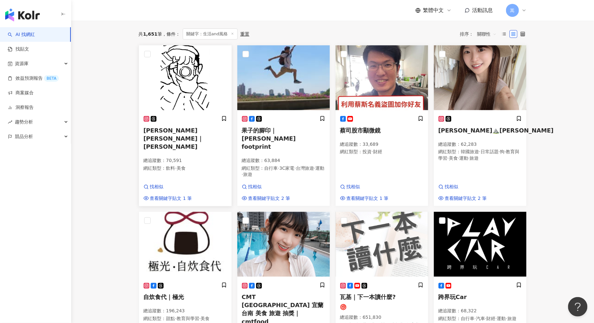
scroll to position [0, 0]
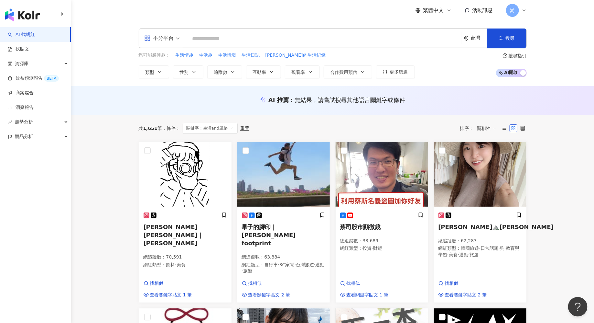
click at [232, 126] on icon at bounding box center [232, 127] width 3 height 3
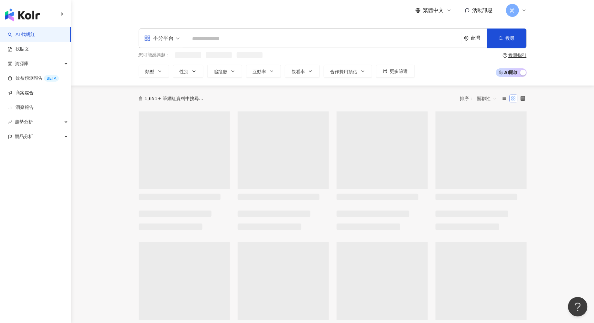
click at [215, 34] on input "search" at bounding box center [324, 39] width 270 height 12
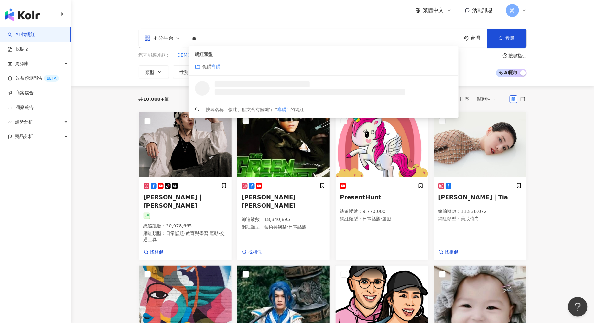
click at [220, 65] on mark "導購" at bounding box center [216, 66] width 9 height 5
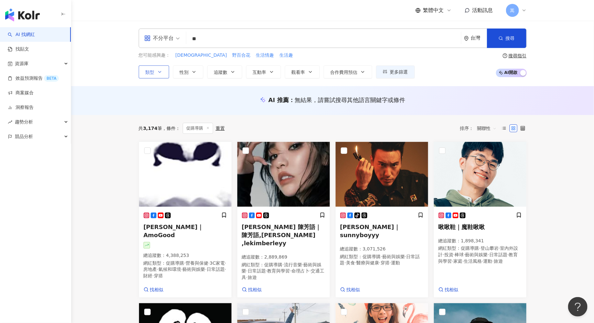
click at [166, 73] on button "類型" at bounding box center [154, 71] width 30 height 13
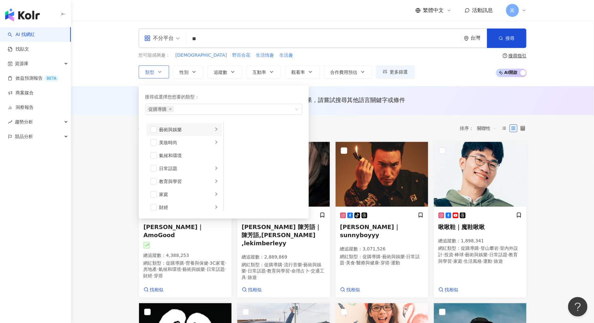
click at [216, 126] on div "button" at bounding box center [217, 129] width 4 height 6
click at [215, 143] on icon "right" at bounding box center [217, 142] width 4 height 4
click at [215, 171] on li "日常話題" at bounding box center [185, 168] width 76 height 13
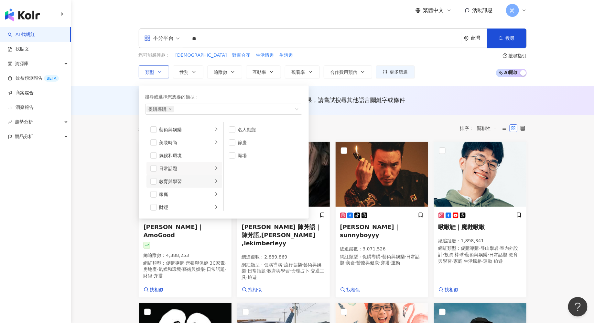
click at [216, 182] on icon "right" at bounding box center [217, 181] width 4 height 4
click at [215, 193] on icon "right" at bounding box center [217, 194] width 4 height 4
click at [215, 206] on icon "right" at bounding box center [217, 207] width 4 height 4
click at [206, 147] on div "生活風格" at bounding box center [187, 146] width 54 height 7
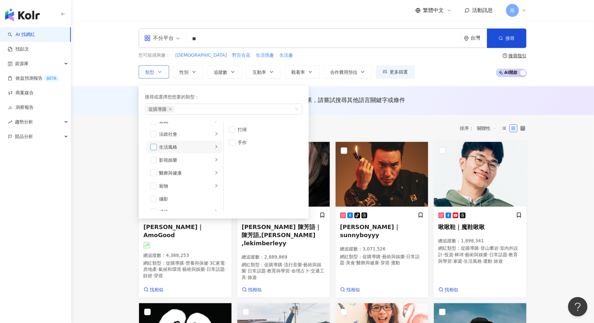
click at [154, 147] on span "button" at bounding box center [153, 147] width 6 height 6
click at [213, 162] on div "寵物" at bounding box center [187, 161] width 54 height 7
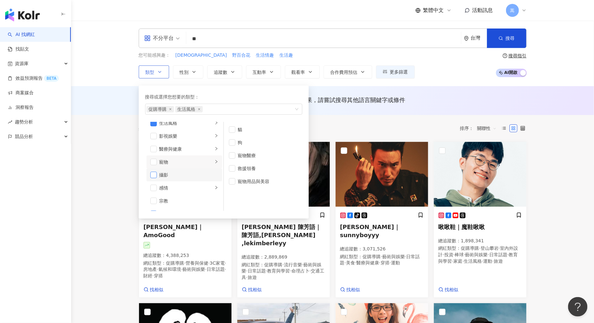
click at [151, 174] on span "button" at bounding box center [153, 175] width 6 height 6
click at [215, 187] on div "button" at bounding box center [217, 190] width 4 height 6
click at [231, 168] on span "button" at bounding box center [232, 168] width 6 height 6
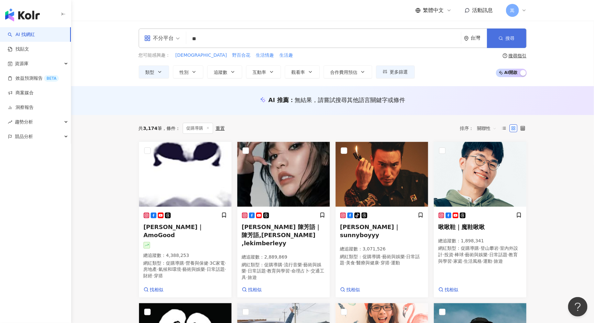
click at [500, 42] on button "搜尋" at bounding box center [506, 37] width 39 height 19
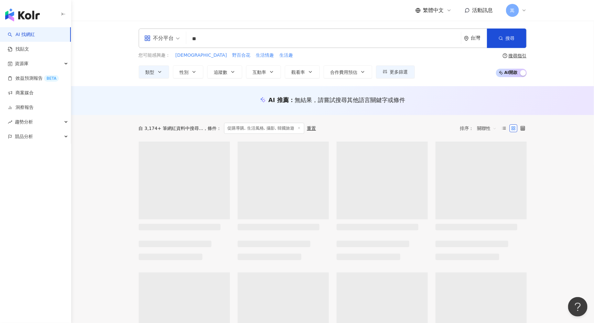
click at [363, 40] on input "**" at bounding box center [324, 39] width 270 height 12
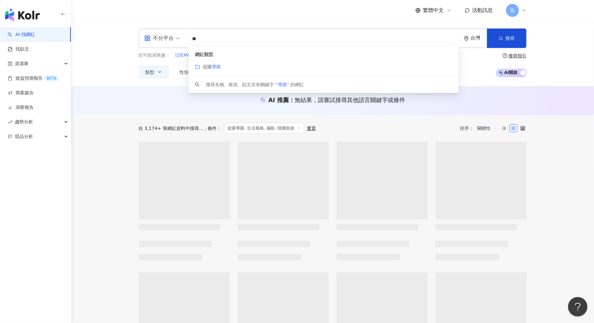
type input "*"
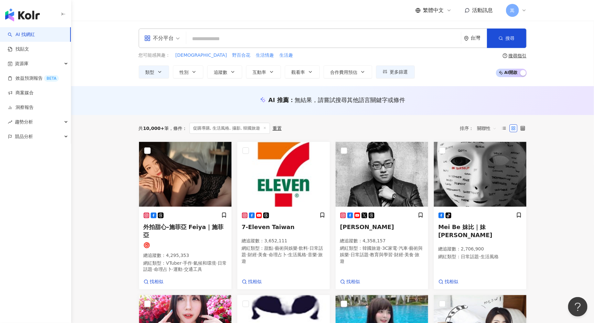
click at [386, 74] on button "更多篩選" at bounding box center [395, 71] width 39 height 13
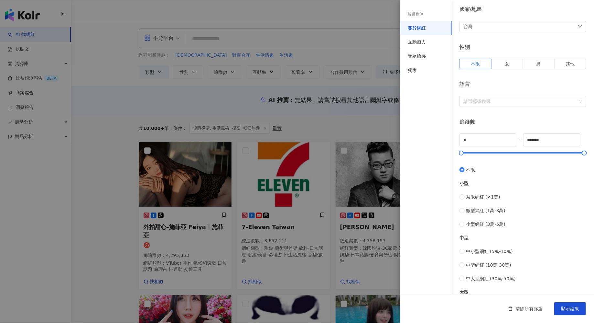
scroll to position [70, 0]
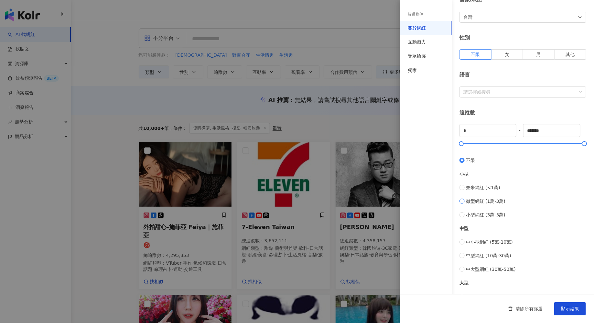
click at [493, 200] on span "微型網紅 (1萬-3萬)" at bounding box center [485, 200] width 39 height 7
type input "*****"
click at [494, 215] on span "小型網紅 (3萬-5萬)" at bounding box center [485, 214] width 39 height 7
type input "*****"
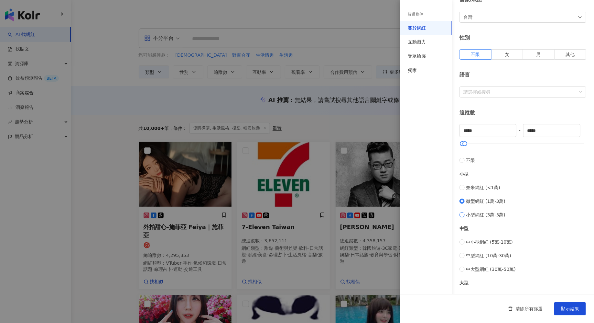
type input "*****"
click at [493, 198] on span "微型網紅 (1萬-3萬)" at bounding box center [485, 200] width 39 height 7
type input "*****"
click at [494, 212] on span "小型網紅 (3萬-5萬)" at bounding box center [485, 214] width 39 height 7
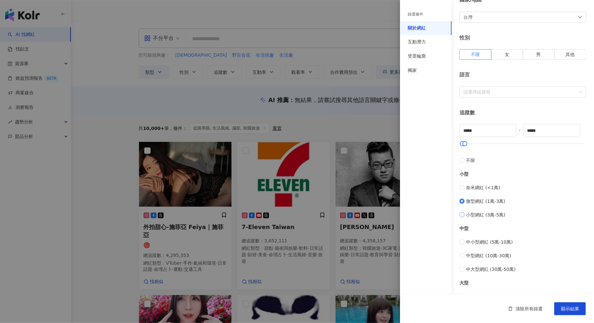
type input "*****"
click at [493, 200] on span "微型網紅 (1萬-3萬)" at bounding box center [485, 200] width 39 height 7
type input "*****"
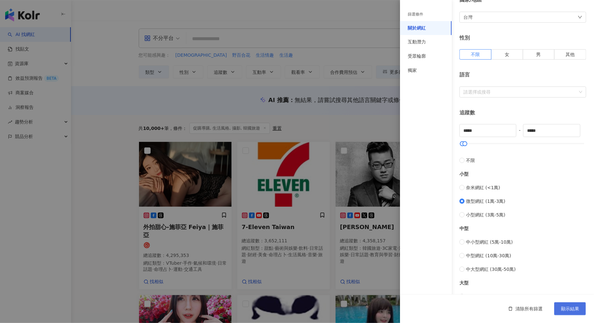
click at [578, 309] on span "顯示結果" at bounding box center [570, 308] width 18 height 5
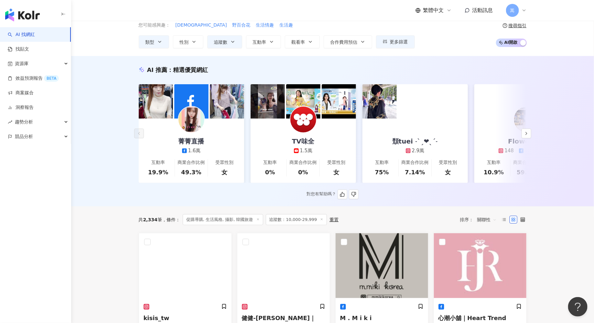
scroll to position [29, 0]
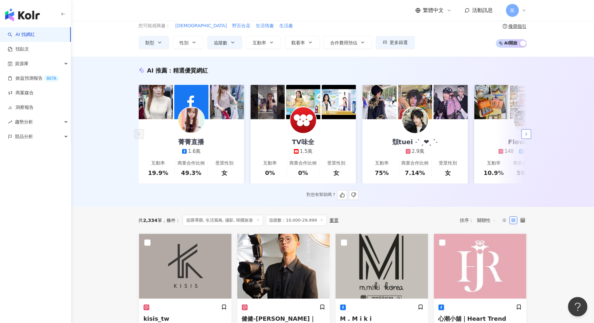
click at [526, 136] on button "button" at bounding box center [527, 134] width 10 height 10
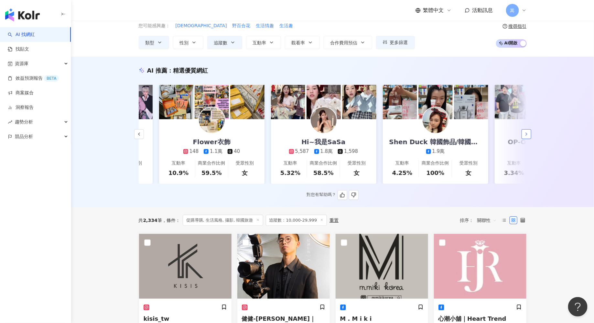
scroll to position [0, 336]
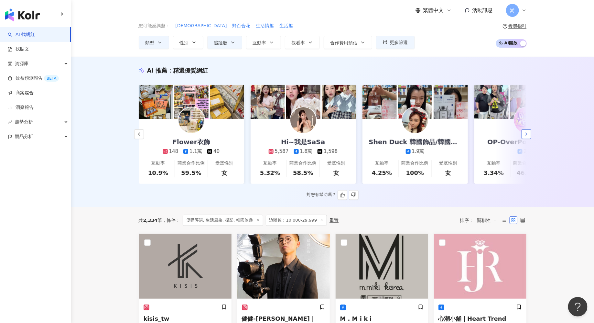
click at [526, 137] on button "button" at bounding box center [527, 134] width 10 height 10
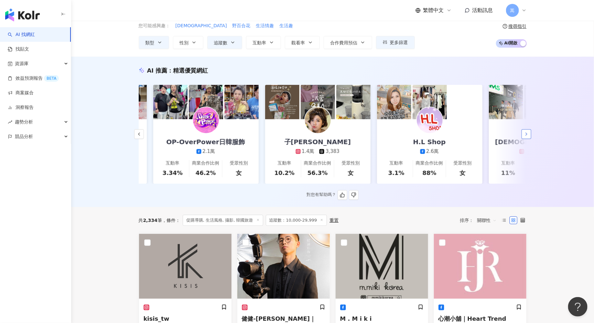
scroll to position [0, 672]
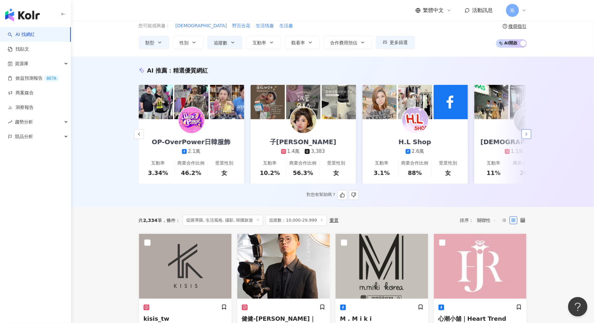
click at [526, 137] on button "button" at bounding box center [527, 134] width 10 height 10
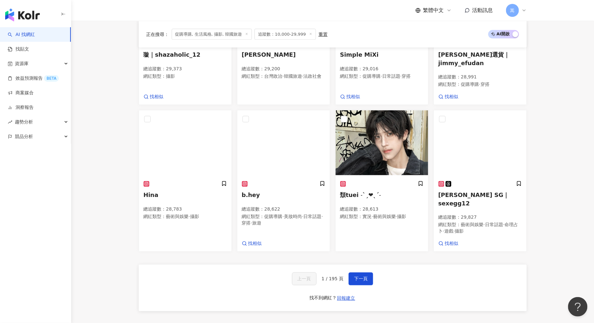
scroll to position [438, 0]
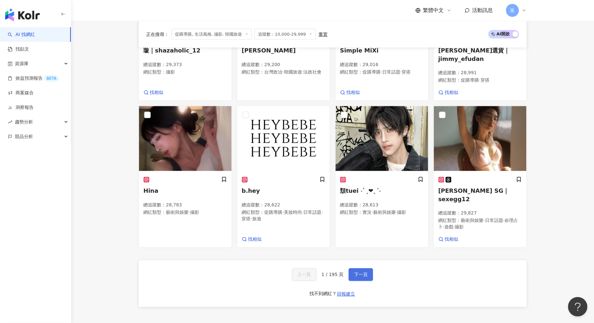
click at [362, 272] on span "下一頁" at bounding box center [361, 274] width 14 height 5
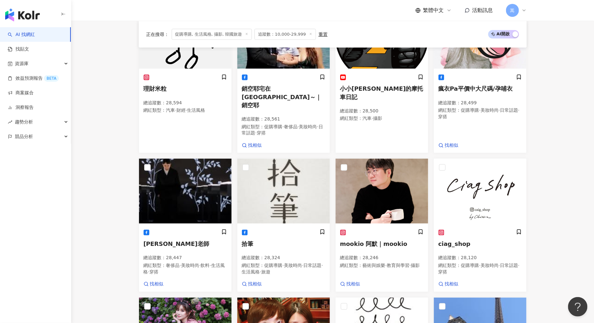
scroll to position [513, 0]
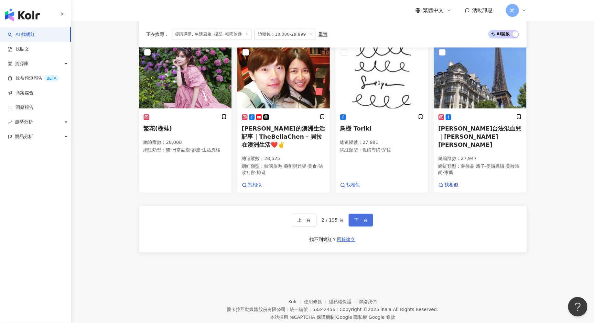
click at [360, 217] on span "下一頁" at bounding box center [361, 219] width 14 height 5
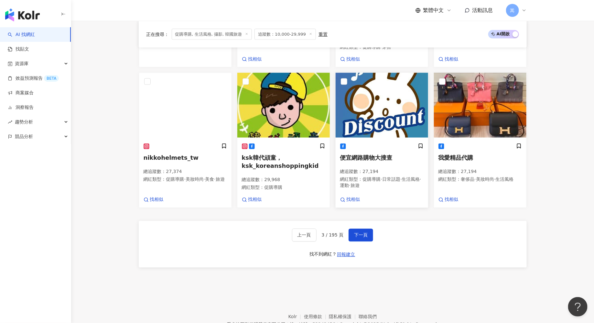
scroll to position [507, 0]
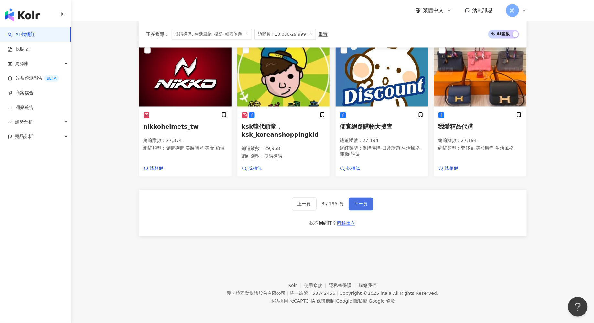
click at [368, 205] on button "下一頁" at bounding box center [361, 203] width 25 height 13
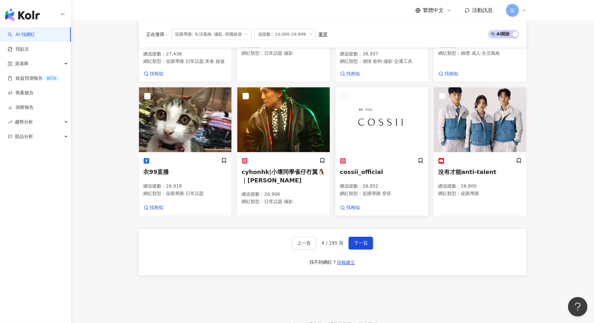
scroll to position [474, 0]
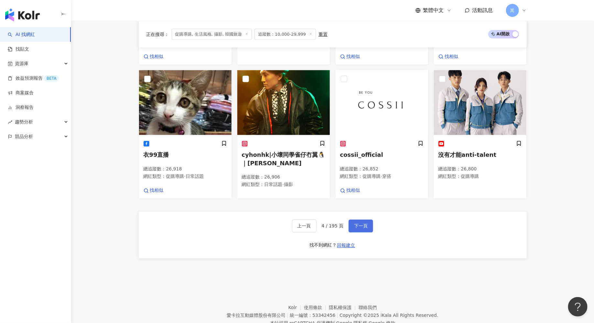
click at [356, 228] on span "下一頁" at bounding box center [361, 225] width 14 height 5
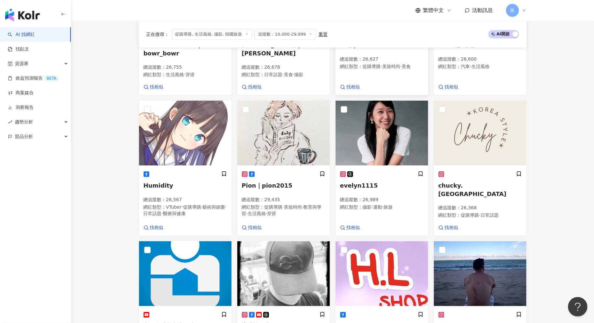
scroll to position [449, 0]
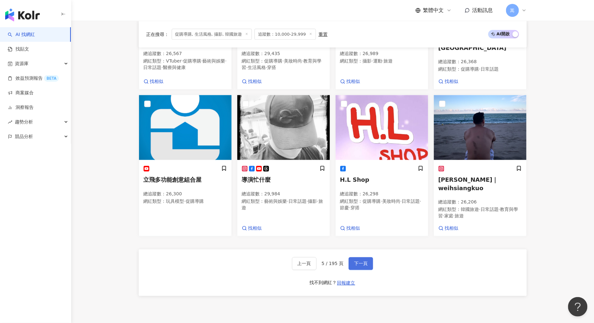
click at [364, 261] on span "下一頁" at bounding box center [361, 263] width 14 height 5
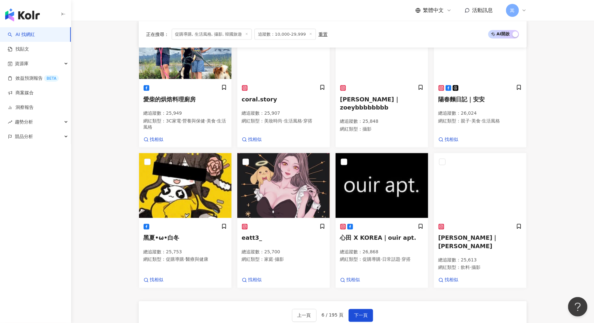
scroll to position [411, 0]
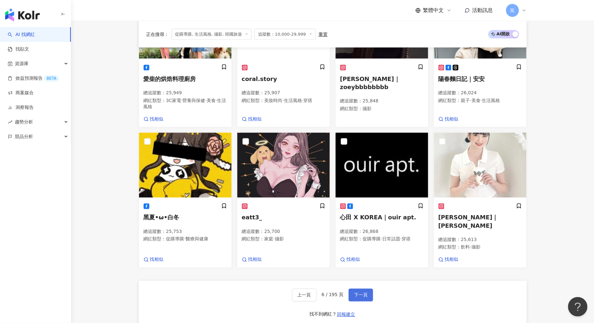
click at [365, 288] on button "下一頁" at bounding box center [361, 294] width 25 height 13
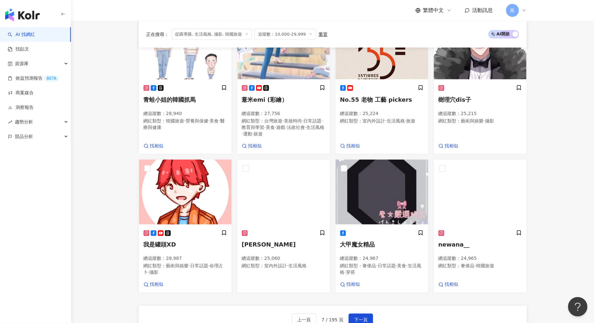
scroll to position [519, 0]
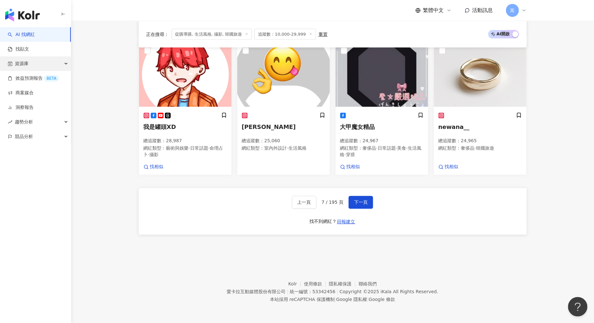
click at [67, 61] on div "資源庫" at bounding box center [35, 63] width 71 height 15
click at [34, 81] on link "網紅管理" at bounding box center [25, 78] width 18 height 6
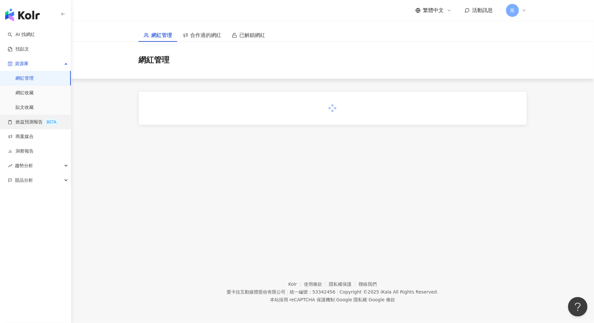
click at [39, 124] on link "效益預測報告 BETA" at bounding box center [33, 122] width 51 height 6
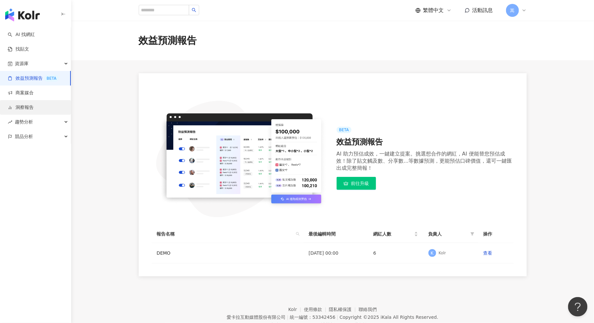
click at [34, 104] on link "洞察報告" at bounding box center [21, 107] width 26 height 6
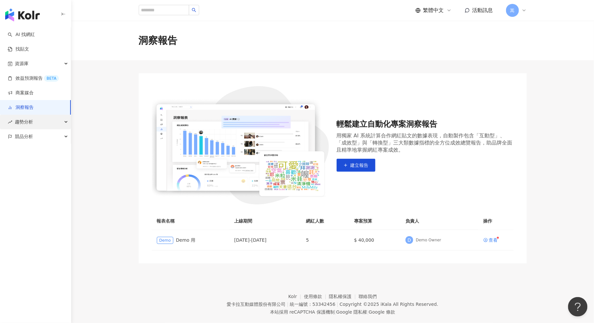
click at [44, 126] on div "趨勢分析" at bounding box center [35, 122] width 71 height 15
click at [42, 179] on div "競品分析" at bounding box center [35, 180] width 71 height 15
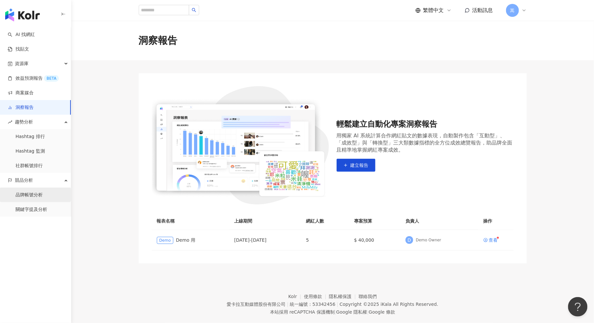
click at [38, 194] on link "品牌帳號分析" at bounding box center [29, 195] width 27 height 6
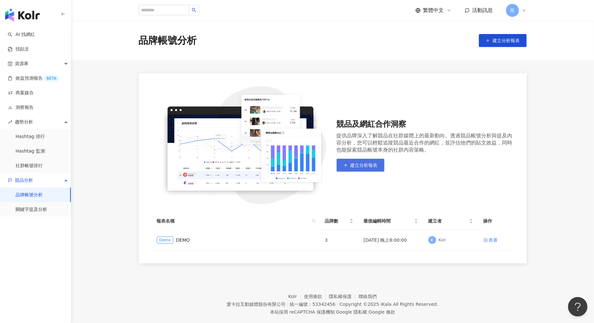
click at [361, 167] on span "建立分析報表" at bounding box center [364, 164] width 27 height 5
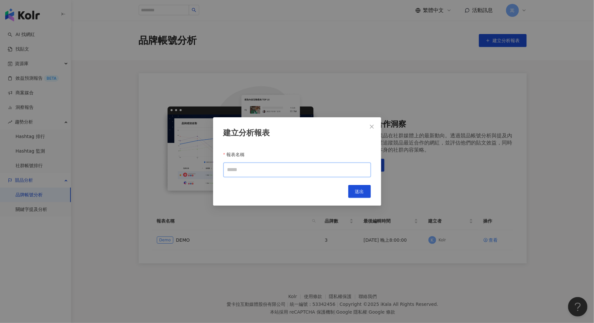
click at [322, 169] on input "報表名稱" at bounding box center [298, 169] width 148 height 15
type input "*"
type input "****"
click at [361, 194] on span "送出" at bounding box center [359, 191] width 9 height 5
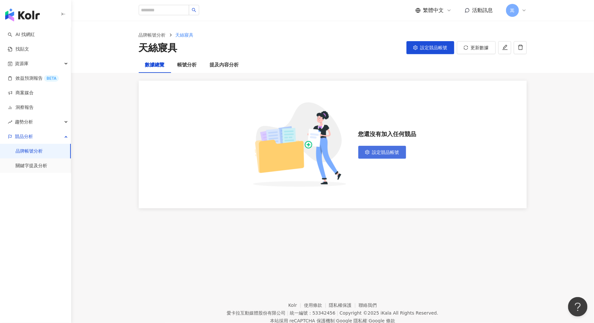
click at [383, 153] on span "設定競品帳號" at bounding box center [385, 152] width 27 height 5
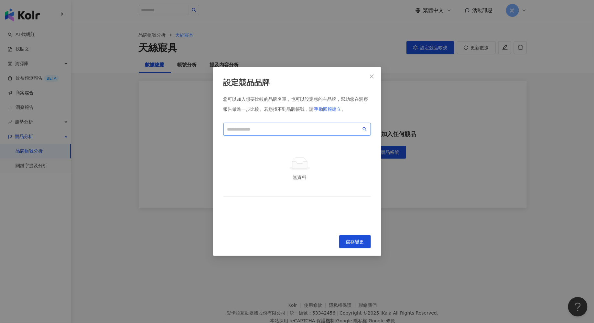
click at [290, 127] on input "search" at bounding box center [295, 129] width 134 height 7
type input "*"
click at [303, 127] on input "search" at bounding box center [295, 129] width 134 height 7
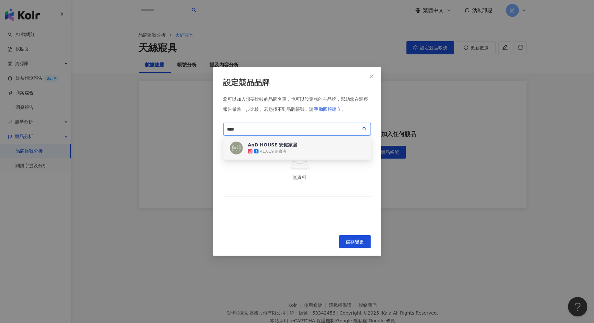
click at [293, 145] on div "AnD HOUSE 安庭家居" at bounding box center [273, 144] width 50 height 6
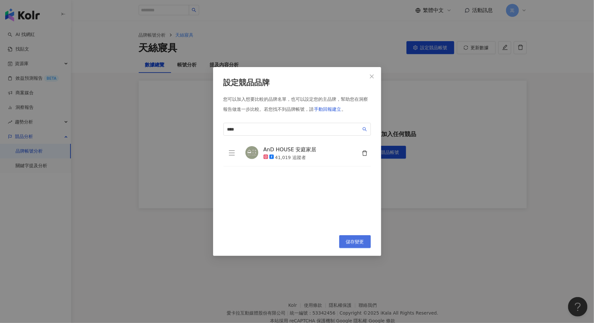
click at [355, 241] on span "儲存變更" at bounding box center [355, 241] width 18 height 5
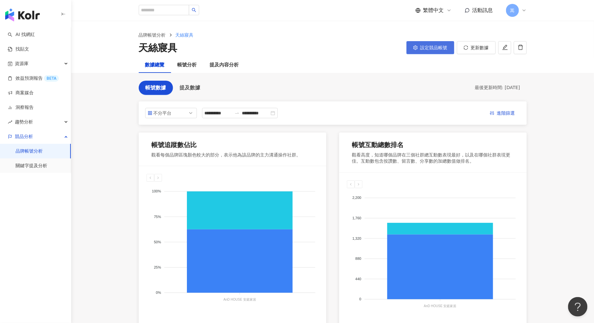
click at [427, 50] on span "設定競品帳號" at bounding box center [434, 47] width 27 height 5
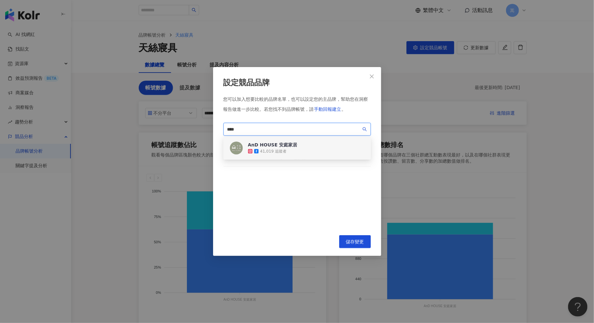
drag, startPoint x: 307, startPoint y: 132, endPoint x: 192, endPoint y: 123, distance: 115.2
click at [192, 123] on div "設定競品品牌 您可以加入想要比較的品牌名單，也可以設定您的主品牌，幫助您在洞察報告做進一步比較。 若您找不到品牌帳號，請 手動回報建立 。 **** 1cdf…" at bounding box center [297, 161] width 594 height 323
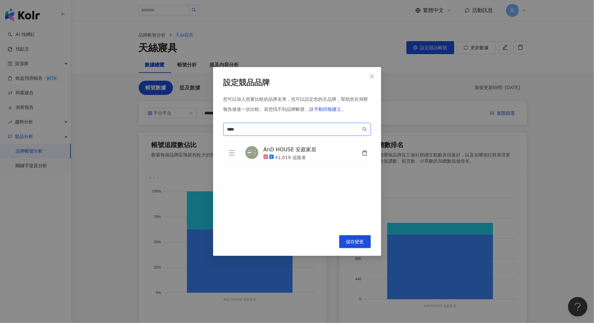
click at [261, 128] on input "****" at bounding box center [295, 129] width 134 height 7
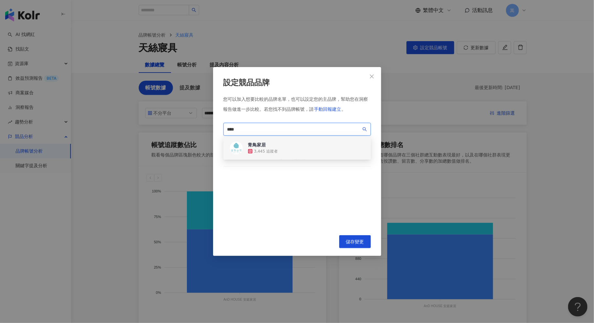
click at [270, 148] on div "3,445 追蹤者" at bounding box center [263, 151] width 30 height 6
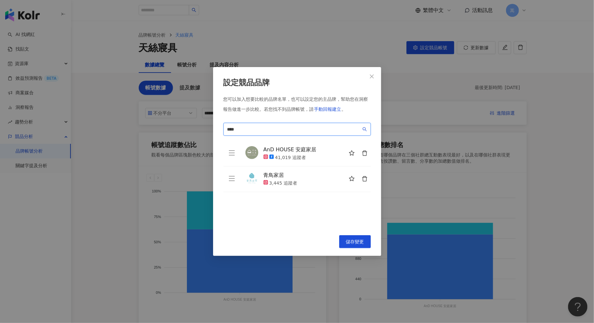
type input "****"
click at [366, 177] on icon "delete" at bounding box center [364, 178] width 5 height 5
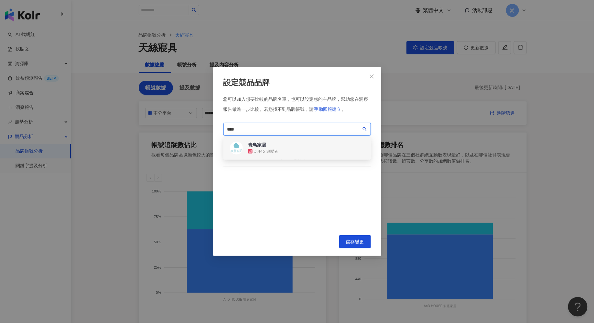
drag, startPoint x: 280, startPoint y: 128, endPoint x: 182, endPoint y: 127, distance: 97.4
click at [182, 127] on div "設定競品品牌 您可以加入想要比較的品牌名單，也可以設定您的主品牌，幫助您在洞察報告做進一步比較。 若您找不到品牌帳號，請 手動回報建立 。 **** 5638…" at bounding box center [297, 161] width 594 height 323
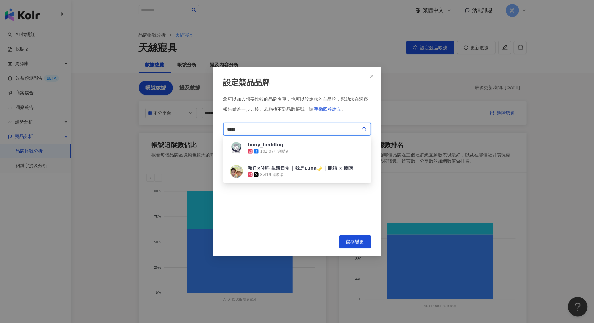
type input "****"
click at [303, 156] on div "bony_bedding 101,074 追蹤者" at bounding box center [298, 147] width 148 height 23
drag, startPoint x: 279, startPoint y: 129, endPoint x: 208, endPoint y: 127, distance: 71.2
click at [208, 127] on div "設定競品品牌 您可以加入想要比較的品牌名單，也可以設定您的主品牌，幫助您在洞察報告做進一步比較。 若您找不到品牌帳號，請 手動回報建立 。 **** fd1b…" at bounding box center [297, 161] width 594 height 323
type input "*"
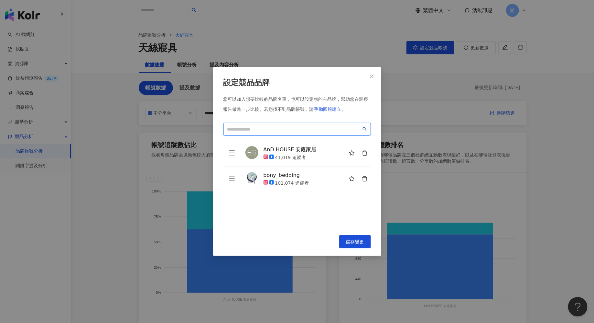
type input "*"
click at [287, 128] on input "search" at bounding box center [295, 129] width 134 height 7
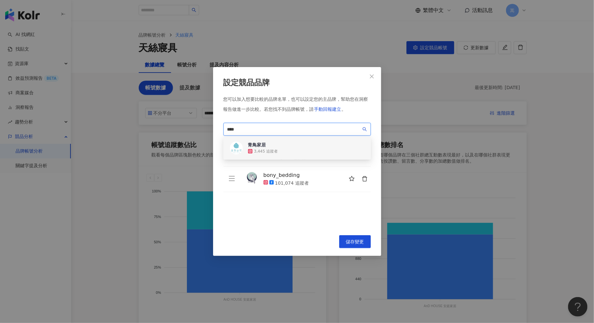
click at [298, 147] on div "青鳥家居 3,445 追蹤者" at bounding box center [298, 147] width 148 height 23
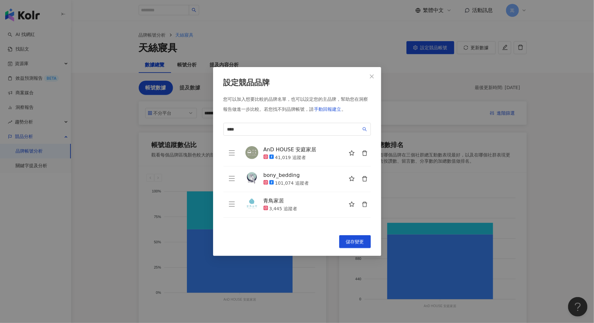
click at [365, 203] on icon "delete" at bounding box center [364, 204] width 5 height 5
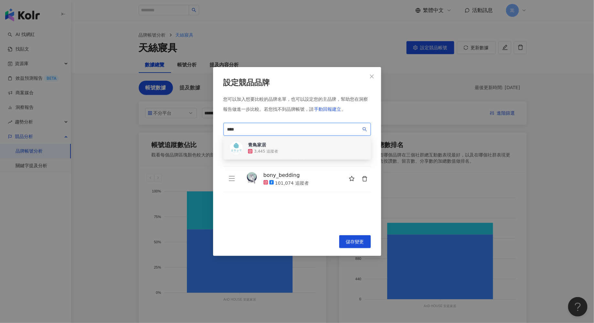
drag, startPoint x: 253, startPoint y: 129, endPoint x: 190, endPoint y: 122, distance: 63.8
click at [190, 122] on div "設定競品品牌 您可以加入想要比較的品牌名單，也可以設定您的主品牌，幫助您在洞察報告做進一步比較。 若您找不到品牌帳號，請 手動回報建立 。 **** 5638…" at bounding box center [297, 161] width 594 height 323
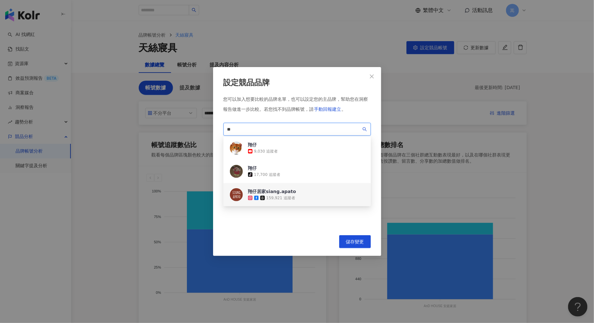
click at [293, 195] on div "159,921 追蹤者" at bounding box center [281, 198] width 29 height 6
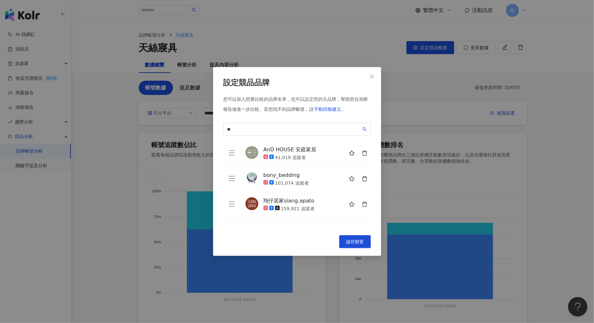
click at [307, 233] on div "設定競品品牌 您可以加入想要比較的品牌名單，也可以設定您的主品牌，幫助您在洞察報告做進一步比較。 若您找不到品牌帳號，請 手動回報建立 。 翔仔 ** f75…" at bounding box center [297, 161] width 168 height 188
click at [273, 137] on div "您可以加入想要比較的品牌名單，也可以設定您的主品牌，幫助您在洞察報告做進一步比較。 若您找不到品牌帳號，請 手動回報建立 。 ** f75af818-375a…" at bounding box center [298, 161] width 148 height 131
click at [270, 130] on input "**" at bounding box center [295, 129] width 134 height 7
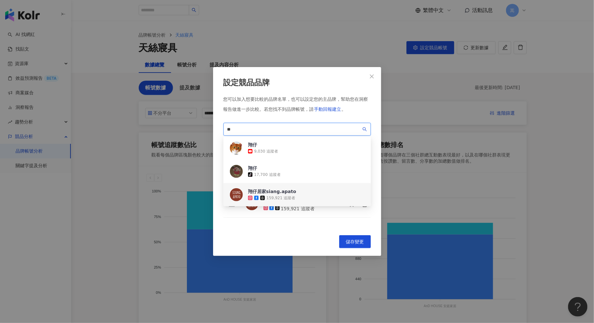
type input "*"
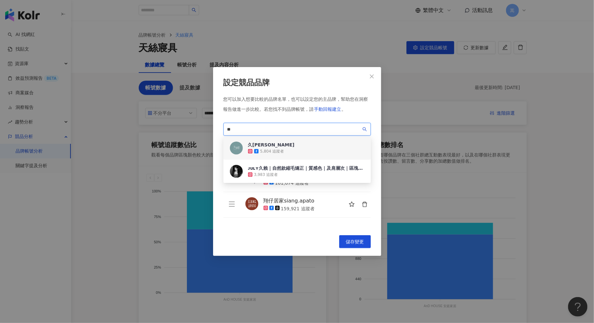
click at [294, 148] on div "久賴家居 5,804 追蹤者" at bounding box center [298, 147] width 148 height 23
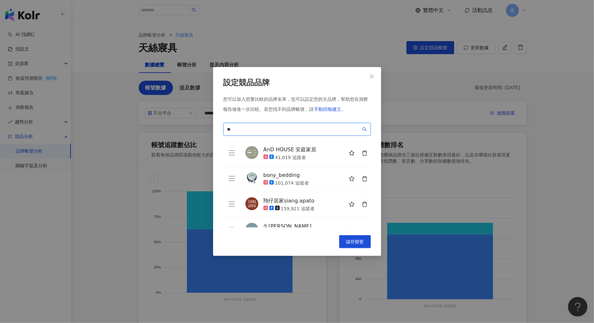
scroll to position [15, 0]
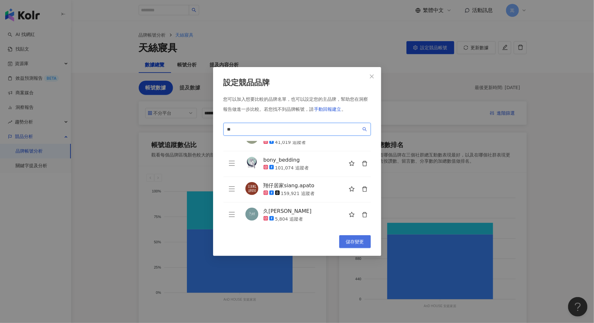
type input "**"
click at [351, 243] on span "儲存變更" at bounding box center [355, 241] width 18 height 5
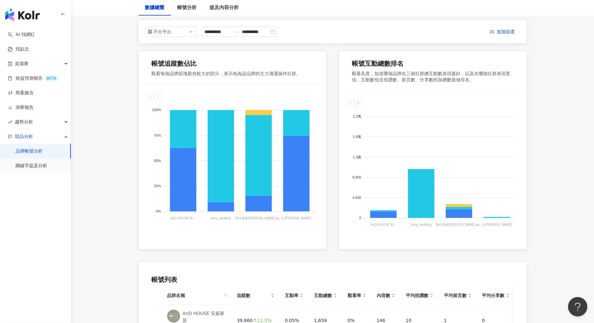
scroll to position [0, 0]
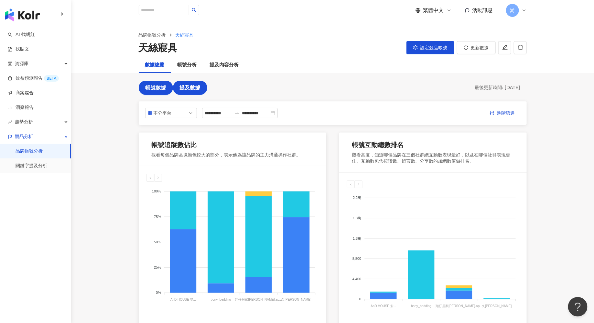
click at [187, 89] on span "提及數據" at bounding box center [190, 88] width 21 height 6
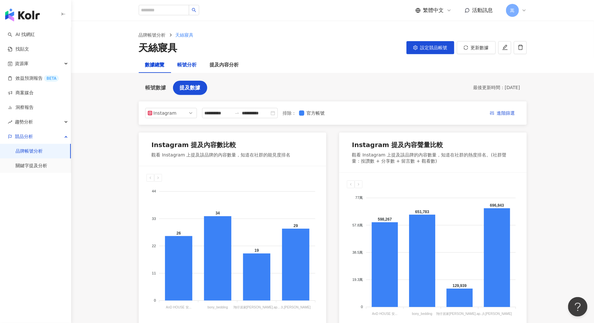
click at [183, 62] on div "帳號分析" at bounding box center [187, 65] width 19 height 8
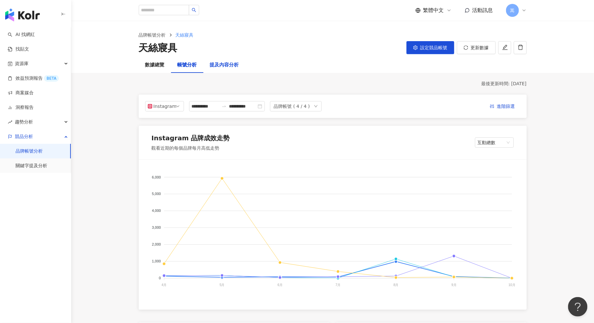
click at [221, 64] on div "提及內容分析" at bounding box center [224, 65] width 29 height 8
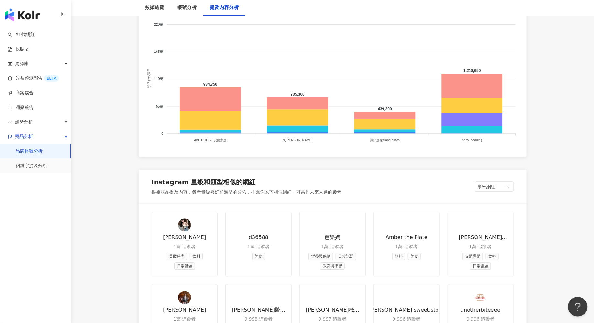
scroll to position [627, 0]
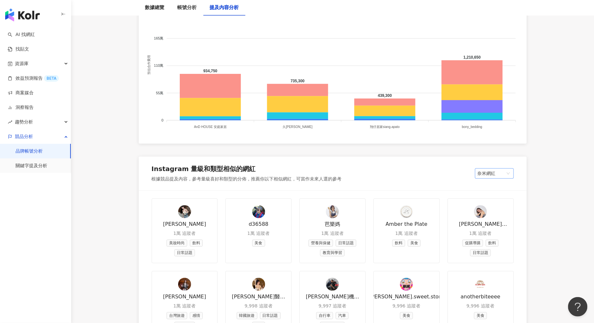
click at [502, 177] on span at bounding box center [491, 173] width 27 height 10
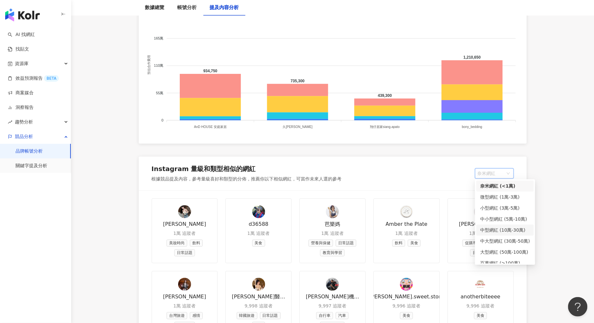
click at [559, 217] on main "**********" at bounding box center [332, 291] width 523 height 1793
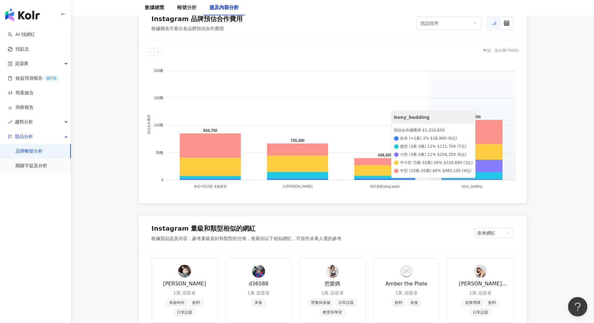
scroll to position [583, 0]
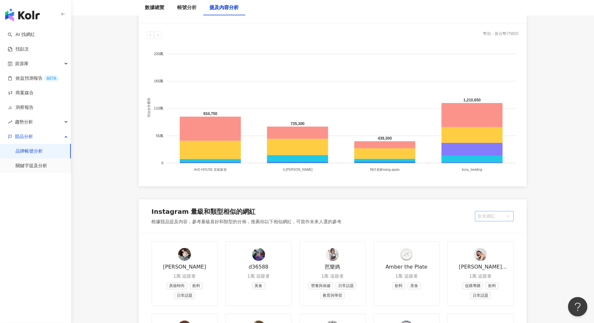
click at [490, 213] on span "奈米網紅" at bounding box center [495, 216] width 34 height 10
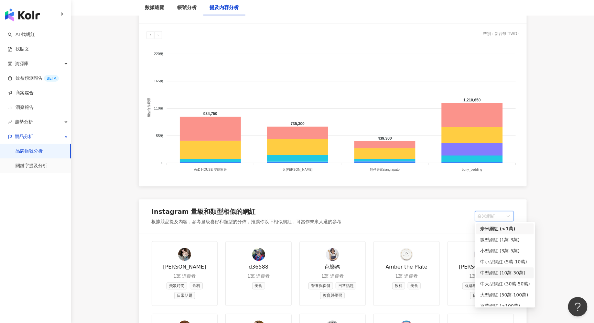
scroll to position [2, 0]
click at [485, 273] on div "中型網紅 (10萬-30萬)" at bounding box center [506, 270] width 50 height 7
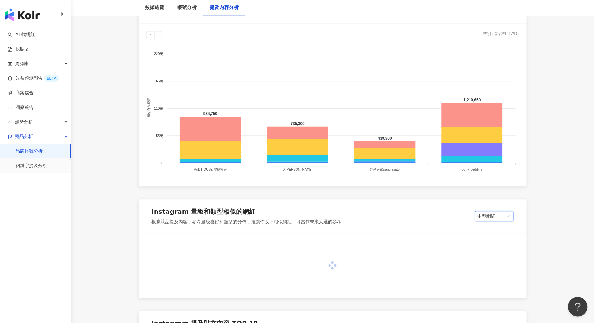
click at [566, 277] on main "**********" at bounding box center [332, 282] width 523 height 1688
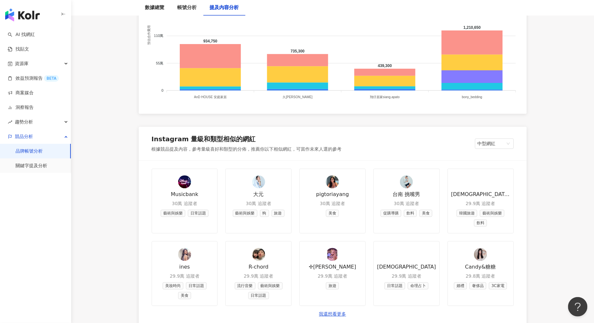
scroll to position [686, 0]
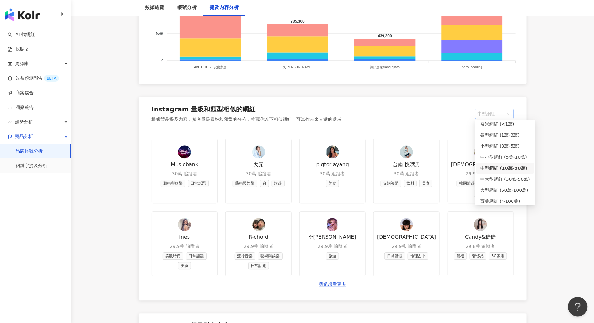
click at [497, 113] on span "中型網紅" at bounding box center [495, 114] width 34 height 10
click at [494, 156] on div "中小型網紅 (5萬-10萬)" at bounding box center [506, 156] width 50 height 7
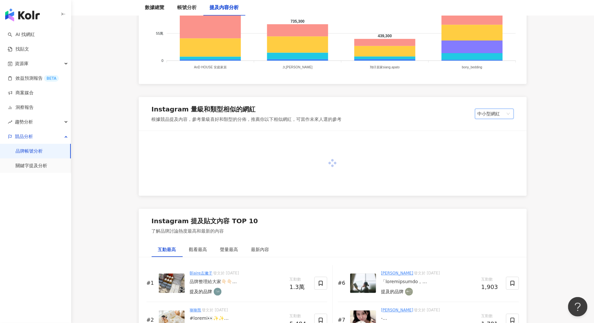
click at [569, 231] on main "**********" at bounding box center [332, 179] width 523 height 1688
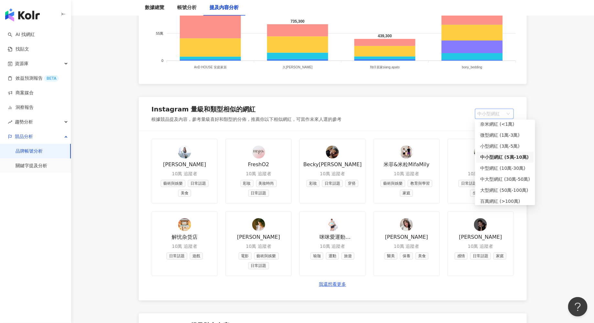
click at [505, 116] on span "中小型網紅" at bounding box center [495, 114] width 34 height 10
click at [495, 144] on div "小型網紅 (3萬-5萬)" at bounding box center [506, 145] width 50 height 7
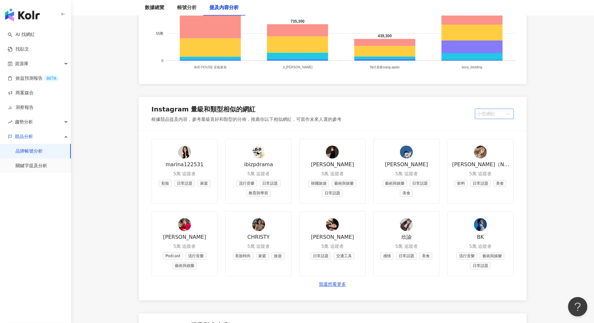
click at [502, 115] on span "小型網紅" at bounding box center [495, 114] width 34 height 10
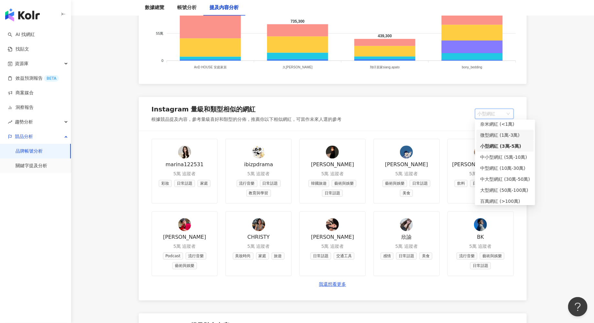
click at [498, 134] on div "微型網紅 (1萬-3萬)" at bounding box center [506, 134] width 50 height 7
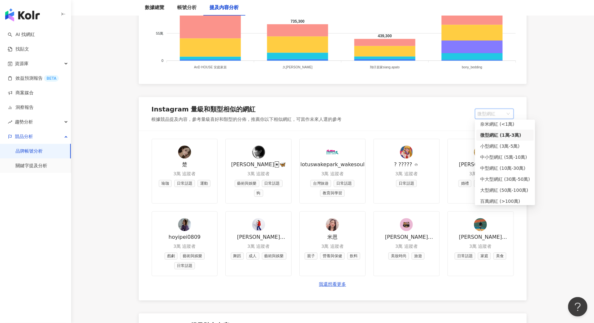
click at [492, 113] on span "微型網紅" at bounding box center [495, 114] width 34 height 10
click at [492, 124] on div "奈米網紅 (<1萬)" at bounding box center [506, 123] width 50 height 7
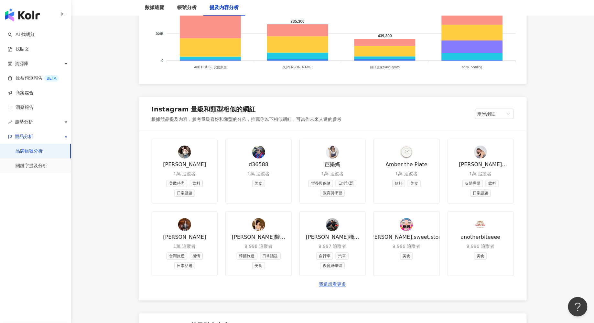
click at [550, 194] on main "**********" at bounding box center [332, 231] width 523 height 1793
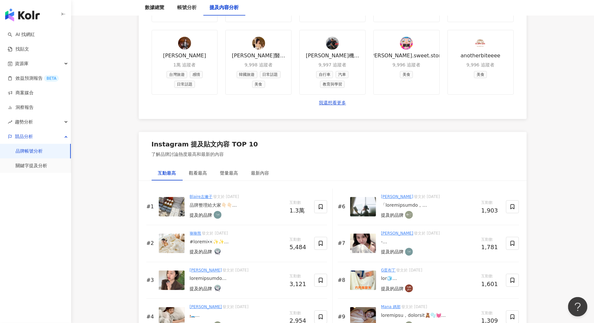
scroll to position [874, 0]
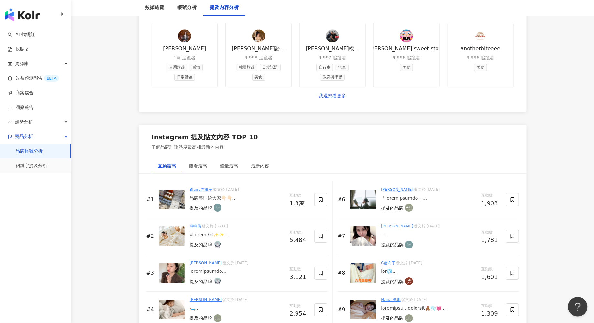
click at [171, 196] on img at bounding box center [172, 199] width 26 height 19
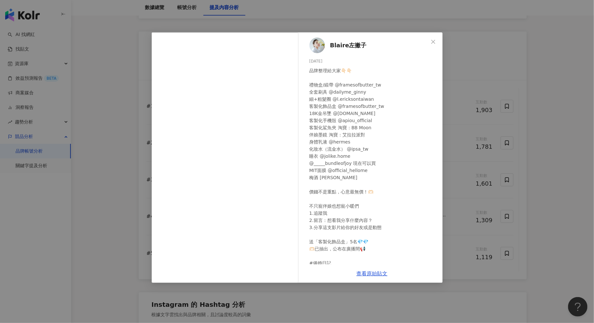
scroll to position [12, 0]
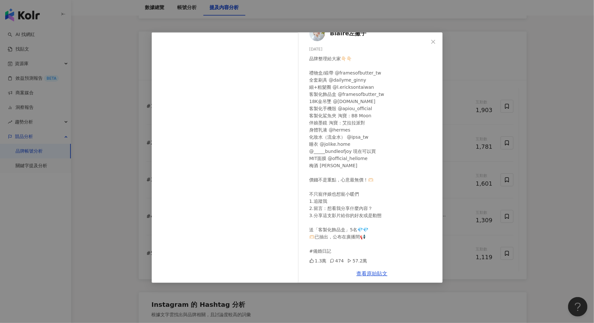
click at [555, 217] on div "Blaire左撇子 2025/4/25 品牌整理給大家👇🏻👇🏻 禮物盒/緞帶 @framesofbutter_tw 全套刷具 @dailyme_ginny 細…" at bounding box center [297, 161] width 594 height 323
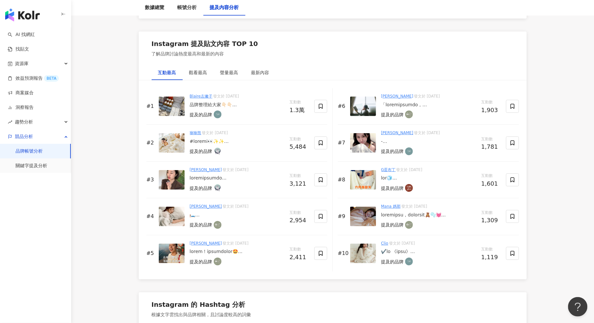
click at [178, 141] on img at bounding box center [172, 142] width 26 height 19
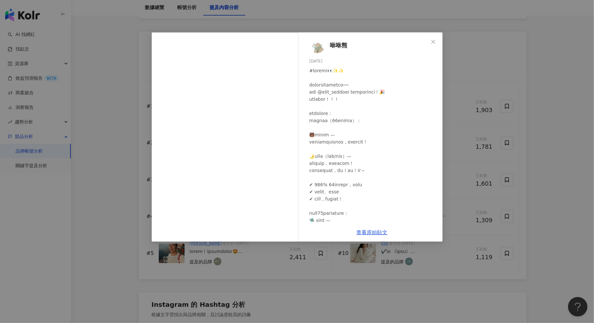
scroll to position [146, 0]
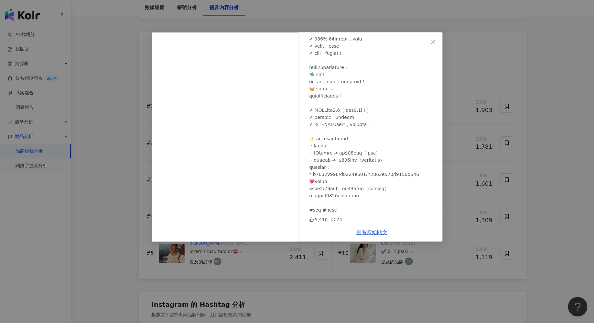
click at [558, 152] on div "咻咻熊 2025/5/7 5,410 74 查看原始貼文" at bounding box center [297, 161] width 594 height 323
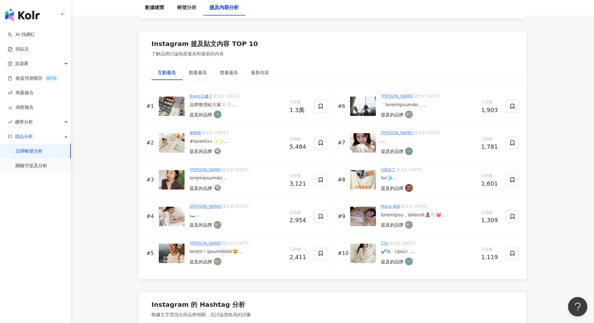
click at [205, 204] on link "陳詩媛 Hime" at bounding box center [206, 206] width 32 height 5
click at [216, 221] on img at bounding box center [218, 225] width 8 height 8
click at [180, 214] on img at bounding box center [172, 215] width 26 height 19
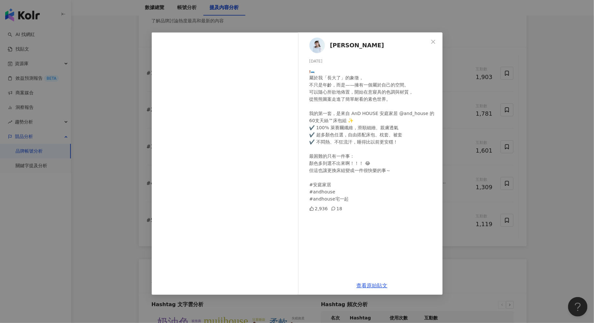
scroll to position [1053, 0]
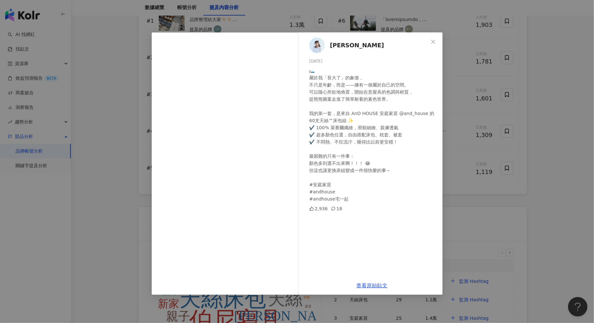
click at [333, 207] on icon at bounding box center [333, 208] width 5 height 5
click at [534, 191] on div "陳詩媛 Hime 2025/4/27 🛏️ 屬於我「長大了」的象徵， 不只是年齡，而是——擁有一個屬於自己的空間。 可以隨心所欲地佈置，開始在意寢具的色調與材…" at bounding box center [297, 161] width 594 height 323
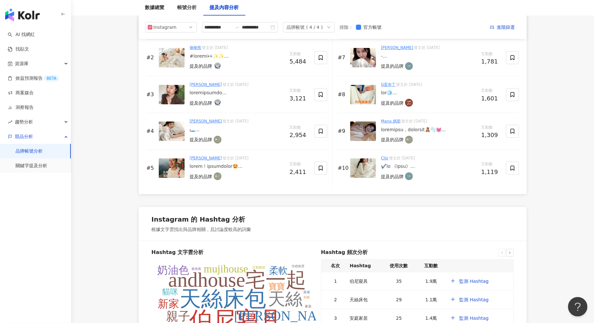
scroll to position [953, 0]
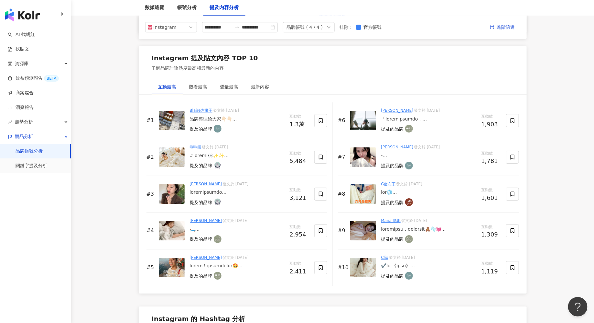
click at [361, 227] on img at bounding box center [363, 230] width 26 height 19
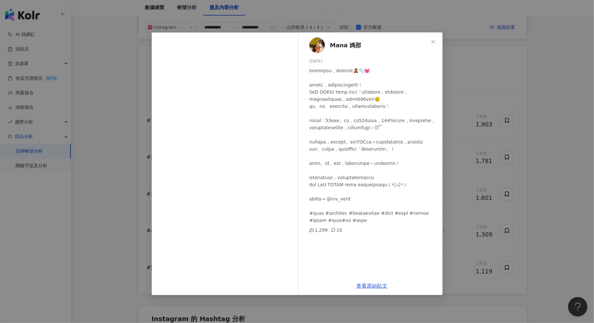
click at [539, 191] on div "Mana 媽那 2025/4/25 1,299 10 查看原始貼文" at bounding box center [297, 161] width 594 height 323
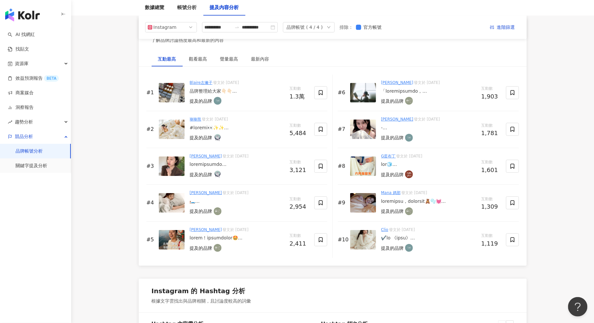
scroll to position [975, 0]
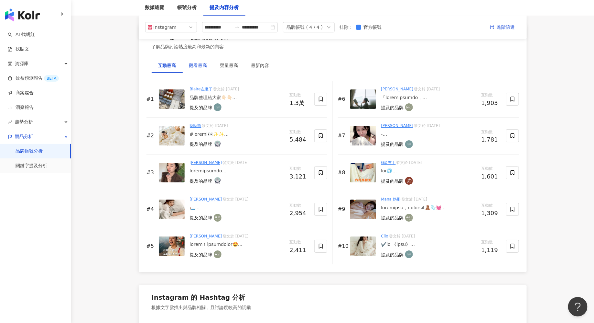
click at [201, 64] on div "觀看最高" at bounding box center [198, 65] width 18 height 7
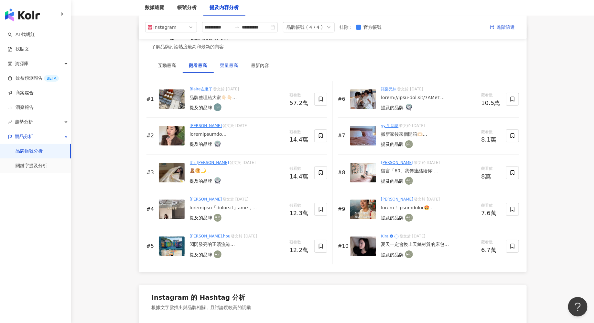
click at [230, 66] on div "聲量最高" at bounding box center [229, 65] width 18 height 7
click at [204, 87] on link "Blaire左撇子" at bounding box center [201, 89] width 23 height 5
click at [261, 63] on div "最新內容" at bounding box center [260, 65] width 18 height 7
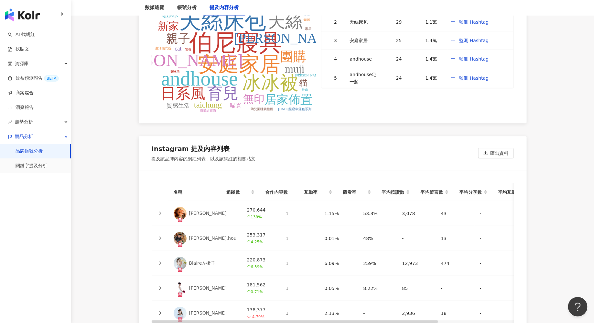
scroll to position [1402, 0]
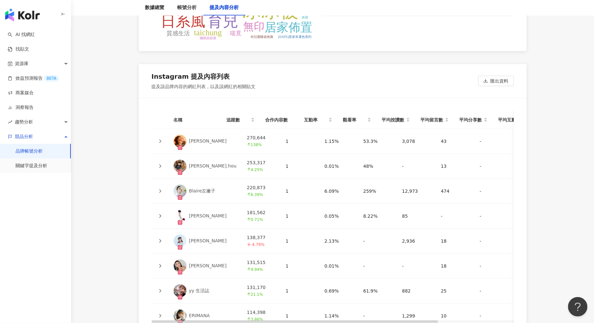
click at [161, 140] on div at bounding box center [160, 141] width 6 height 7
click at [161, 139] on icon at bounding box center [160, 141] width 4 height 4
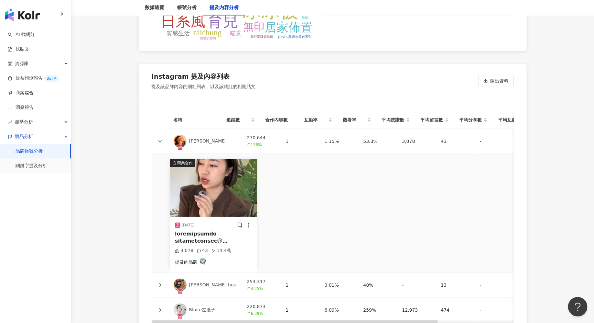
click at [161, 139] on icon at bounding box center [160, 141] width 4 height 4
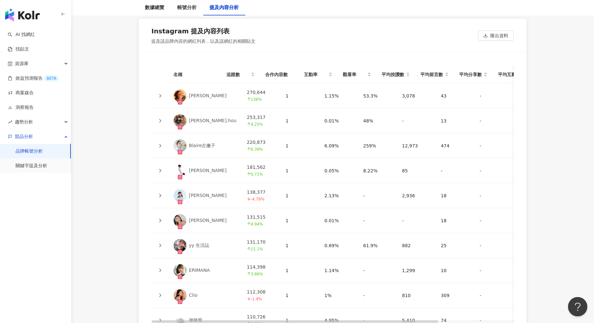
scroll to position [1450, 0]
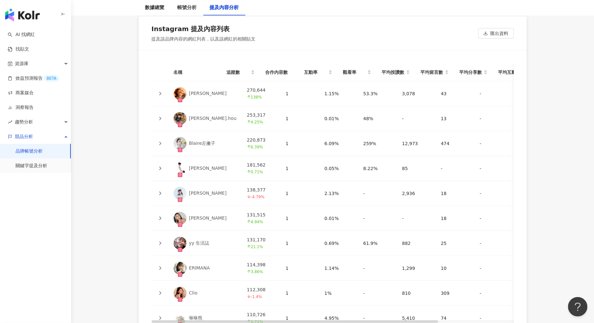
click at [160, 117] on icon at bounding box center [160, 119] width 2 height 4
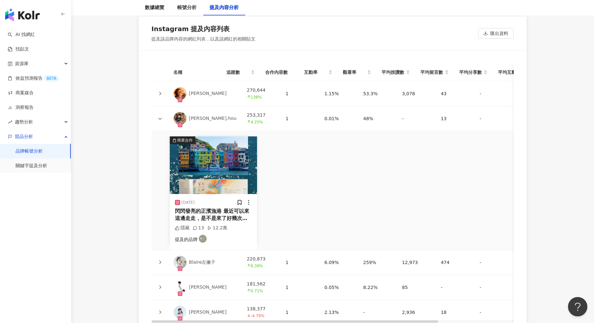
click at [160, 117] on icon at bounding box center [160, 119] width 4 height 4
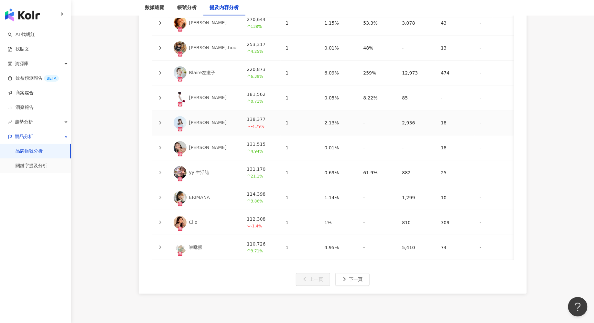
scroll to position [1526, 0]
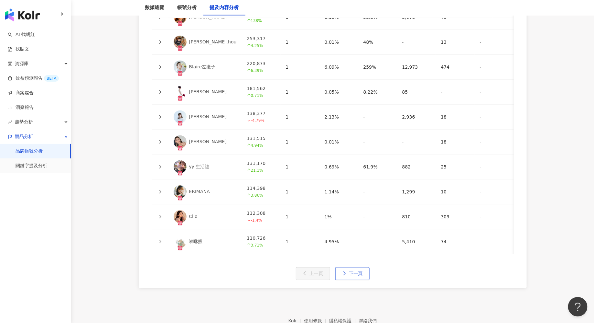
click at [353, 271] on span "下一頁" at bounding box center [357, 273] width 14 height 5
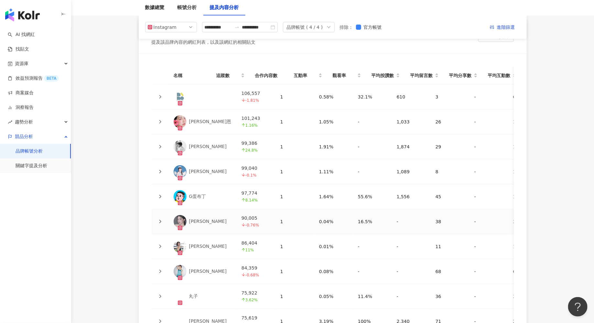
scroll to position [1446, 0]
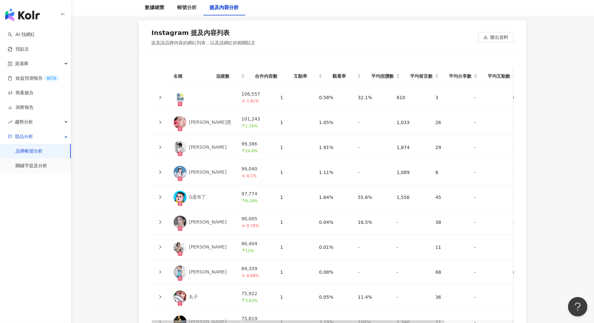
click at [162, 119] on div at bounding box center [160, 122] width 6 height 7
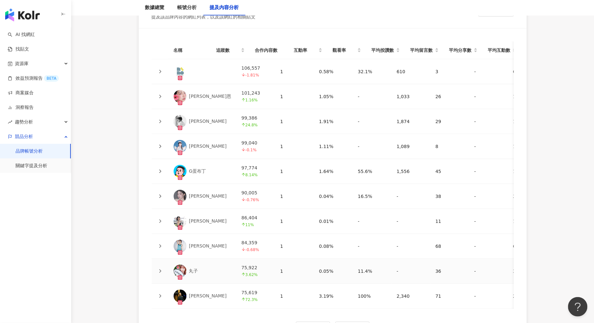
scroll to position [1525, 0]
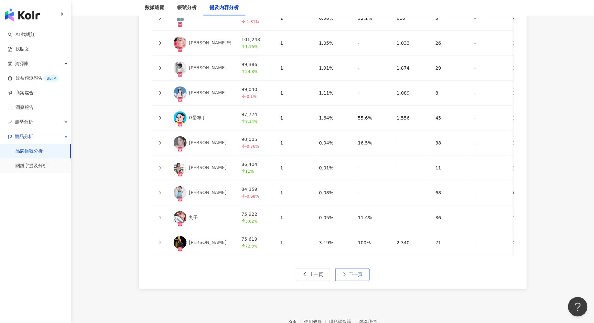
click at [355, 272] on button "下一頁" at bounding box center [353, 274] width 34 height 13
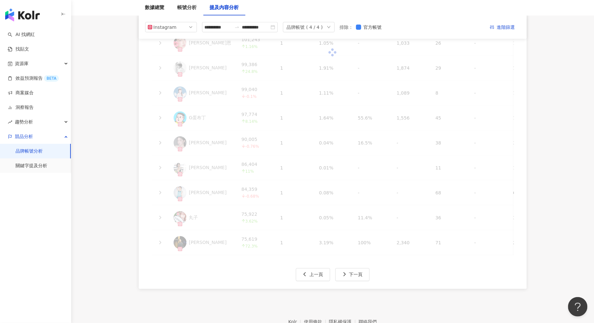
scroll to position [1452, 0]
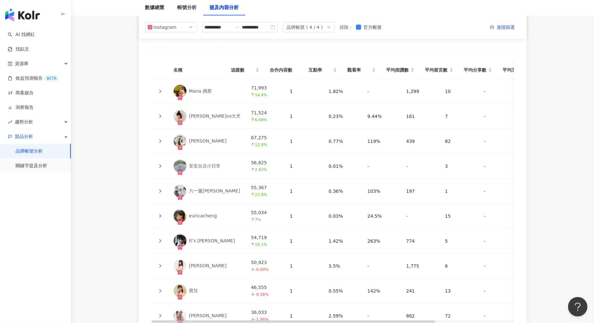
click at [161, 114] on icon at bounding box center [160, 116] width 4 height 4
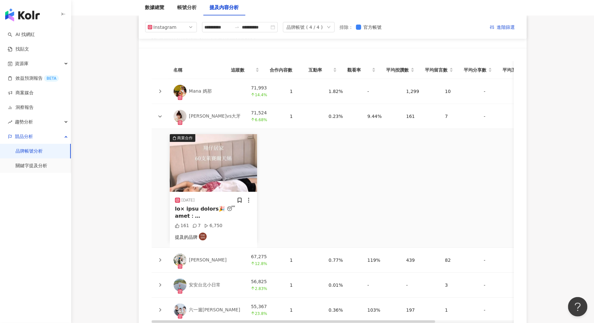
click at [160, 114] on icon at bounding box center [160, 116] width 4 height 4
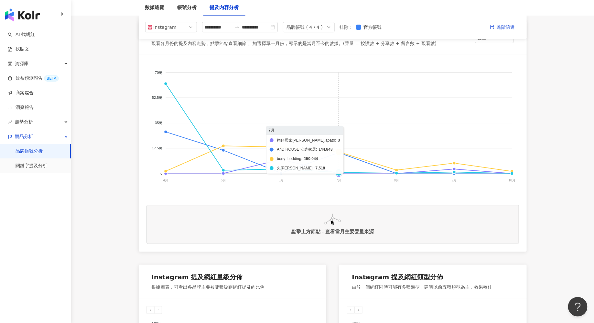
scroll to position [0, 0]
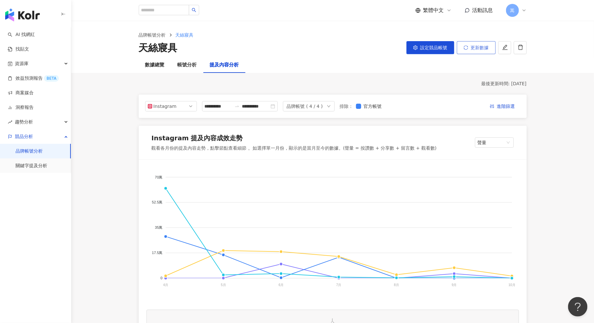
click at [483, 46] on span "更新數據" at bounding box center [480, 47] width 18 height 5
click at [27, 163] on link "關鍵字提及分析" at bounding box center [32, 165] width 32 height 6
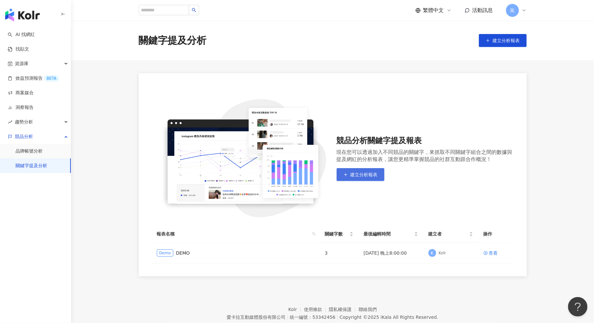
click at [361, 174] on span "建立分析報表" at bounding box center [364, 174] width 27 height 5
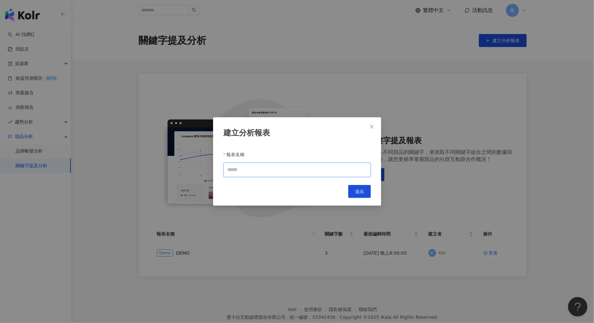
click at [308, 176] on input "報表名稱" at bounding box center [298, 169] width 148 height 15
type input "****"
click at [362, 189] on span "送出" at bounding box center [359, 191] width 9 height 5
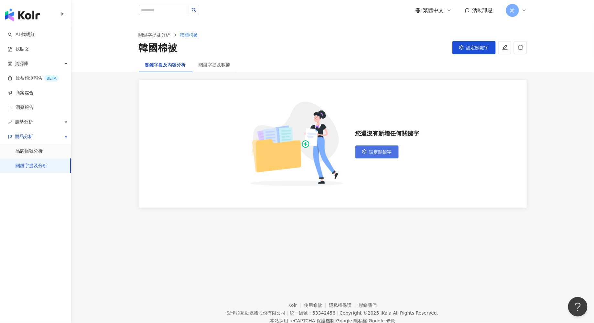
click at [374, 152] on span "設定關鍵字" at bounding box center [381, 151] width 23 height 5
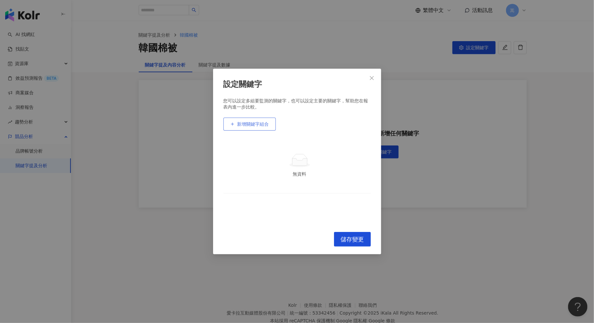
click at [257, 128] on button "新增關鍵字組合" at bounding box center [250, 123] width 52 height 13
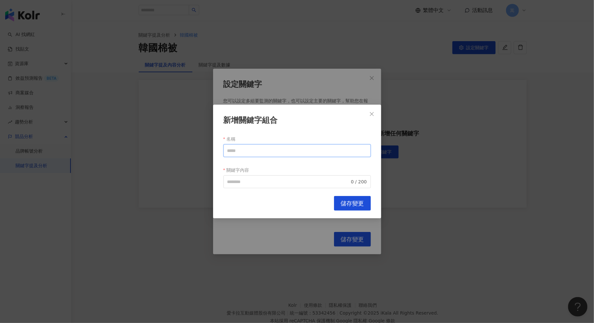
click at [262, 146] on input "名稱" at bounding box center [298, 150] width 148 height 13
click at [241, 180] on input "關鍵字內容" at bounding box center [289, 181] width 123 height 7
click at [254, 149] on input "名稱" at bounding box center [298, 150] width 148 height 13
type input "*"
type input "****"
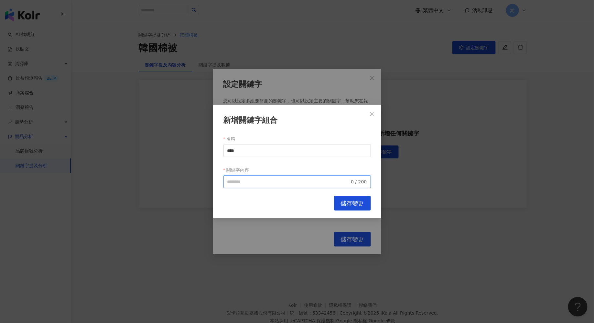
click at [259, 183] on input "關鍵字內容" at bounding box center [289, 181] width 123 height 7
type input "**********"
click at [366, 204] on button "儲存變更" at bounding box center [352, 203] width 37 height 15
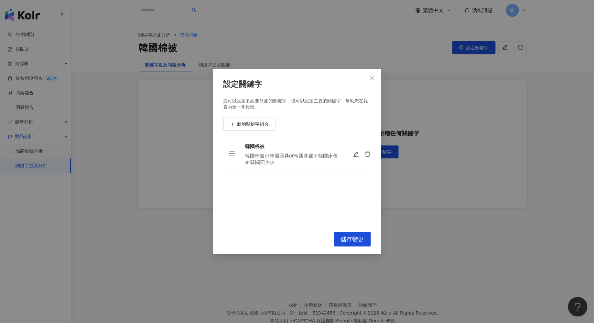
click at [258, 156] on div "韓國棉被or韓國寢具or韓國冬被or韓國床包or韓國四季被" at bounding box center [294, 158] width 97 height 13
click at [348, 238] on span "儲存變更" at bounding box center [352, 239] width 23 height 7
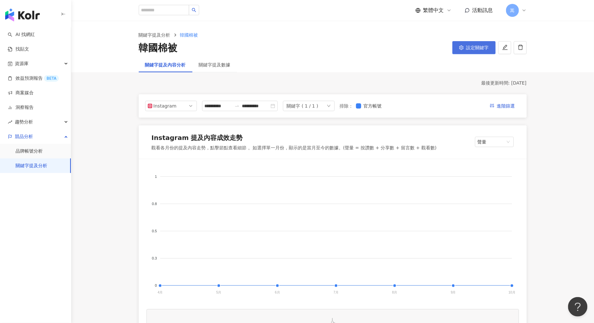
click at [474, 49] on span "設定關鍵字" at bounding box center [478, 47] width 23 height 5
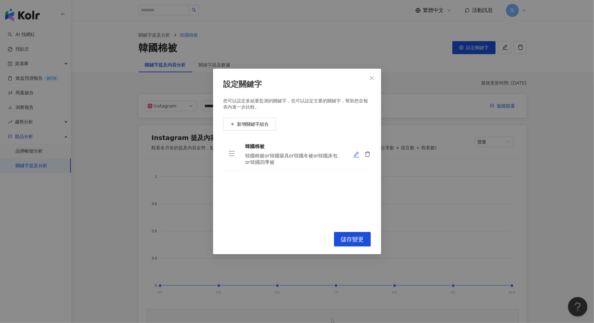
click at [356, 153] on icon "edit" at bounding box center [356, 154] width 6 height 6
type input "****"
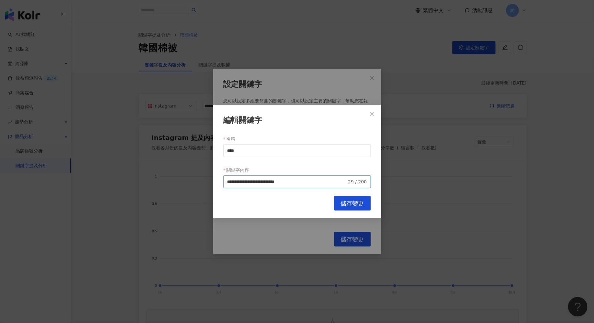
drag, startPoint x: 245, startPoint y: 182, endPoint x: 368, endPoint y: 192, distance: 123.7
click at [368, 192] on div "**********" at bounding box center [297, 162] width 168 height 114
type input "****"
click at [347, 207] on button "儲存變更" at bounding box center [352, 203] width 37 height 15
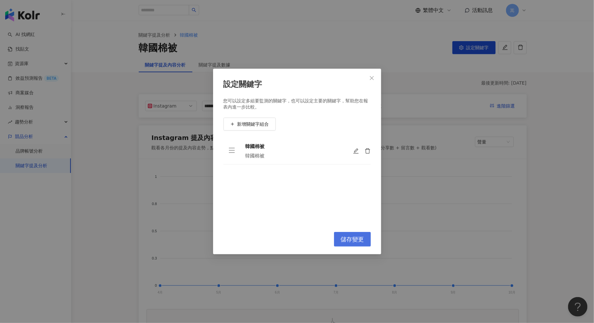
click at [352, 237] on span "儲存變更" at bounding box center [352, 239] width 23 height 7
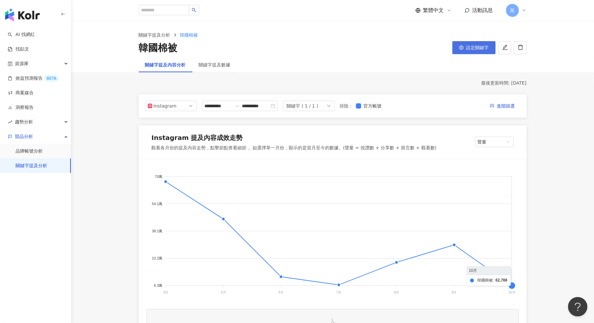
click at [468, 49] on span "設定關鍵字" at bounding box center [478, 47] width 23 height 5
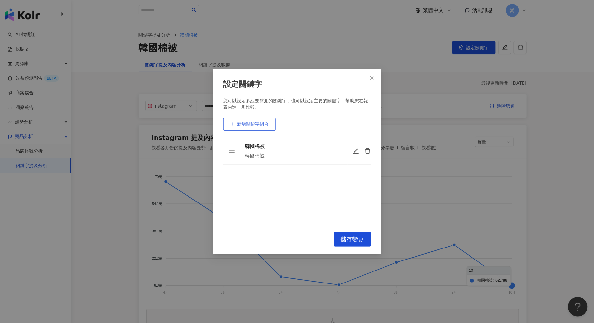
click at [240, 127] on button "新增關鍵字組合" at bounding box center [250, 123] width 52 height 13
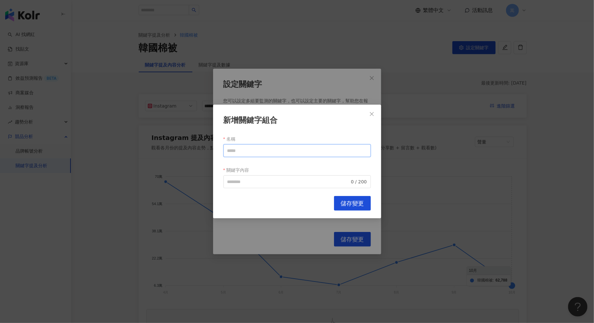
click at [250, 153] on input "名稱" at bounding box center [298, 150] width 148 height 13
click at [246, 181] on input "關鍵字內容" at bounding box center [289, 181] width 123 height 7
drag, startPoint x: 251, startPoint y: 179, endPoint x: 210, endPoint y: 179, distance: 41.1
click at [210, 179] on div "新增關鍵字組合 名稱 關鍵字內容 韓國寢具 **** 4 / 200 Cancel 儲存變更" at bounding box center [297, 161] width 594 height 323
type input "****"
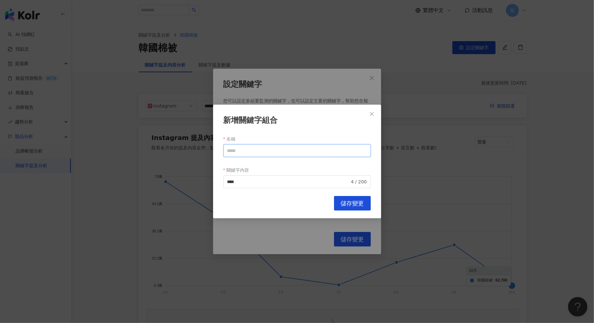
click at [249, 149] on input "名稱" at bounding box center [298, 150] width 148 height 13
paste input "****"
type input "****"
click at [351, 203] on span "儲存變更" at bounding box center [352, 203] width 23 height 7
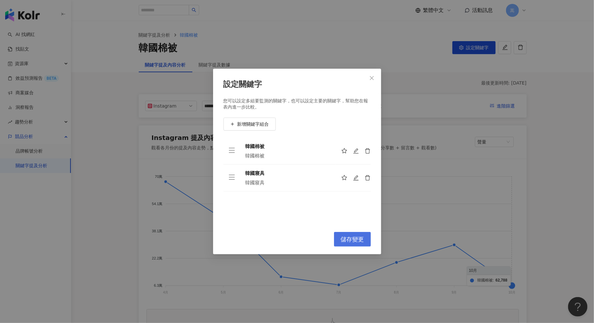
click at [352, 241] on span "儲存變更" at bounding box center [352, 239] width 23 height 7
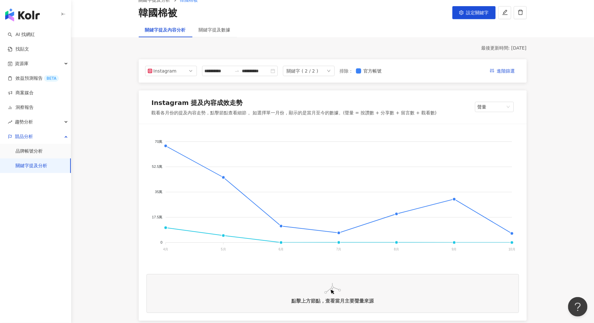
scroll to position [39, 0]
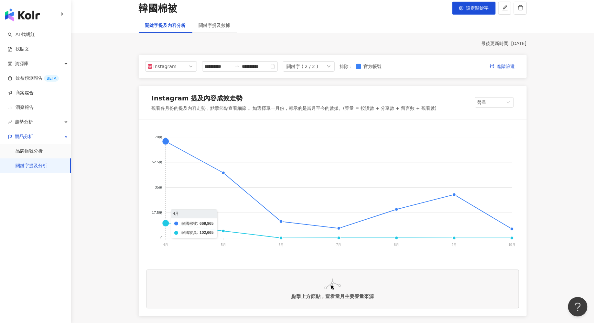
click at [167, 140] on foreignobject "韓國棉被 韓國寢具" at bounding box center [333, 191] width 373 height 129
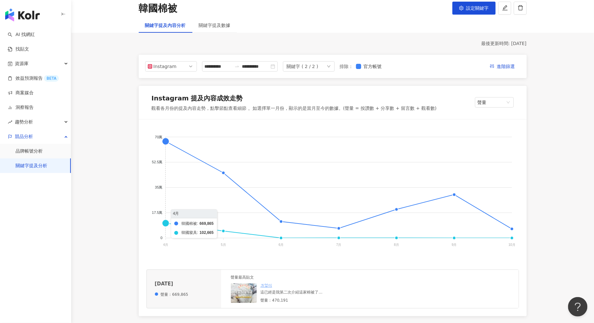
scroll to position [42, 0]
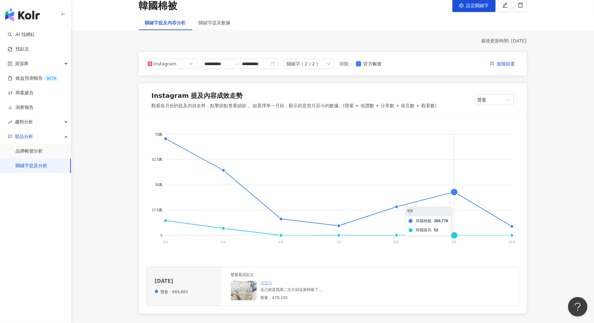
click at [457, 191] on foreignobject "韓國棉被 韓國寢具" at bounding box center [333, 189] width 373 height 129
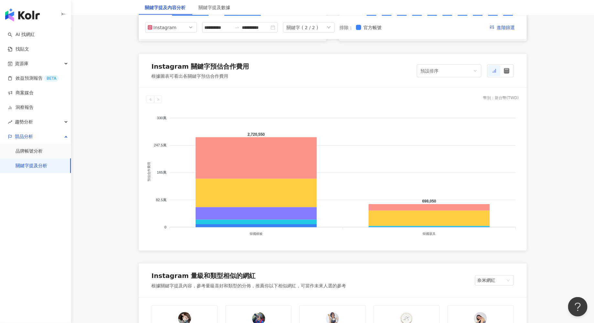
scroll to position [477, 0]
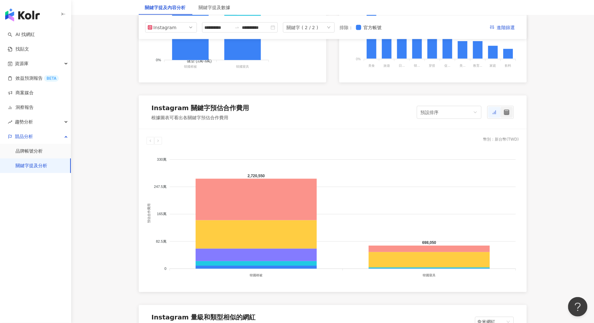
click at [508, 115] on div at bounding box center [507, 112] width 12 height 11
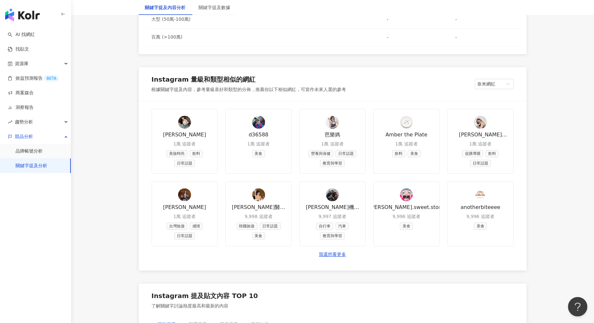
scroll to position [782, 0]
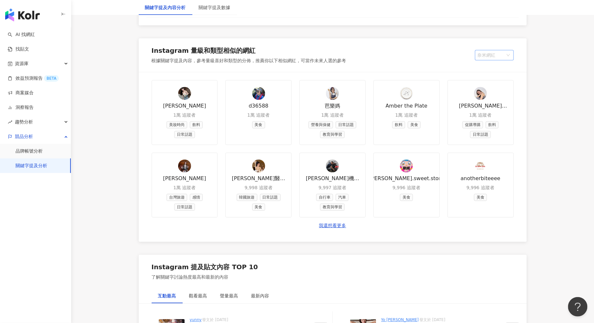
click at [493, 53] on span "奈米網紅" at bounding box center [495, 55] width 34 height 10
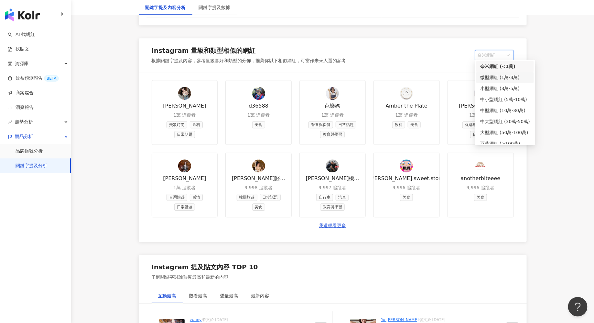
click at [492, 74] on div "微型網紅 (1萬-3萬)" at bounding box center [506, 77] width 50 height 7
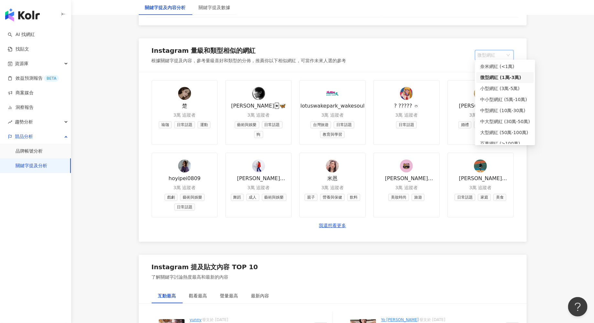
click at [507, 56] on span "微型網紅" at bounding box center [495, 55] width 34 height 10
click at [506, 84] on div "小型網紅 (3萬-5萬)" at bounding box center [506, 88] width 58 height 11
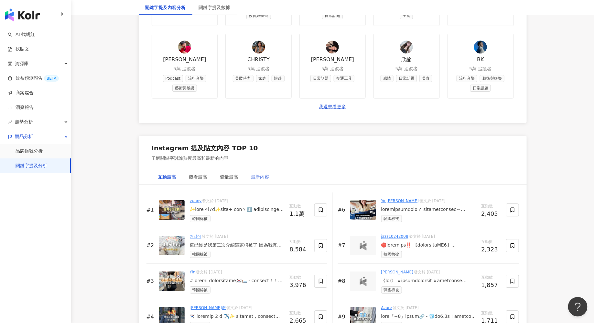
scroll to position [907, 0]
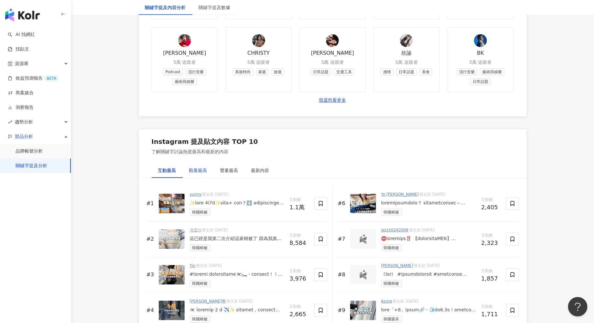
click at [189, 167] on div "觀看最高" at bounding box center [198, 170] width 18 height 7
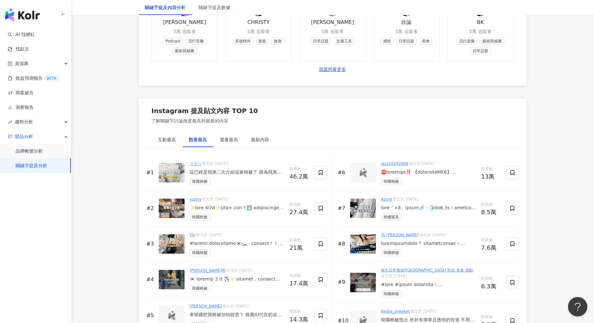
scroll to position [949, 0]
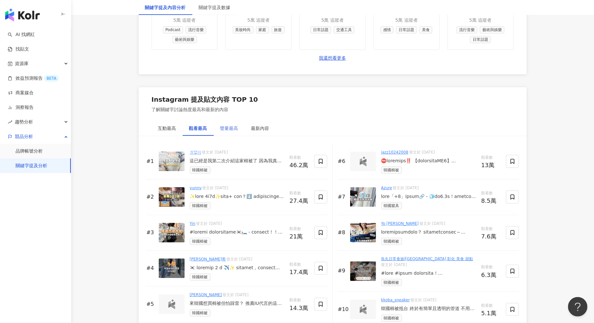
click at [225, 131] on div "聲量最高" at bounding box center [229, 128] width 31 height 15
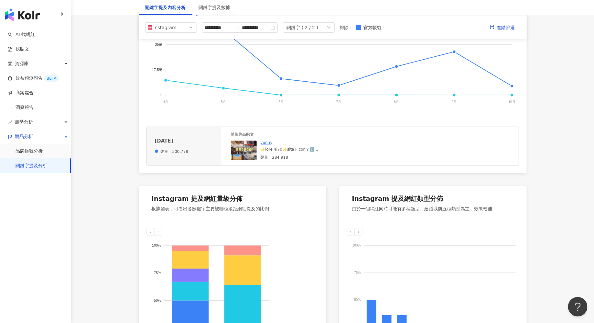
scroll to position [0, 0]
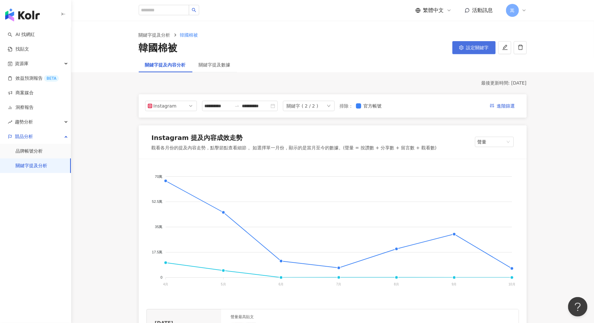
click at [462, 46] on icon "setting" at bounding box center [462, 47] width 4 height 5
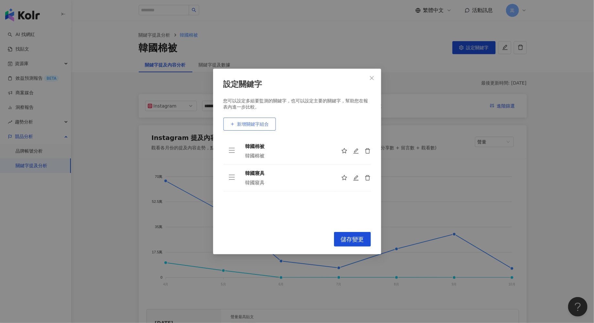
click at [256, 124] on span "新增關鍵字組合" at bounding box center [254, 123] width 32 height 5
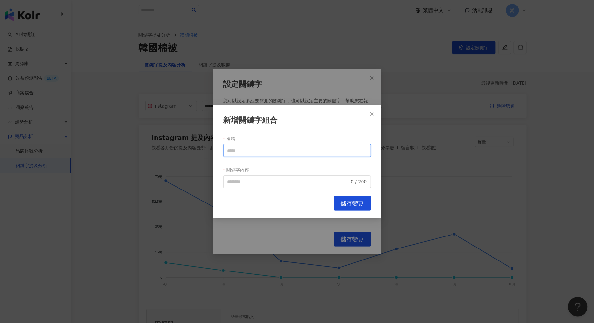
click at [265, 155] on input "名稱" at bounding box center [298, 150] width 148 height 13
type input "*******"
click at [251, 182] on input "關鍵字內容" at bounding box center [289, 181] width 123 height 7
type input "*******"
click at [352, 200] on span "儲存變更" at bounding box center [352, 203] width 23 height 7
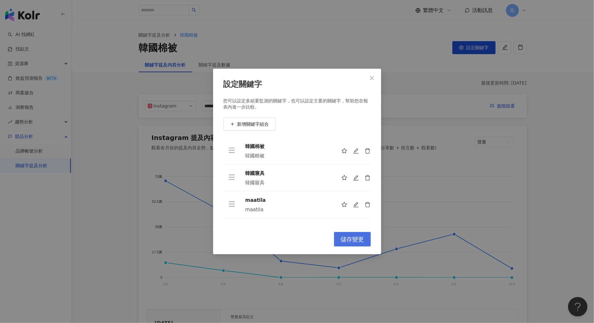
click at [357, 240] on span "儲存變更" at bounding box center [352, 239] width 23 height 7
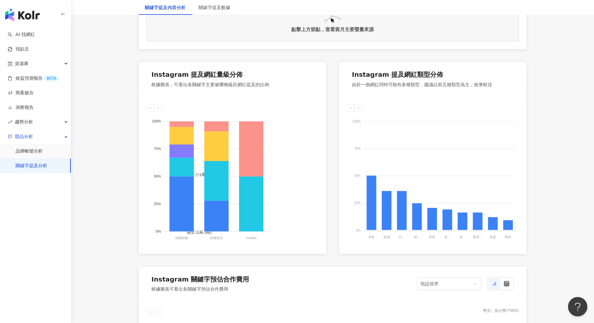
scroll to position [339, 0]
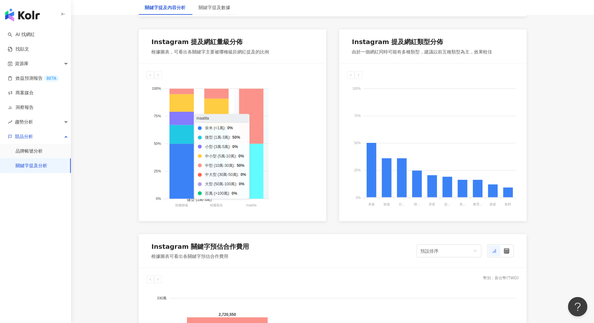
click at [260, 169] on icon at bounding box center [251, 171] width 24 height 55
click at [260, 111] on icon at bounding box center [251, 116] width 24 height 55
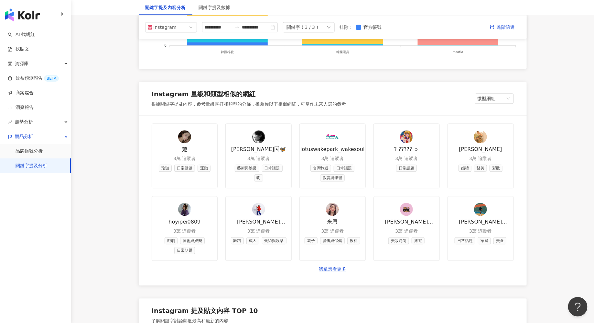
scroll to position [0, 0]
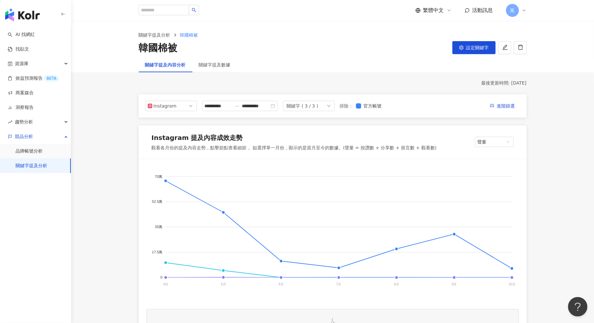
click at [305, 103] on div "關鍵字 ( 3 / 3 )" at bounding box center [303, 106] width 32 height 10
click at [311, 119] on div "韓國棉被" at bounding box center [308, 120] width 39 height 7
click at [311, 131] on div "韓國寢具" at bounding box center [308, 132] width 39 height 7
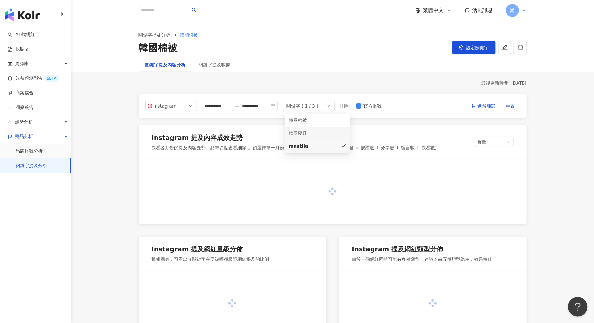
click at [318, 132] on div "韓國寢具" at bounding box center [308, 132] width 39 height 7
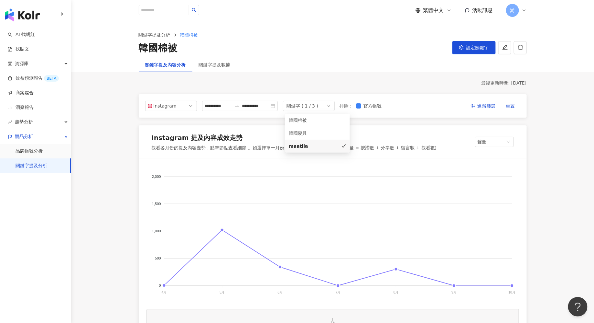
click at [320, 104] on div "關鍵字 ( 1 / 3 )" at bounding box center [309, 106] width 52 height 10
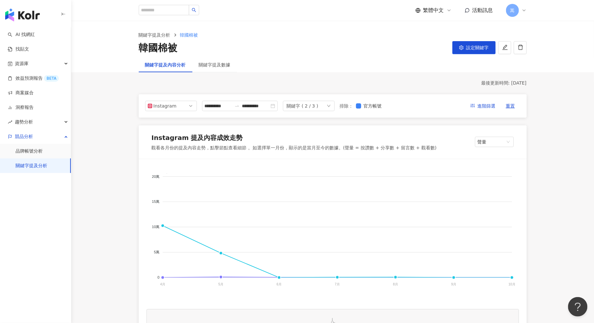
click at [323, 106] on div "關鍵字 ( 2 / 3 )" at bounding box center [309, 106] width 52 height 10
click at [317, 121] on div "韓國棉被" at bounding box center [308, 120] width 39 height 7
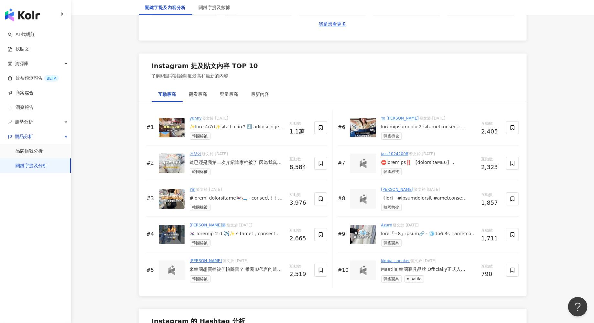
scroll to position [946, 0]
click at [386, 258] on link "kkoba_sneaker" at bounding box center [396, 260] width 29 height 5
click at [434, 274] on div "韓國寢具 maatila" at bounding box center [429, 277] width 95 height 7
click at [345, 266] on div "#10" at bounding box center [343, 269] width 10 height 7
click at [357, 267] on img at bounding box center [363, 269] width 13 height 10
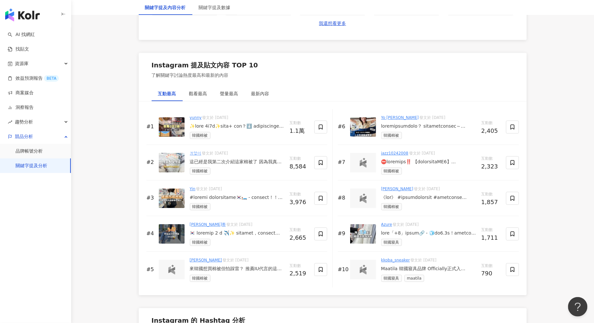
click at [369, 267] on img at bounding box center [363, 269] width 13 height 10
click at [396, 276] on span "韓國寢具" at bounding box center [392, 277] width 21 height 7
click at [422, 277] on span "maatila" at bounding box center [415, 277] width 20 height 7
click at [430, 267] on div "Maatila 韓國寢具品牌 Officially正式入駐.ᐟ.ᐟ.ᐟ.ᐟ 真的很開心能在5月初宣布這個重大消息 韓國千元寢具品牌天花板 忙了一整天 都在準備…" at bounding box center [429, 268] width 95 height 6
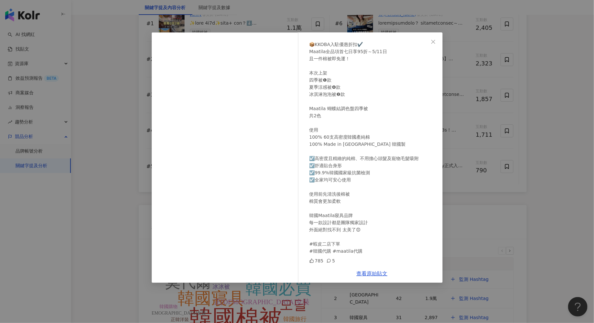
scroll to position [1107, 0]
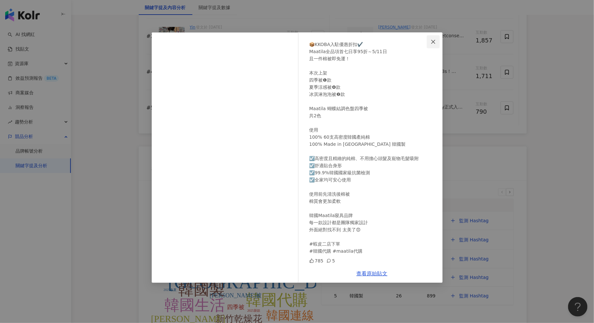
click at [433, 42] on icon "close" at bounding box center [434, 41] width 4 height 4
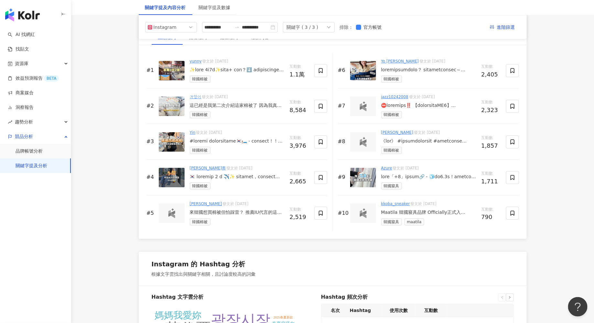
scroll to position [941, 0]
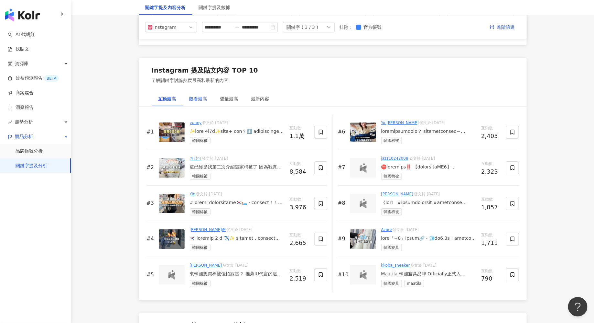
click at [197, 98] on div "觀看最高" at bounding box center [198, 98] width 18 height 7
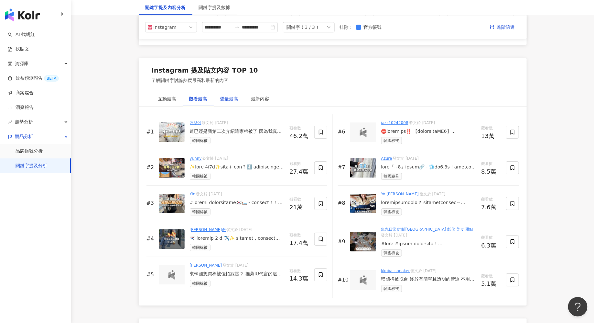
click at [225, 97] on div "聲量最高" at bounding box center [229, 98] width 18 height 7
click at [254, 95] on div "最新內容" at bounding box center [260, 98] width 18 height 7
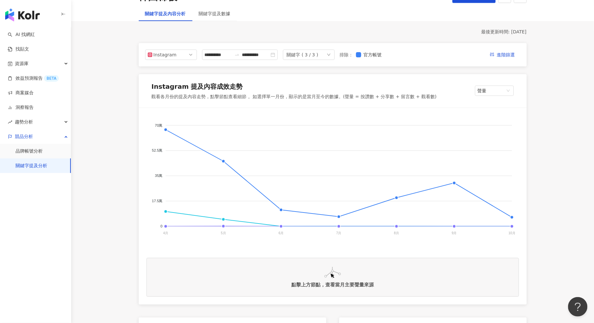
scroll to position [0, 0]
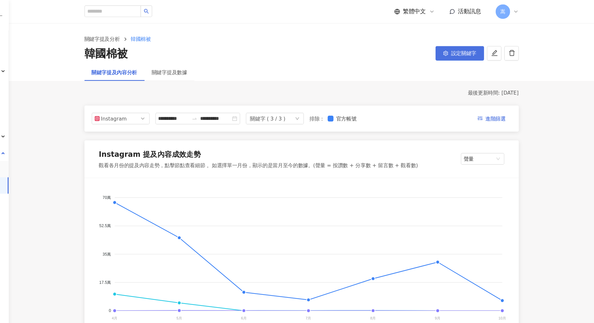
click at [471, 44] on button "設定關鍵字" at bounding box center [474, 47] width 43 height 13
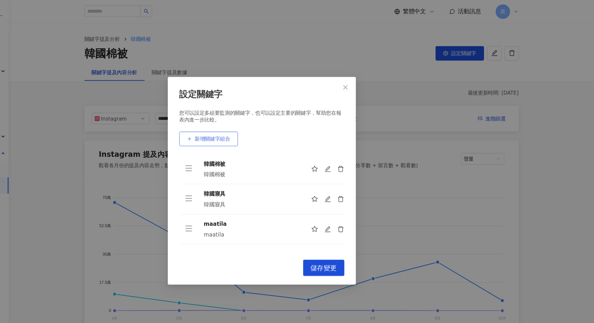
click at [258, 126] on span "新增關鍵字組合" at bounding box center [254, 123] width 32 height 5
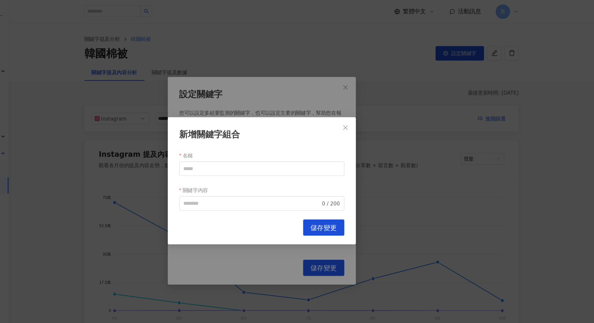
click at [257, 143] on div "名稱" at bounding box center [298, 139] width 148 height 10
click at [261, 148] on input "名稱" at bounding box center [298, 150] width 148 height 13
type input "****"
click at [255, 180] on input "關鍵字內容" at bounding box center [289, 181] width 123 height 7
type input "****"
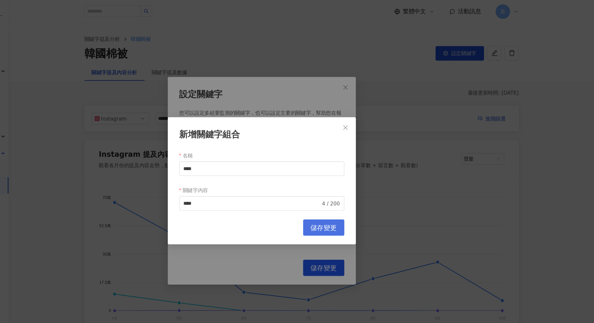
click at [345, 201] on span "儲存變更" at bounding box center [352, 203] width 23 height 7
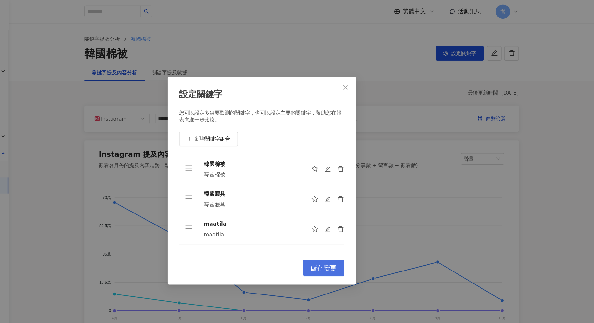
click at [352, 238] on span "儲存變更" at bounding box center [352, 239] width 23 height 7
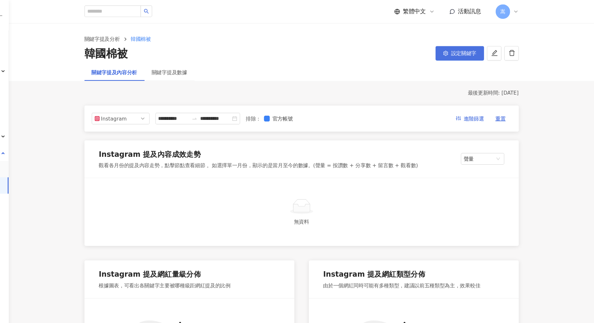
click at [463, 50] on button "設定關鍵字" at bounding box center [474, 47] width 43 height 13
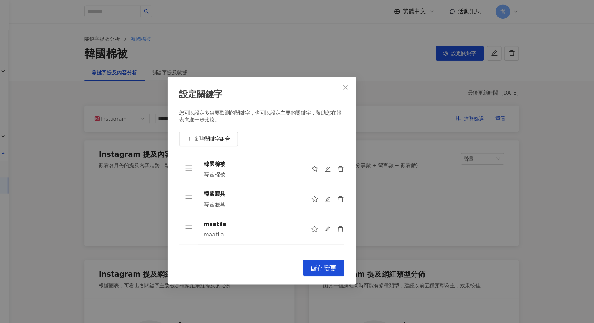
scroll to position [20, 0]
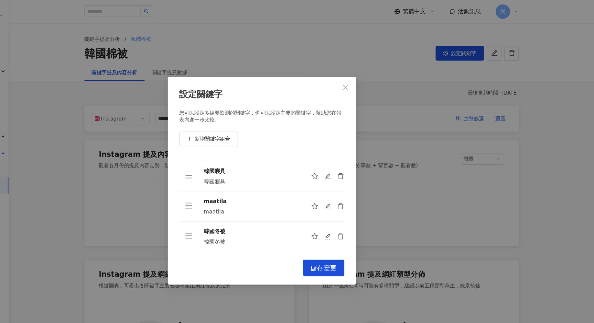
click at [558, 257] on div "設定關鍵字 您可以設定多組要監測的關鍵字，也可以設定主要的關鍵字，幫助您在報表內進一步比較。 新增關鍵字組合 韓國棉被 韓國棉被 韓國寢具 韓國寢具 maat…" at bounding box center [297, 161] width 594 height 323
click at [352, 240] on span "儲存變更" at bounding box center [352, 239] width 23 height 7
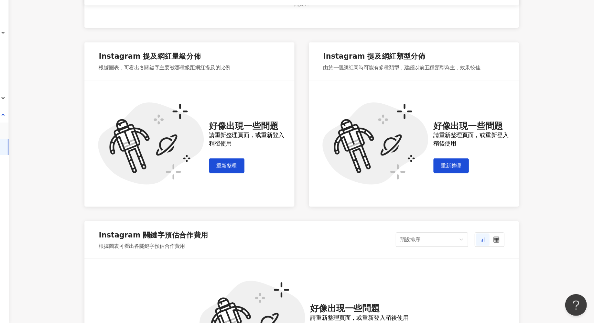
scroll to position [0, 0]
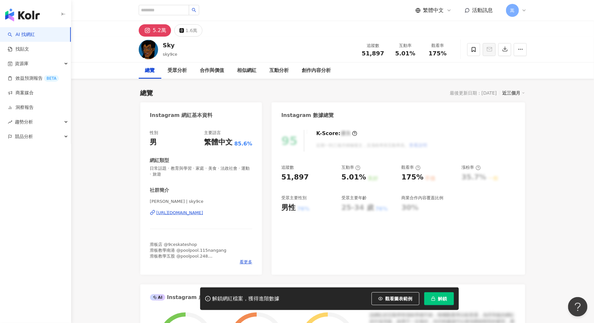
click at [205, 300] on icon at bounding box center [208, 298] width 6 height 6
click at [207, 300] on icon at bounding box center [208, 298] width 6 height 6
click at [209, 299] on icon at bounding box center [208, 298] width 6 height 6
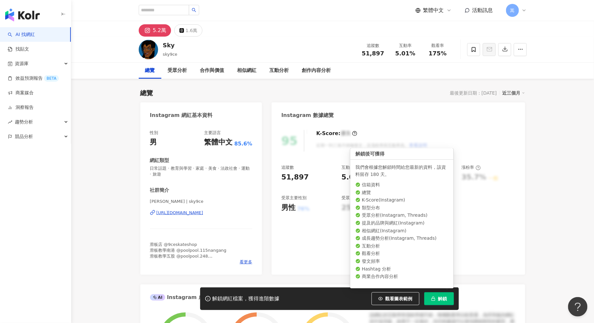
click at [441, 301] on span "解鎖" at bounding box center [443, 298] width 9 height 5
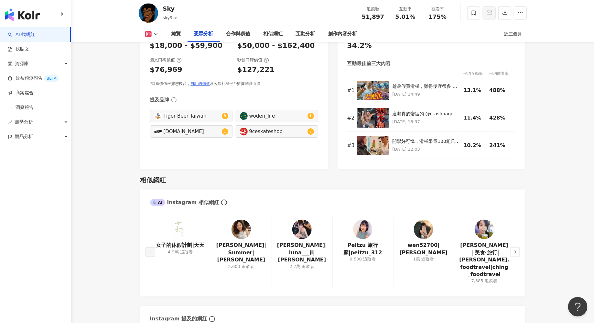
scroll to position [1038, 0]
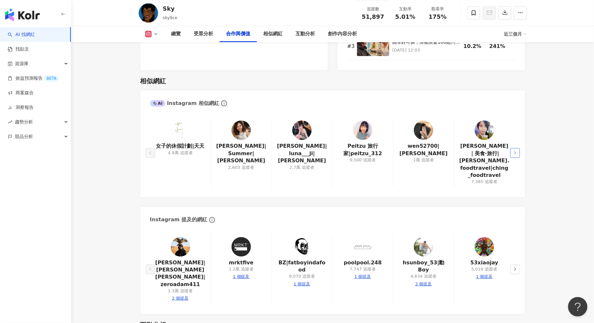
click at [516, 151] on icon "right" at bounding box center [516, 153] width 4 height 4
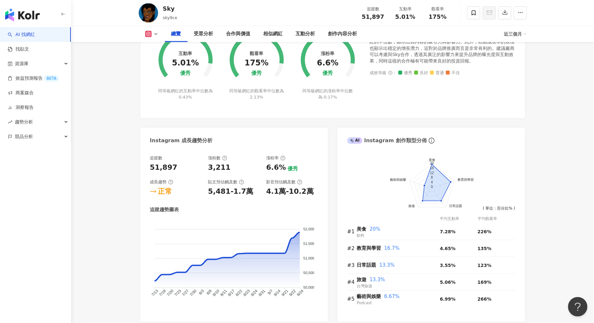
scroll to position [0, 0]
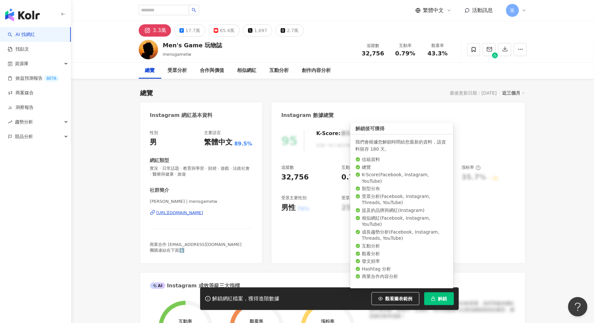
click at [440, 300] on span "解鎖" at bounding box center [443, 298] width 9 height 5
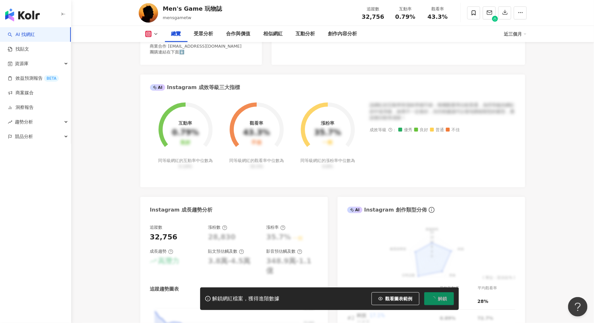
scroll to position [216, 0]
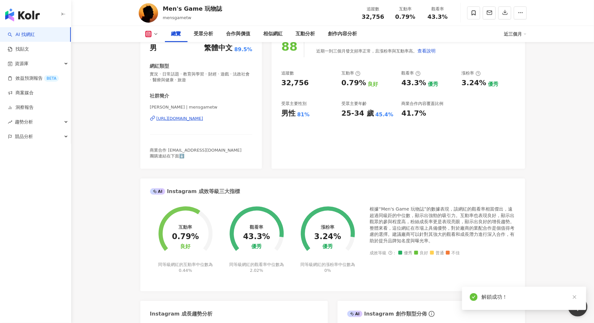
scroll to position [114, 0]
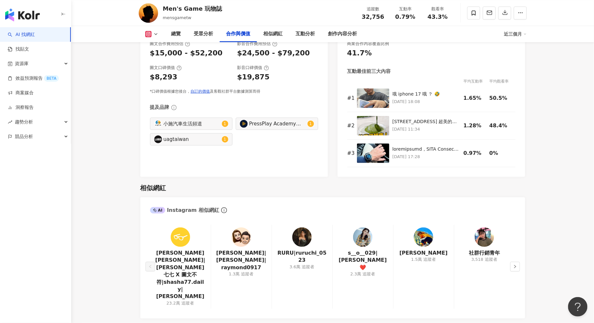
scroll to position [1069, 0]
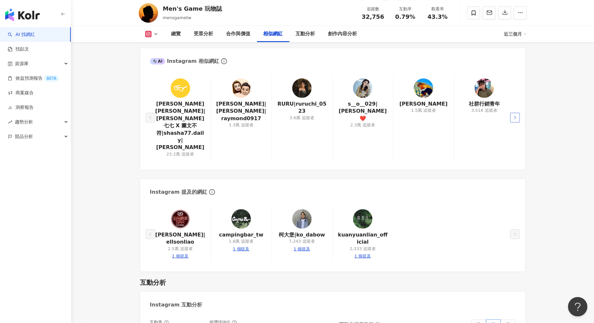
click at [517, 113] on button "button" at bounding box center [516, 118] width 10 height 10
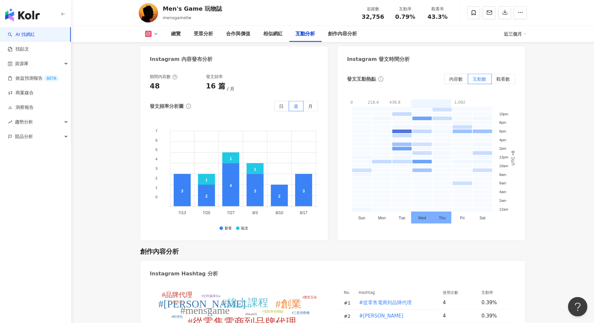
scroll to position [1604, 0]
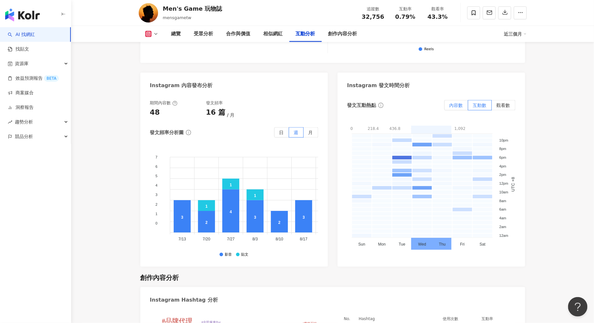
click at [456, 103] on span "內容數" at bounding box center [457, 105] width 14 height 5
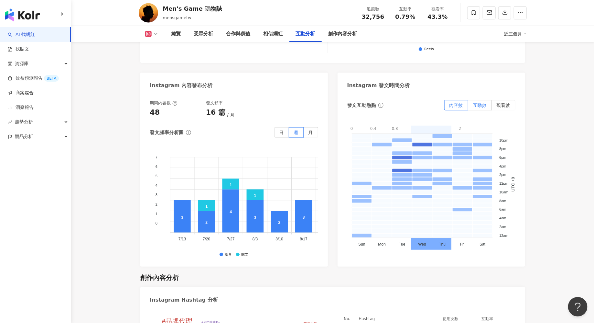
click at [484, 105] on span "互動數" at bounding box center [480, 105] width 14 height 5
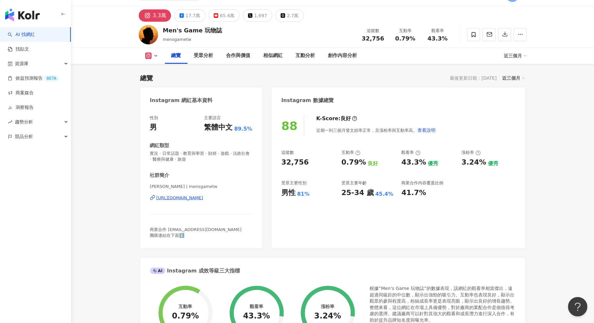
scroll to position [0, 0]
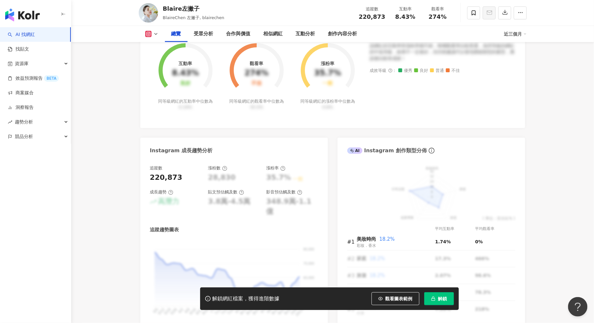
scroll to position [281, 0]
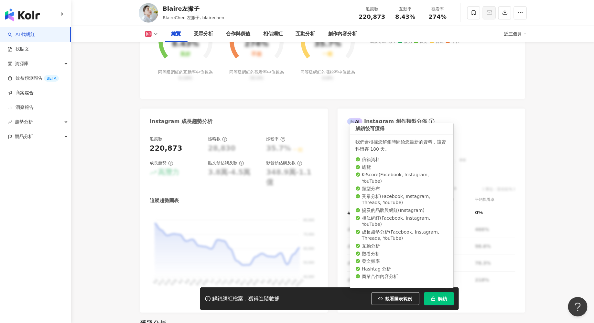
click at [444, 258] on span "解鎖" at bounding box center [443, 298] width 9 height 5
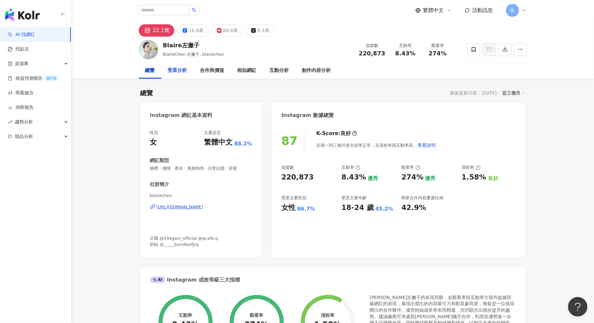
click at [179, 71] on div "受眾分析" at bounding box center [177, 71] width 19 height 8
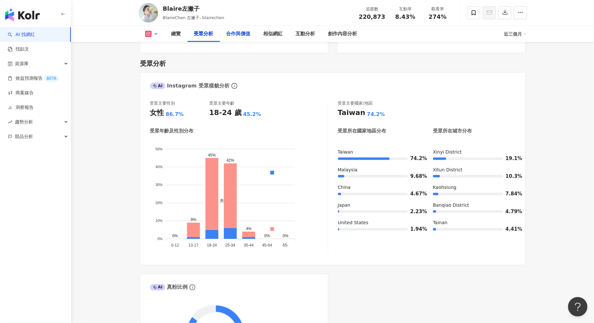
click at [234, 35] on div "合作與價值" at bounding box center [239, 34] width 24 height 8
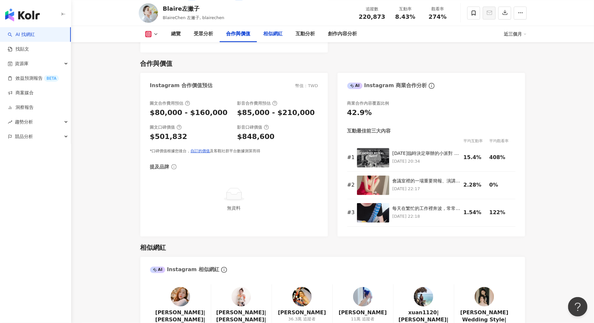
click at [271, 32] on div "相似網紅" at bounding box center [273, 34] width 19 height 8
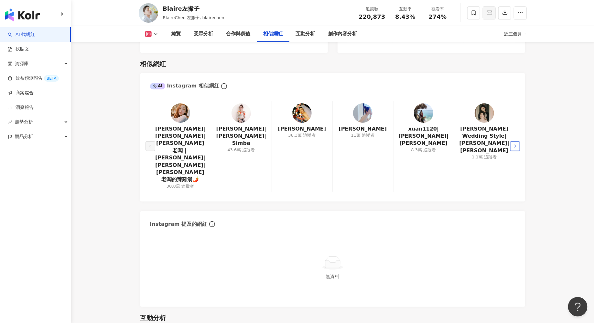
click at [475, 144] on icon "right" at bounding box center [516, 146] width 4 height 4
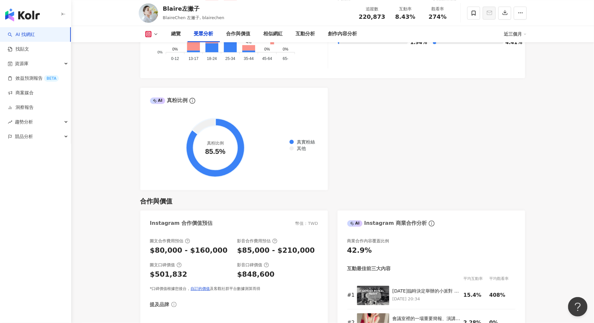
scroll to position [590, 0]
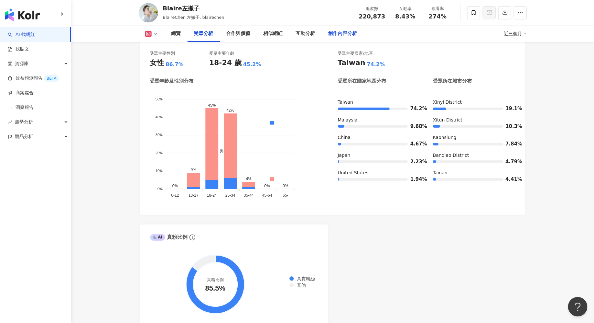
click at [337, 31] on div "創作內容分析" at bounding box center [342, 34] width 29 height 8
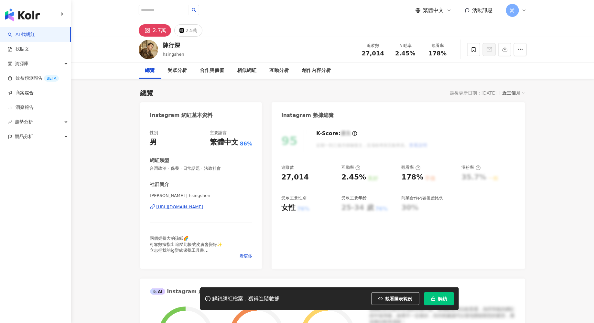
click at [442, 299] on span "解鎖" at bounding box center [443, 298] width 9 height 5
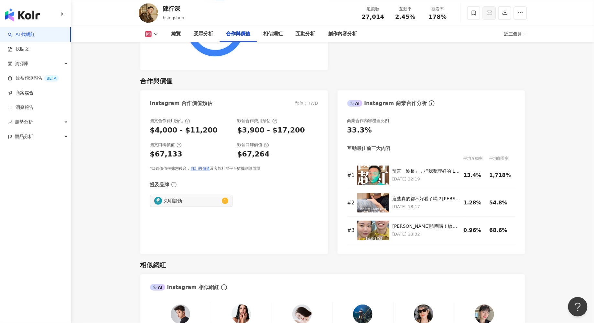
scroll to position [1011, 0]
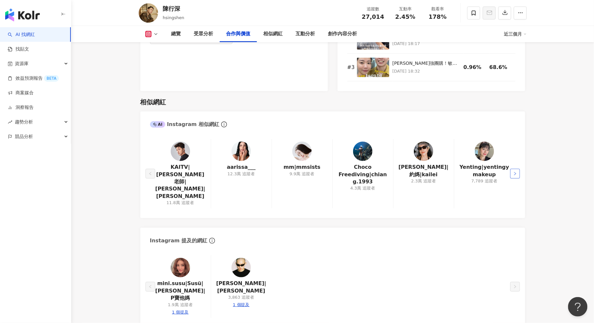
click at [517, 169] on button "button" at bounding box center [516, 174] width 10 height 10
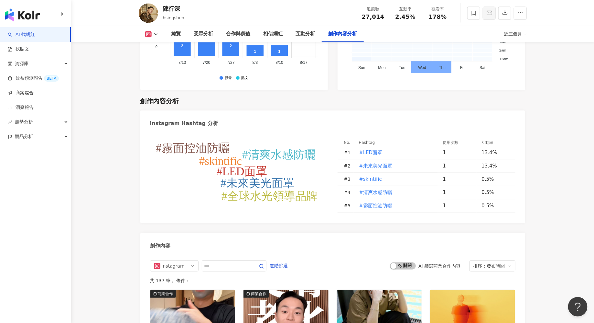
scroll to position [1867, 0]
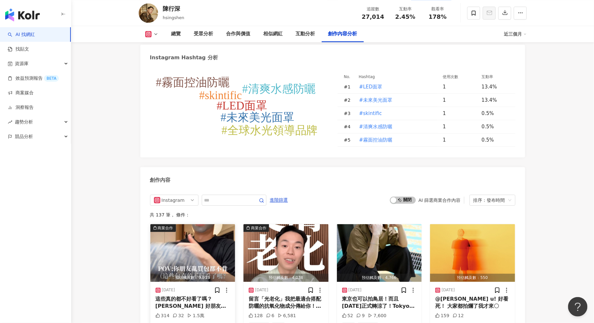
click at [226, 244] on img "button" at bounding box center [192, 253] width 85 height 58
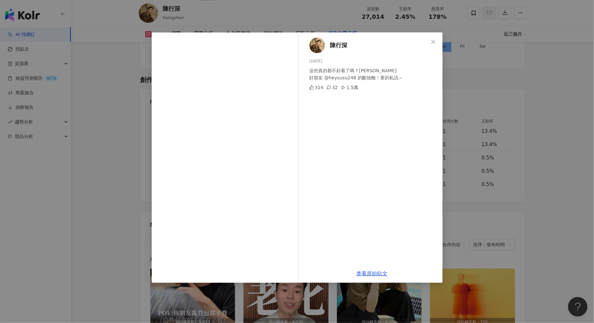
scroll to position [1774, 0]
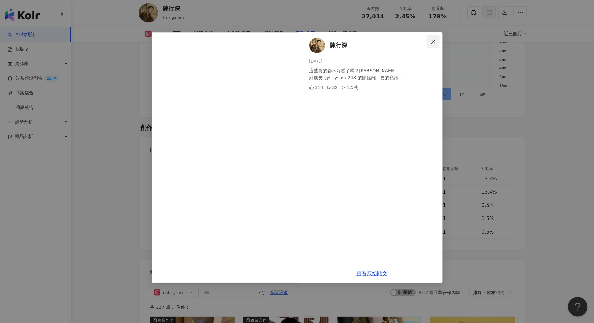
click at [434, 39] on icon "close" at bounding box center [433, 41] width 5 height 5
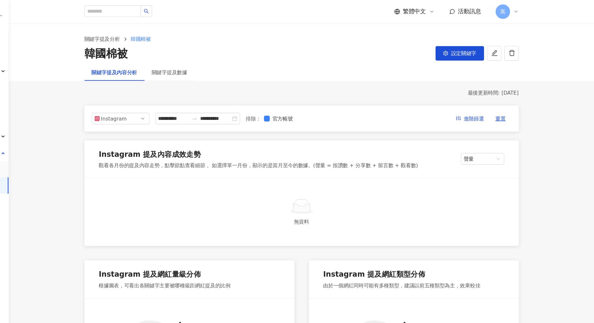
click at [519, 10] on div "嵩" at bounding box center [516, 10] width 21 height 13
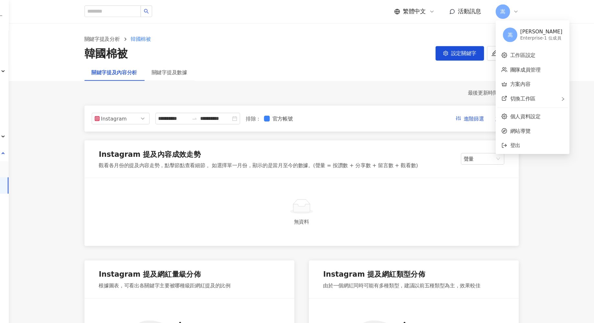
click at [516, 9] on span "嵩" at bounding box center [512, 10] width 13 height 13
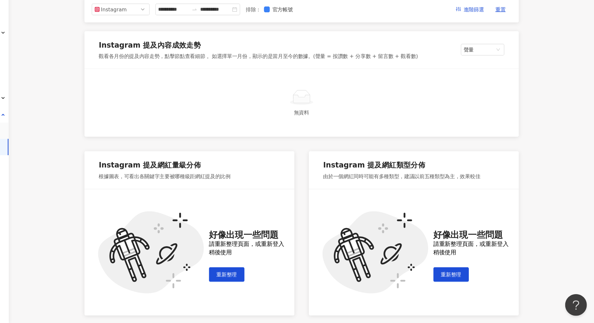
scroll to position [172, 0]
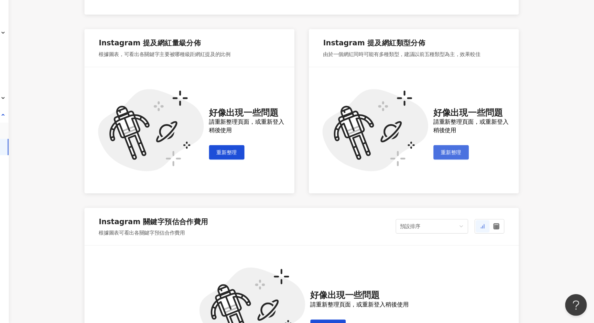
click at [474, 173] on button "重新整理" at bounding box center [467, 170] width 32 height 13
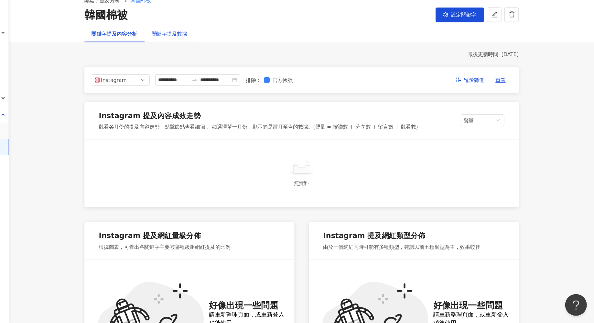
click at [216, 61] on div "關鍵字提及數據" at bounding box center [215, 64] width 32 height 7
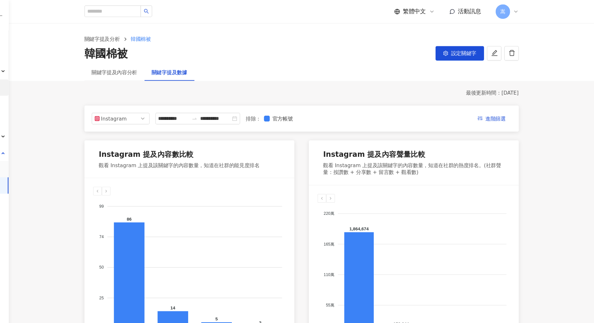
click at [59, 75] on link "效益預測報告 BETA" at bounding box center [33, 78] width 51 height 6
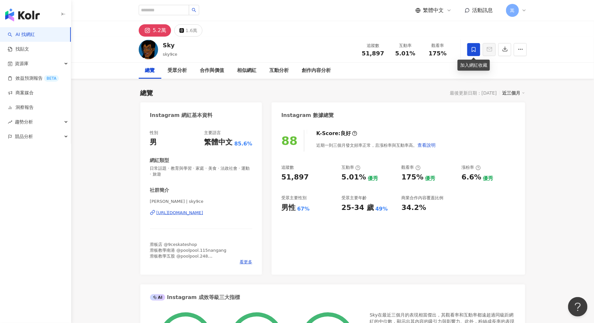
click at [477, 50] on span at bounding box center [474, 49] width 13 height 13
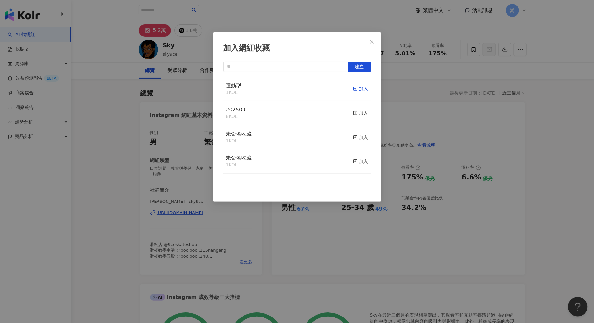
click at [362, 87] on div "加入" at bounding box center [360, 88] width 15 height 7
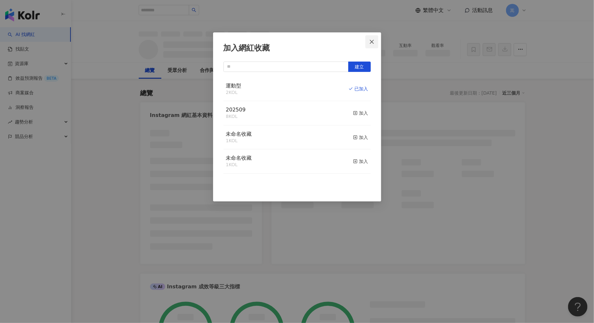
click at [372, 41] on icon "close" at bounding box center [372, 41] width 4 height 4
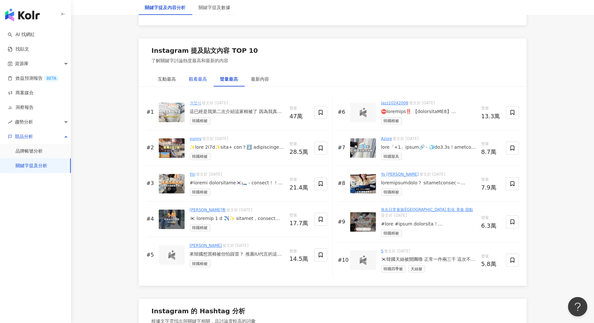
click at [193, 76] on div "觀看最高" at bounding box center [198, 78] width 18 height 7
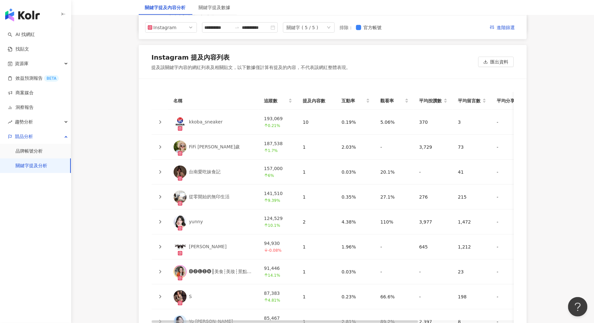
scroll to position [1421, 0]
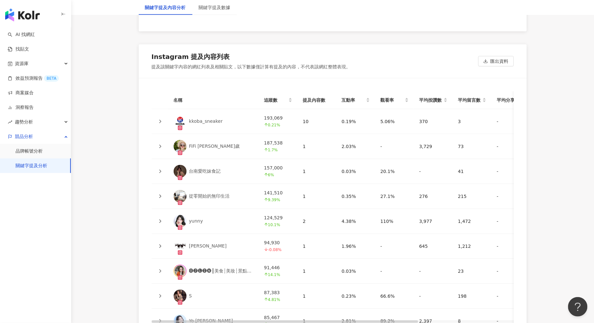
click at [161, 144] on icon at bounding box center [160, 146] width 4 height 4
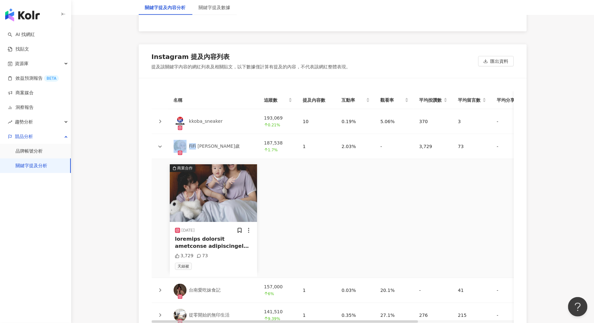
click at [161, 144] on icon at bounding box center [160, 146] width 4 height 4
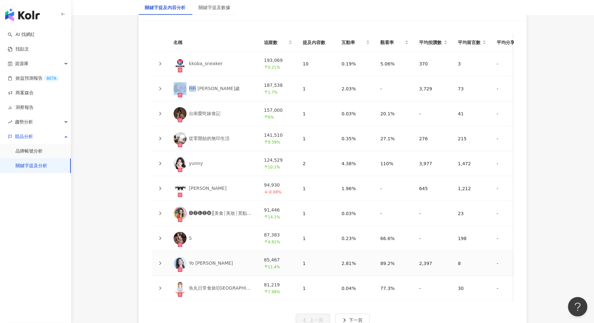
scroll to position [1525, 0]
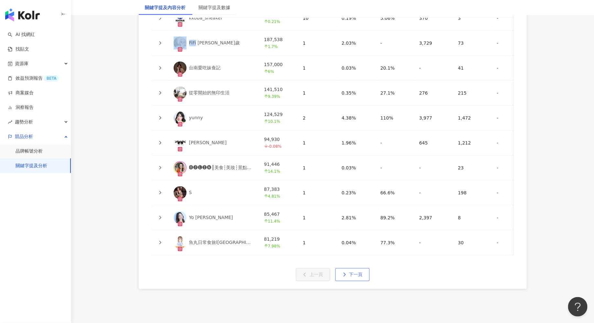
click at [352, 272] on span "下一頁" at bounding box center [357, 274] width 14 height 5
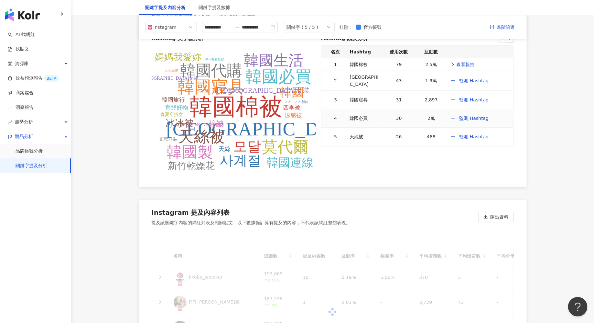
scroll to position [1189, 0]
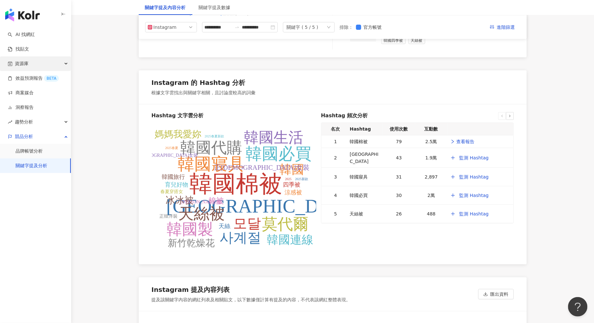
click at [62, 64] on div "資源庫" at bounding box center [35, 63] width 71 height 15
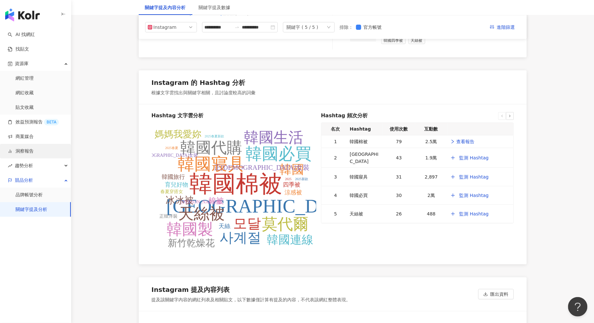
click at [34, 150] on link "洞察報告" at bounding box center [21, 151] width 26 height 6
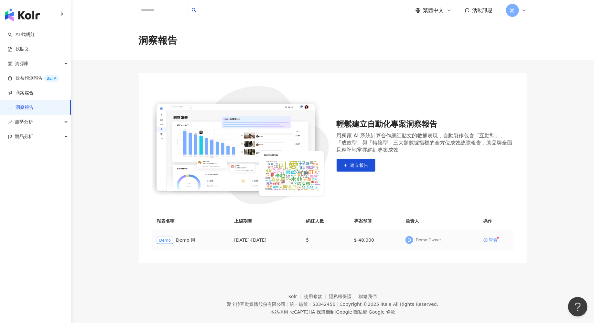
click at [491, 240] on div "查看" at bounding box center [493, 240] width 9 height 5
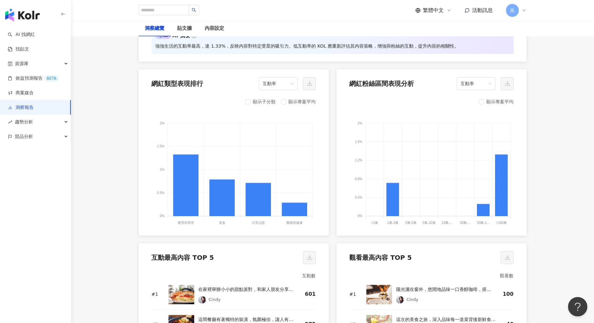
scroll to position [883, 0]
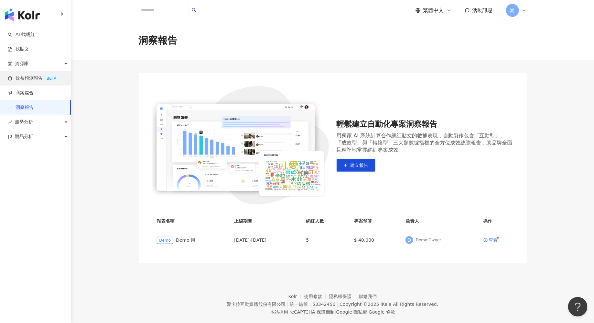
click at [41, 79] on link "效益預測報告 BETA" at bounding box center [33, 78] width 51 height 6
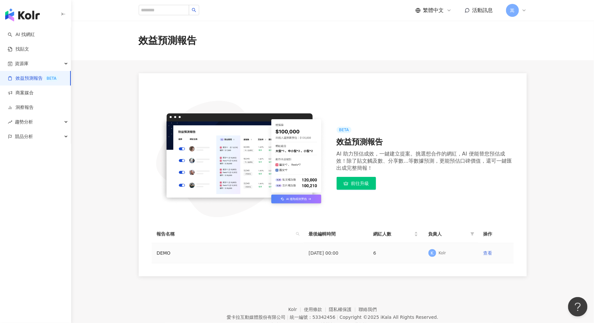
click at [488, 253] on link "查看" at bounding box center [488, 252] width 9 height 5
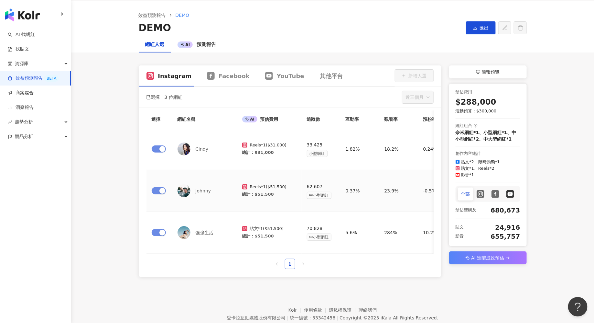
scroll to position [41, 0]
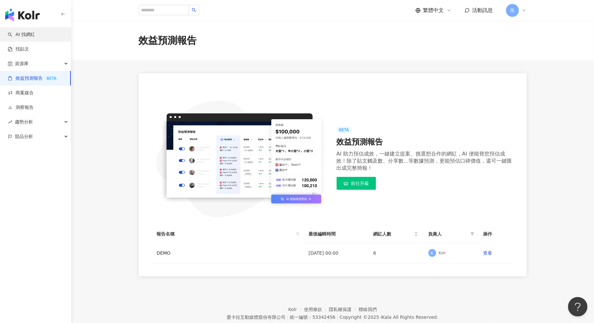
click at [30, 34] on link "AI 找網紅" at bounding box center [21, 34] width 27 height 6
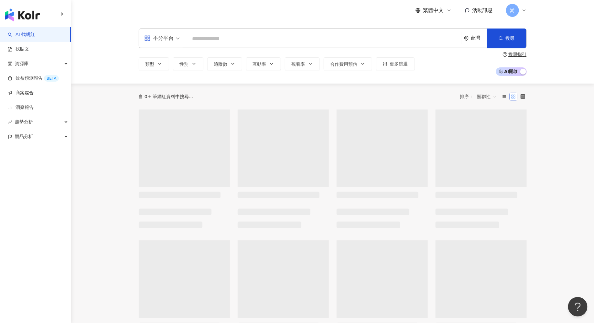
click at [433, 12] on span "繁體中文" at bounding box center [434, 10] width 21 height 7
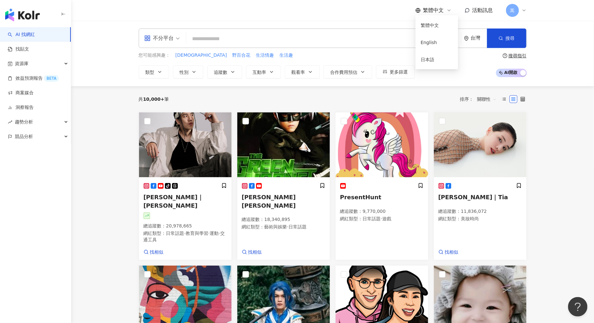
click at [433, 9] on span "繁體中文" at bounding box center [434, 10] width 21 height 7
click at [473, 36] on div "台灣" at bounding box center [479, 38] width 16 height 6
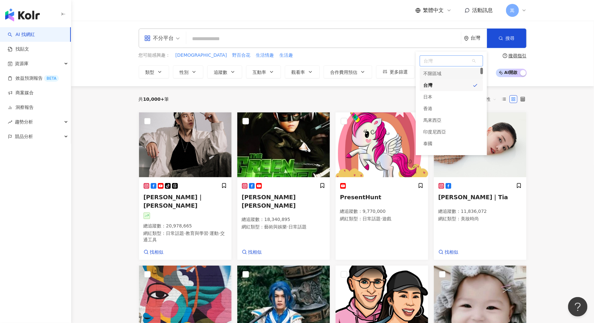
click at [440, 62] on span "台灣" at bounding box center [451, 61] width 63 height 10
type input "**"
click at [445, 77] on div "韓國" at bounding box center [451, 74] width 63 height 12
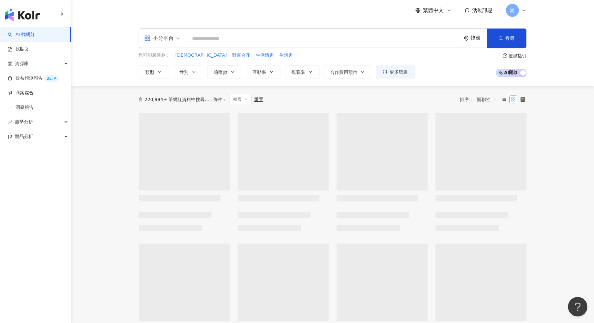
click at [243, 40] on input "search" at bounding box center [324, 39] width 270 height 12
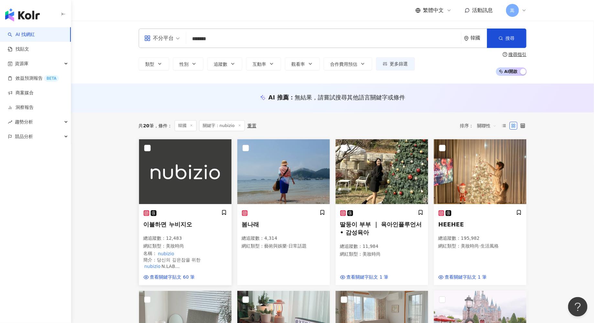
type input "*******"
click at [198, 184] on img at bounding box center [185, 171] width 93 height 65
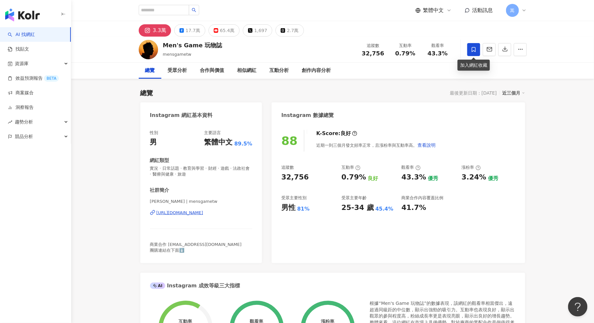
click at [474, 49] on icon at bounding box center [474, 50] width 6 height 6
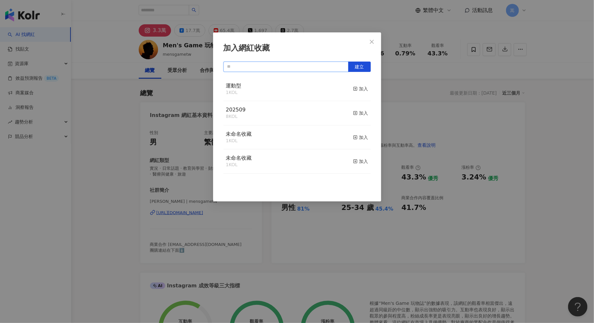
click at [307, 65] on input "text" at bounding box center [286, 66] width 125 height 10
click at [357, 137] on rect "button" at bounding box center [356, 137] width 4 height 4
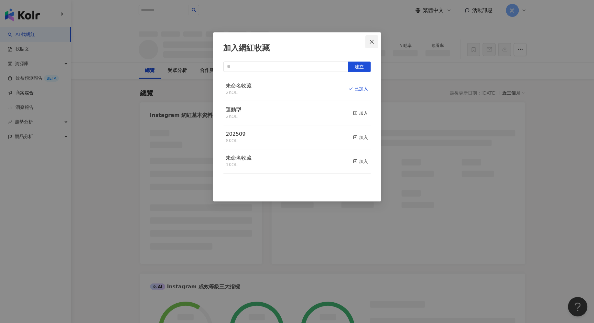
click at [373, 44] on button "Close" at bounding box center [372, 41] width 13 height 13
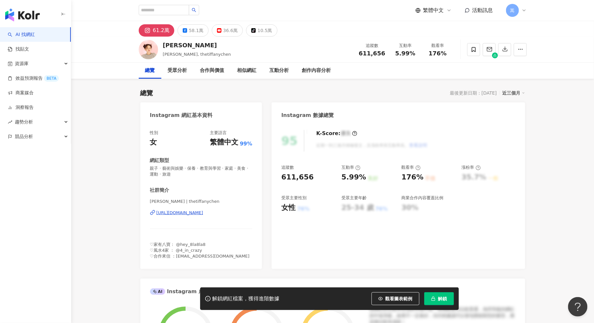
click at [440, 302] on button "解鎖" at bounding box center [440, 298] width 30 height 13
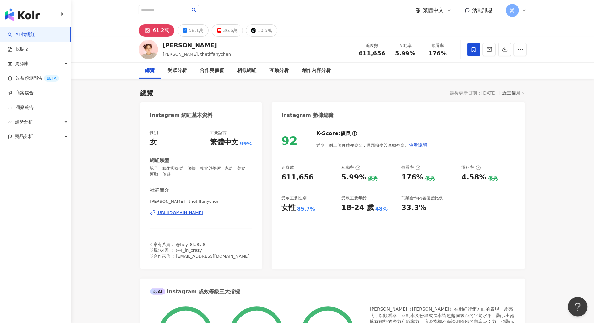
click at [477, 53] on span at bounding box center [474, 49] width 13 height 13
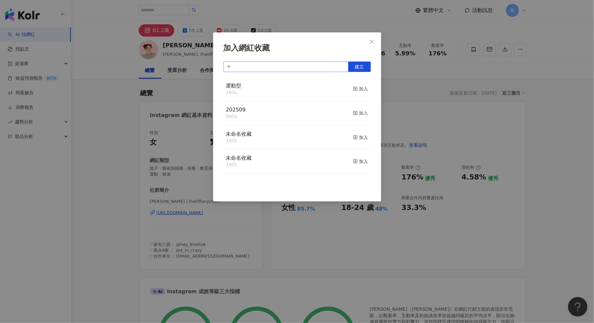
click at [302, 62] on input "text" at bounding box center [286, 66] width 125 height 10
click at [356, 67] on span "建立" at bounding box center [359, 66] width 9 height 5
type input "***"
click at [373, 39] on icon "close" at bounding box center [372, 41] width 5 height 5
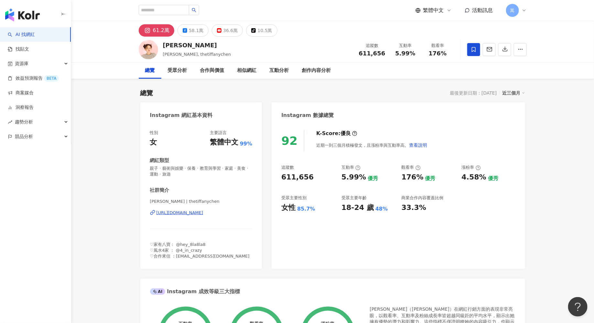
click at [550, 165] on div "加入網紅收藏 *** 建立 團購型 1 KOL 已加入" at bounding box center [297, 161] width 594 height 323
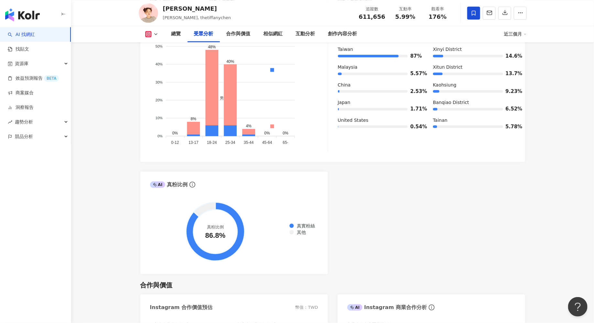
click at [152, 35] on button at bounding box center [152, 34] width 26 height 6
click at [150, 34] on rect at bounding box center [148, 34] width 5 height 5
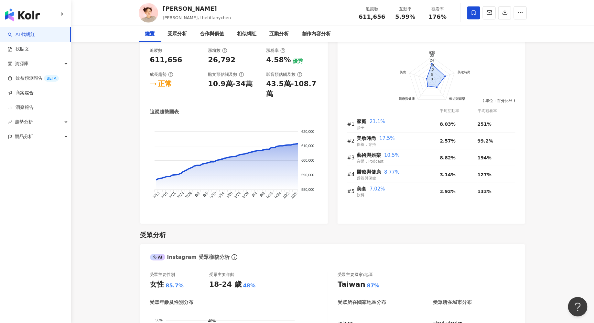
scroll to position [0, 0]
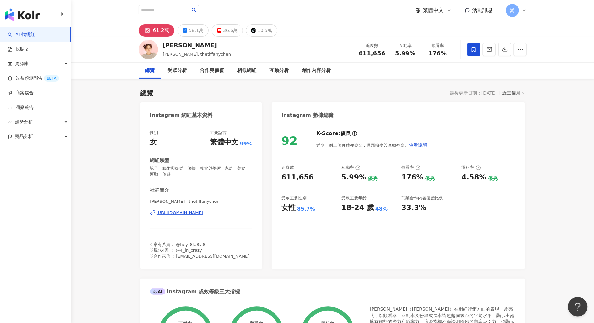
click at [194, 211] on div "https://www.instagram.com/thetiffanychen/" at bounding box center [180, 213] width 47 height 6
drag, startPoint x: 202, startPoint y: 45, endPoint x: 162, endPoint y: 46, distance: 40.1
click at [162, 46] on div "陳彥婷 tiffany 陳彥婷, tiffany, thetiffanychen 追蹤數 611,656 互動率 5.99% 觀看率 176%" at bounding box center [333, 50] width 414 height 26
copy div "陳彥婷 tiffany"
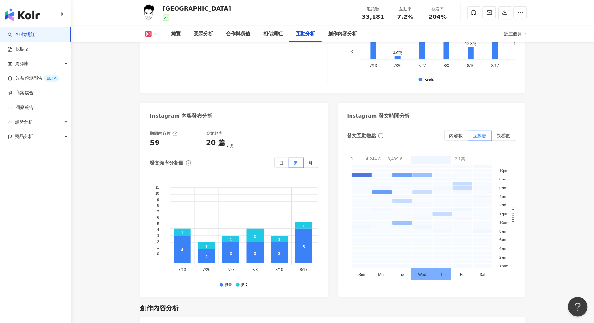
scroll to position [1837, 0]
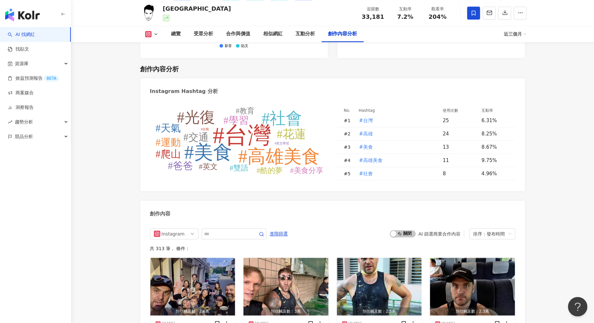
click at [476, 11] on icon at bounding box center [474, 13] width 6 height 6
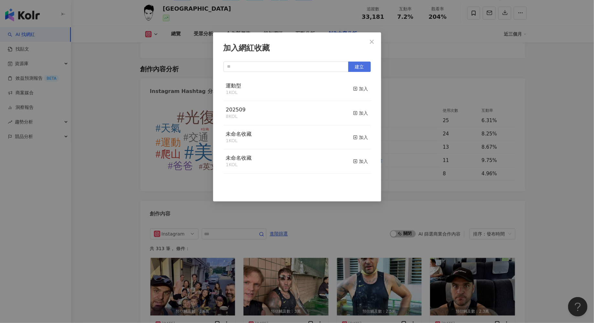
click at [359, 68] on span "建立" at bounding box center [359, 66] width 9 height 5
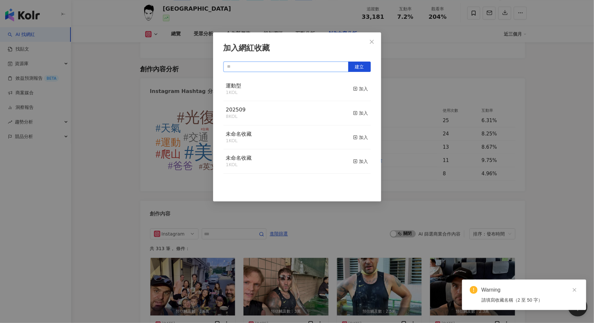
click at [318, 69] on input "text" at bounding box center [286, 66] width 125 height 10
click at [363, 68] on span "建立" at bounding box center [359, 66] width 9 height 5
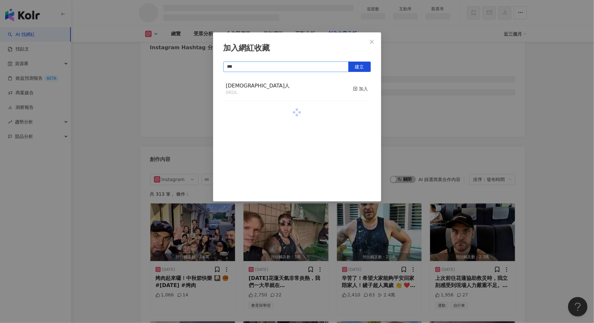
scroll to position [1655, 0]
type input "***"
click at [372, 41] on icon "close" at bounding box center [372, 41] width 4 height 4
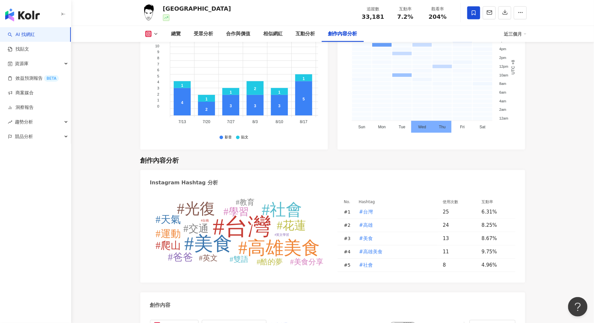
scroll to position [1829, 0]
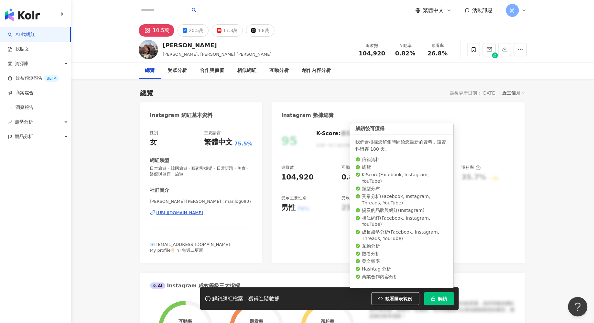
click at [439, 299] on span "解鎖" at bounding box center [443, 298] width 9 height 5
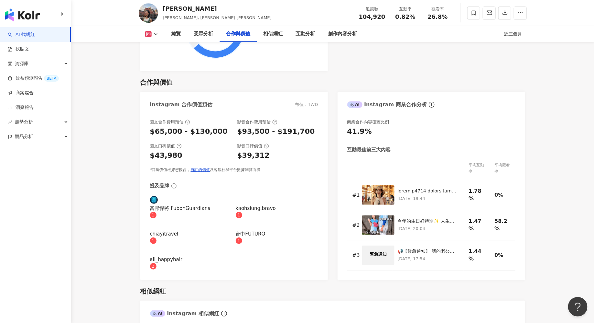
scroll to position [983, 0]
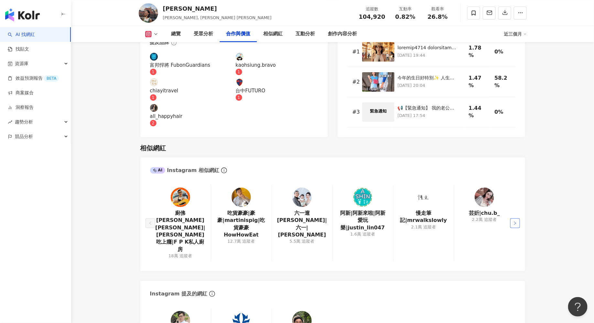
click at [517, 221] on icon "right" at bounding box center [516, 223] width 4 height 4
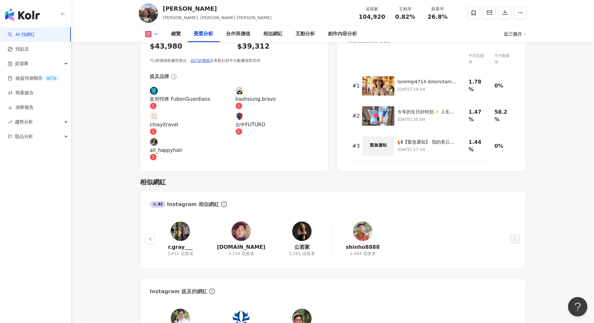
scroll to position [785, 0]
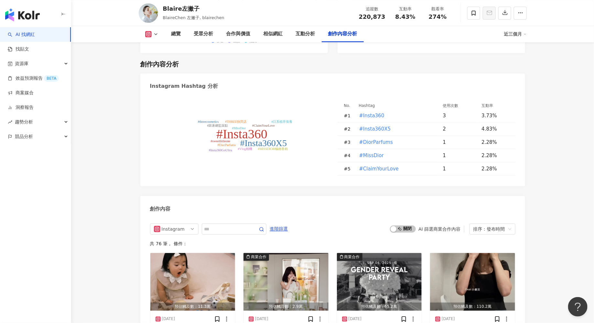
scroll to position [1832, 0]
click at [476, 16] on span at bounding box center [474, 12] width 13 height 13
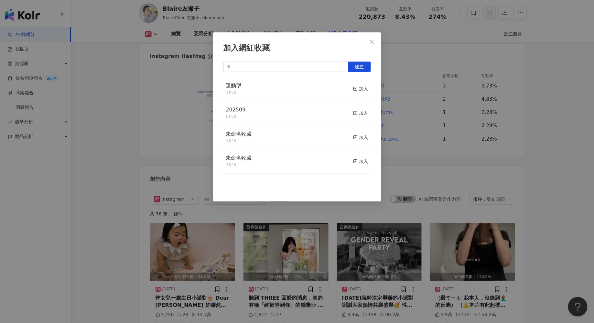
scroll to position [1929, 0]
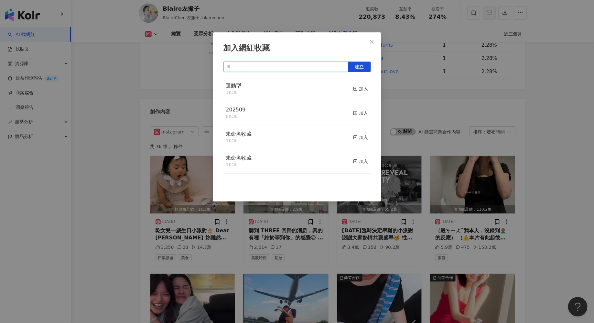
click at [301, 66] on input "text" at bounding box center [286, 66] width 125 height 10
click at [371, 44] on button "Close" at bounding box center [372, 41] width 13 height 13
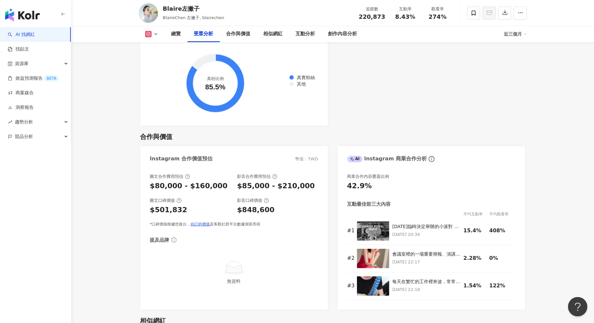
scroll to position [914, 0]
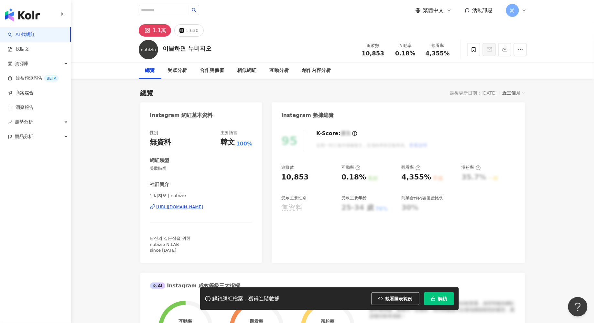
click at [188, 209] on div "[URL][DOMAIN_NAME]" at bounding box center [180, 207] width 47 height 6
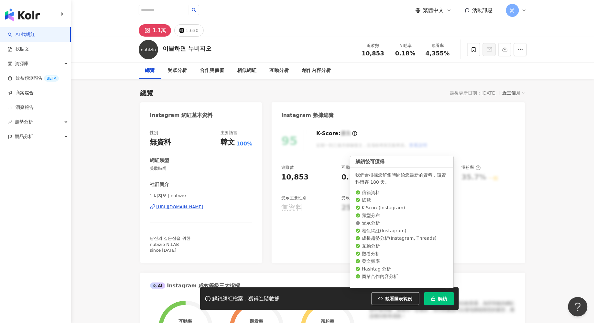
click at [439, 300] on span "解鎖" at bounding box center [443, 298] width 9 height 5
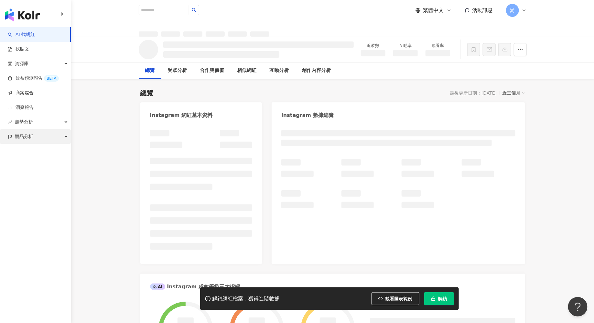
click at [61, 131] on div "競品分析" at bounding box center [35, 136] width 71 height 15
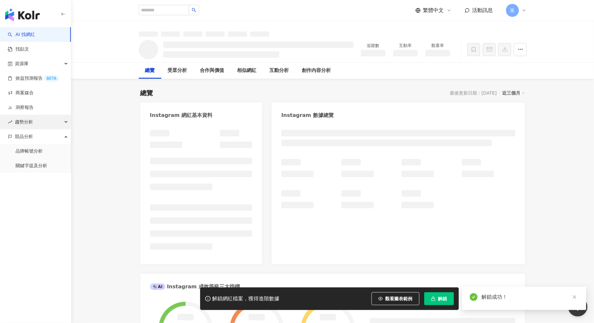
click at [61, 121] on div "趨勢分析" at bounding box center [35, 122] width 71 height 15
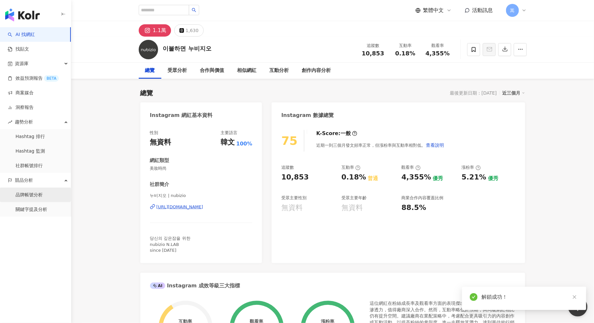
click at [43, 194] on link "品牌帳號分析" at bounding box center [29, 195] width 27 height 6
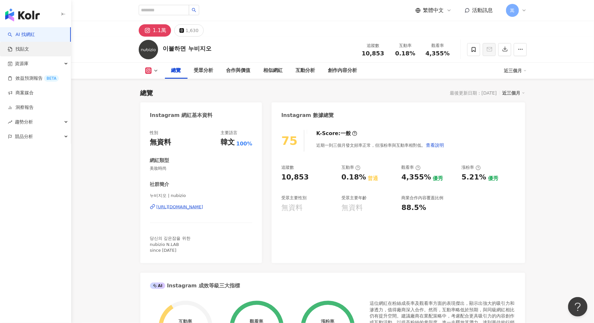
click at [28, 50] on link "找貼文" at bounding box center [18, 49] width 21 height 6
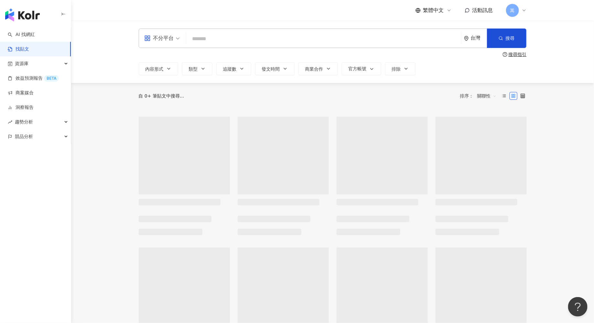
click at [294, 41] on input "search" at bounding box center [324, 39] width 270 height 14
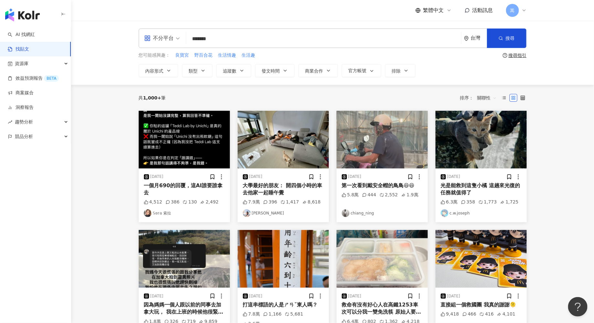
type input "*******"
click at [473, 35] on div "台灣" at bounding box center [479, 38] width 16 height 6
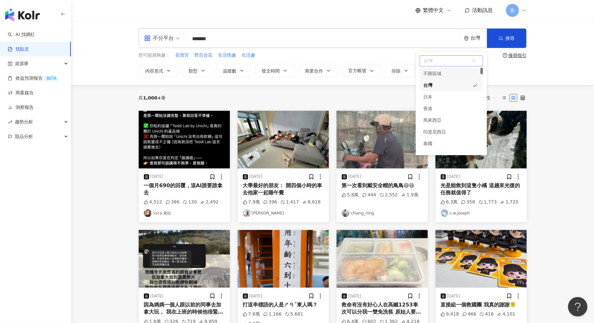
click at [435, 63] on span "台灣" at bounding box center [451, 61] width 63 height 10
type input "*"
type input "**"
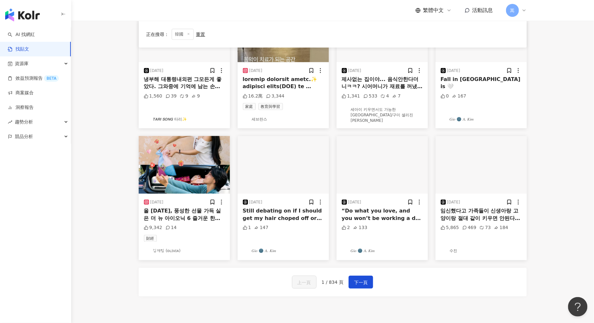
scroll to position [277, 0]
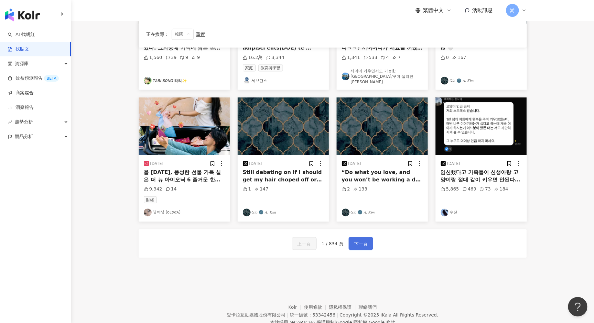
click at [361, 243] on span "下一頁" at bounding box center [361, 244] width 14 height 8
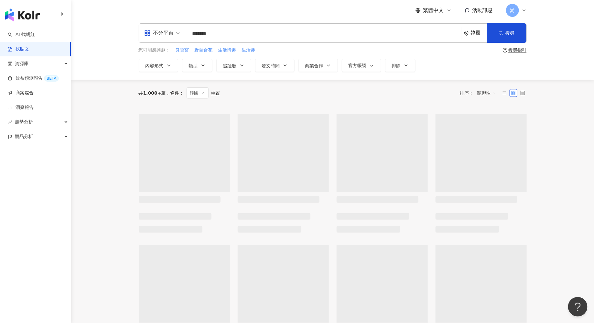
scroll to position [0, 0]
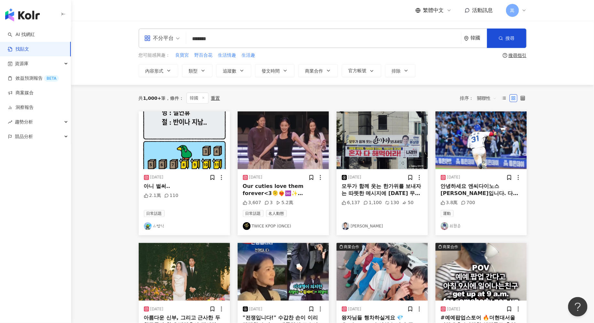
click at [215, 39] on input "*******" at bounding box center [324, 39] width 270 height 14
click at [505, 38] on button "搜尋" at bounding box center [506, 37] width 39 height 19
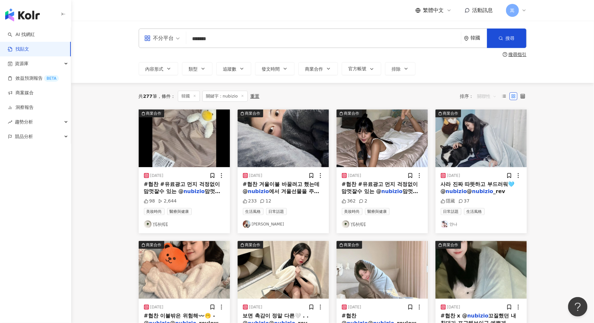
click at [488, 99] on span "關聯性" at bounding box center [487, 96] width 19 height 10
click at [491, 164] on div "發文時間" at bounding box center [488, 164] width 18 height 7
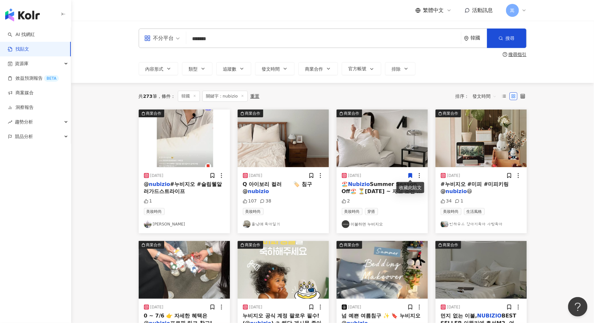
click at [412, 174] on icon at bounding box center [411, 175] width 4 height 5
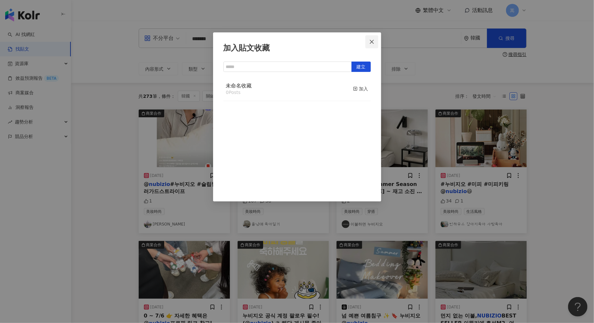
click at [372, 41] on icon "close" at bounding box center [372, 41] width 4 height 4
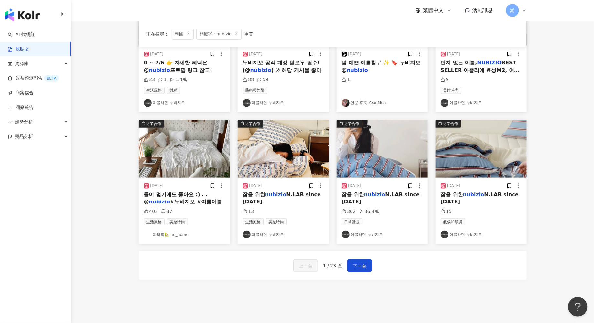
scroll to position [253, 0]
click at [362, 265] on span "下一頁" at bounding box center [360, 265] width 14 height 8
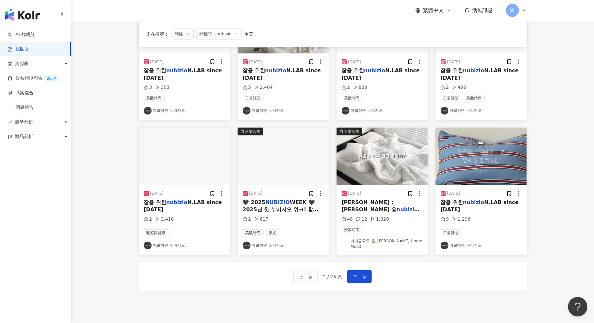
scroll to position [251, 0]
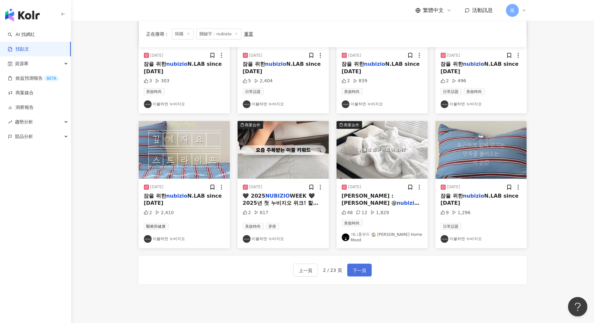
click at [366, 266] on button "下一頁" at bounding box center [360, 269] width 25 height 13
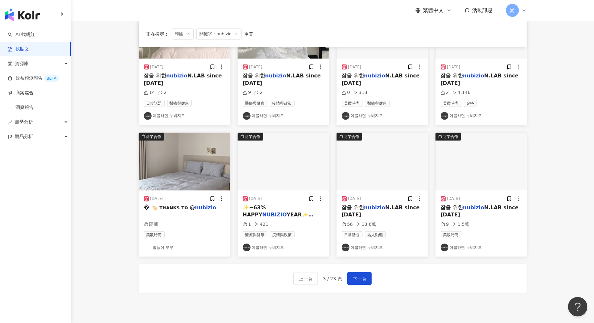
scroll to position [239, 0]
